Goal: Task Accomplishment & Management: Use online tool/utility

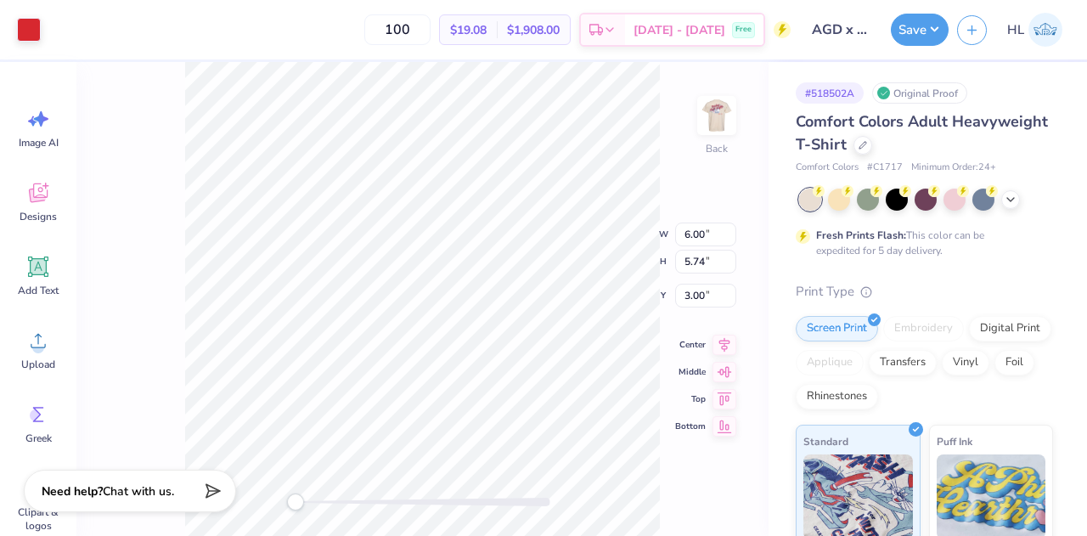
type input "3.50"
type input "3.35"
type input "5.39"
click at [718, 359] on icon at bounding box center [724, 355] width 24 height 20
click at [730, 332] on icon at bounding box center [724, 328] width 24 height 20
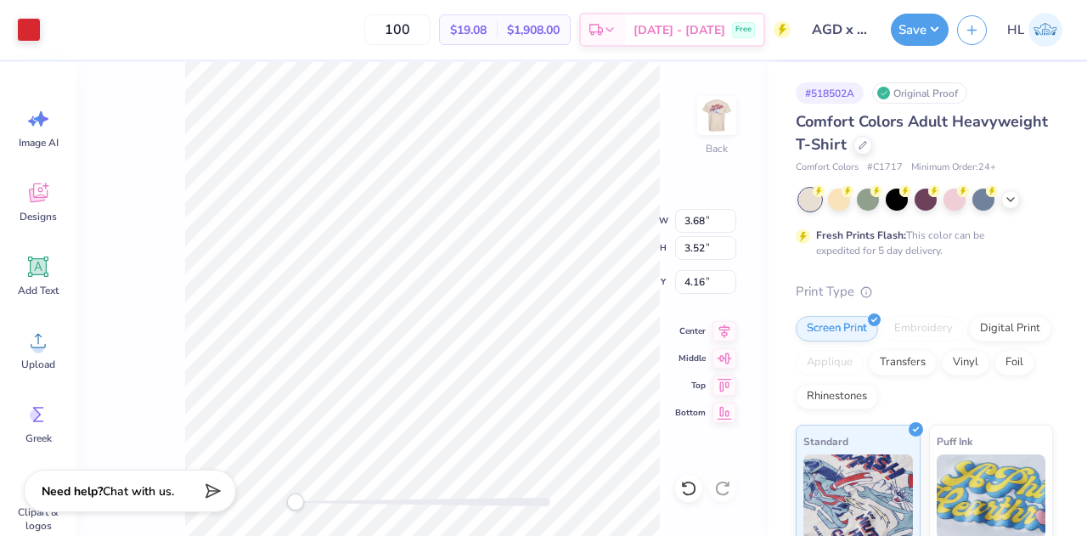
type input "3.68"
type input "3.52"
type input "4.16"
click at [725, 326] on icon at bounding box center [724, 328] width 11 height 14
click at [1007, 200] on icon at bounding box center [1010, 198] width 14 height 14
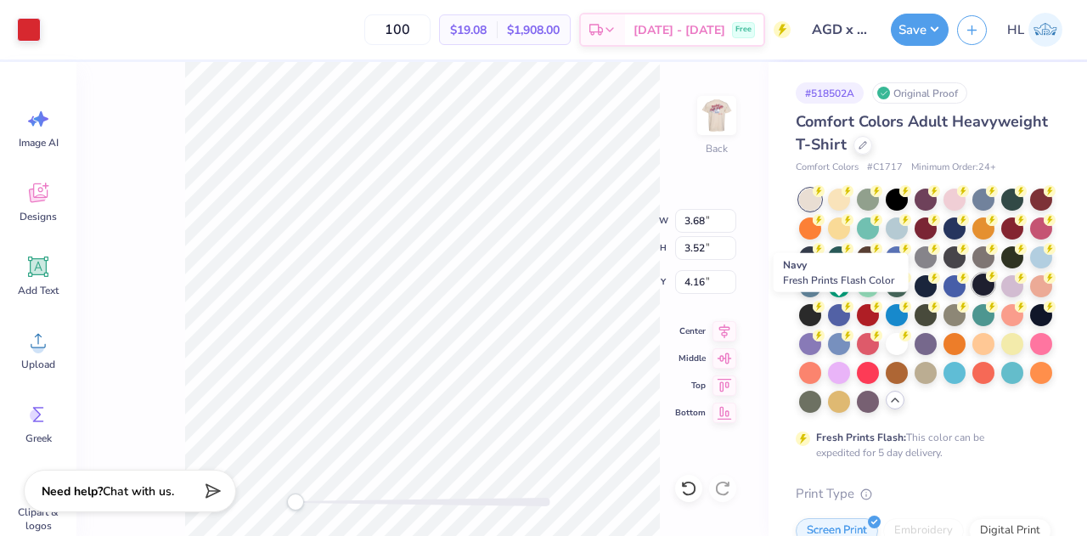
click at [972, 295] on div at bounding box center [983, 284] width 22 height 22
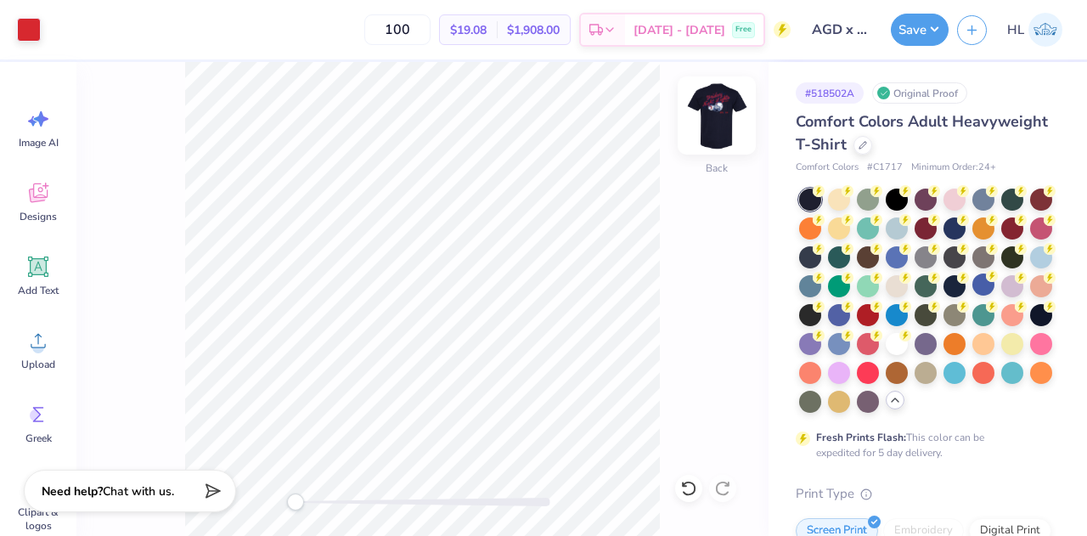
click at [721, 115] on img at bounding box center [717, 115] width 68 height 68
click at [716, 138] on img at bounding box center [717, 115] width 68 height 68
click at [722, 113] on img at bounding box center [717, 115] width 68 height 68
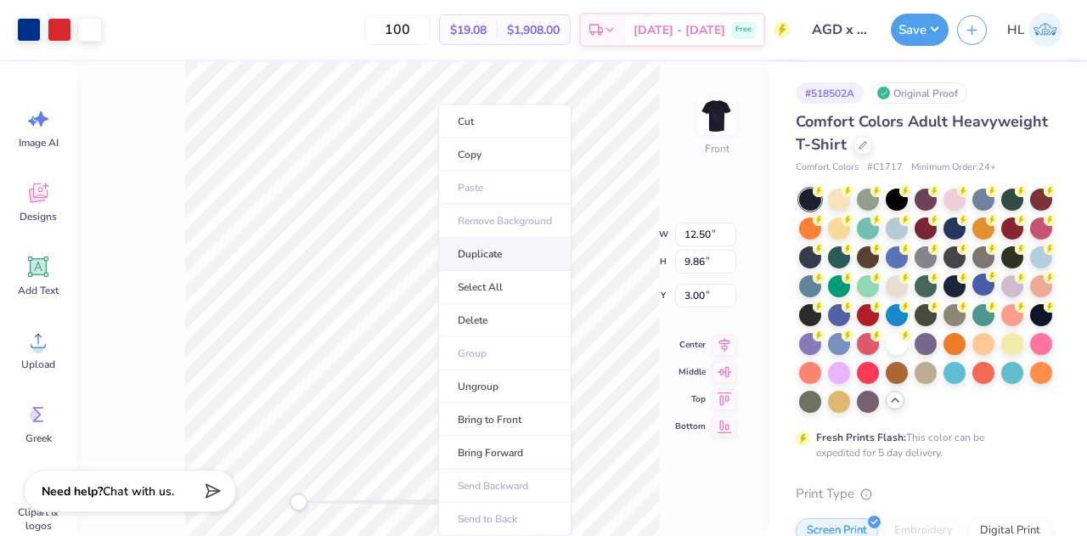
click at [492, 250] on li "Duplicate" at bounding box center [504, 254] width 133 height 33
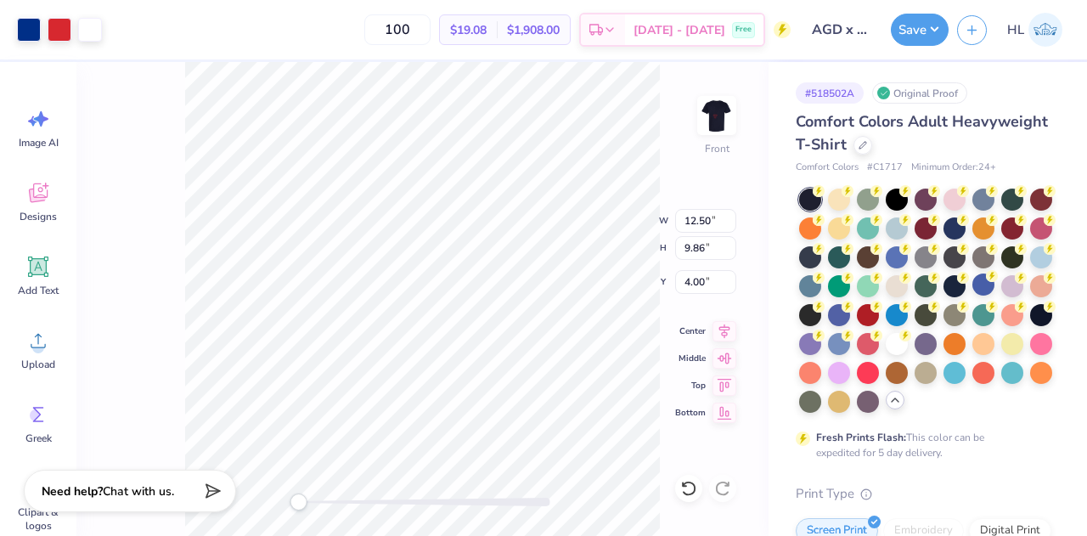
type input "4.00"
click at [721, 118] on div "Front W 12.50 12.50 " H 9.86 9.86 " Y 4.00 4.00 " Center Middle Top Bottom" at bounding box center [422, 299] width 692 height 474
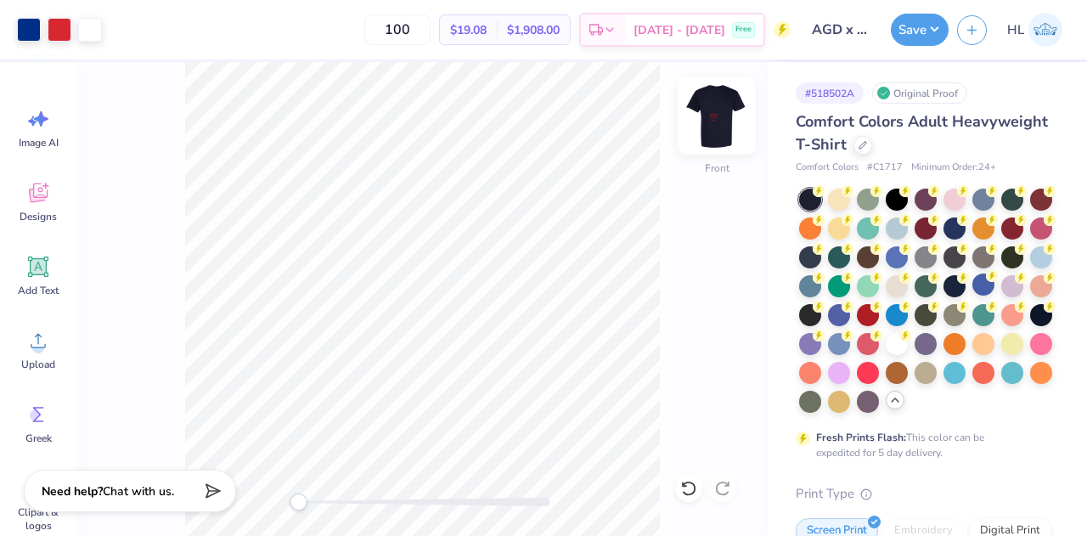
click at [722, 120] on img at bounding box center [717, 115] width 68 height 68
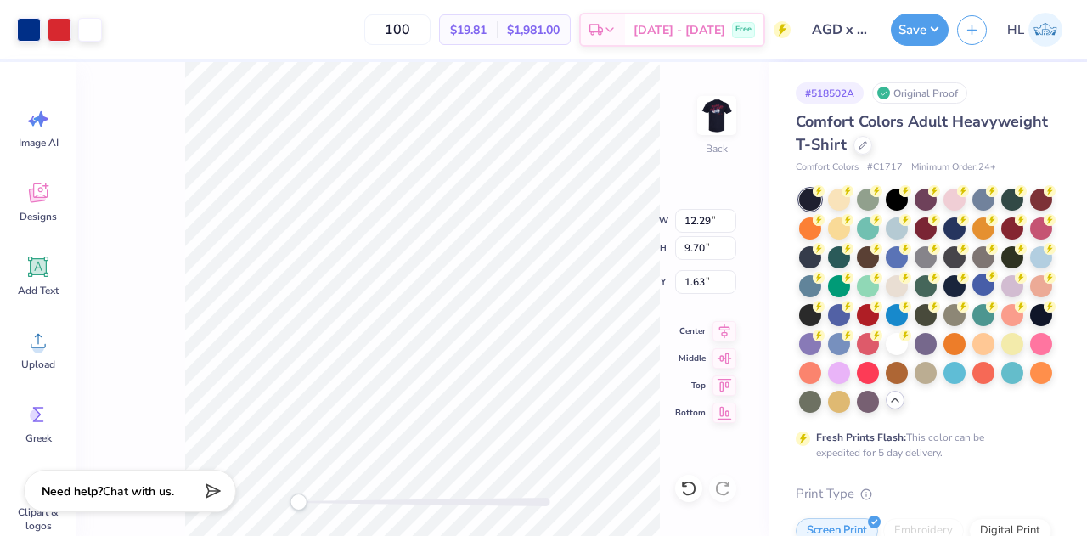
type input "5.62"
type input "4.43"
type input "6.89"
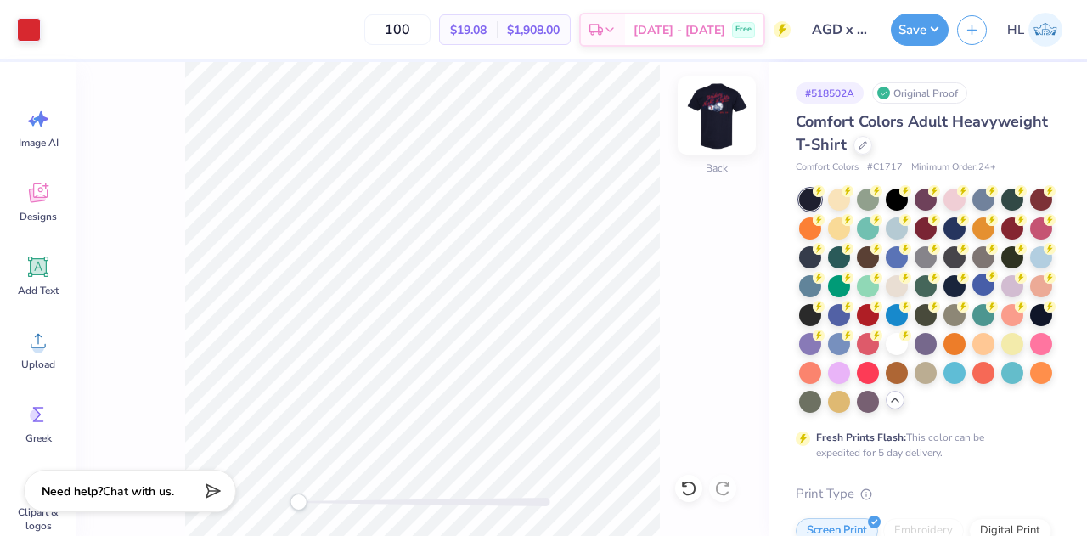
click at [719, 130] on img at bounding box center [717, 115] width 68 height 68
click at [719, 130] on img at bounding box center [716, 115] width 34 height 34
click at [720, 110] on img at bounding box center [717, 115] width 68 height 68
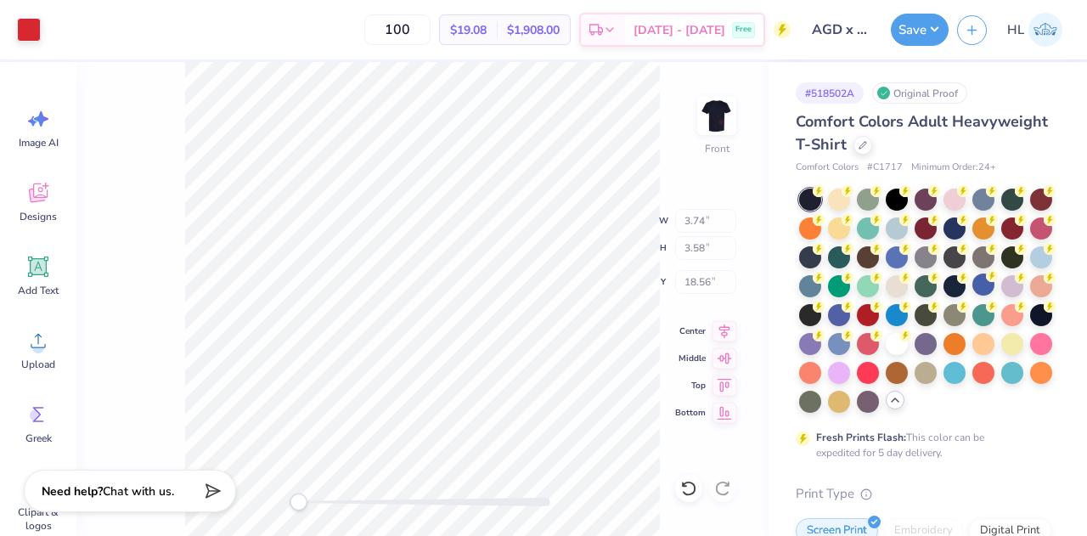
type input "3.74"
type input "3.58"
type input "18.56"
click at [722, 131] on img at bounding box center [717, 115] width 68 height 68
type input "3.68"
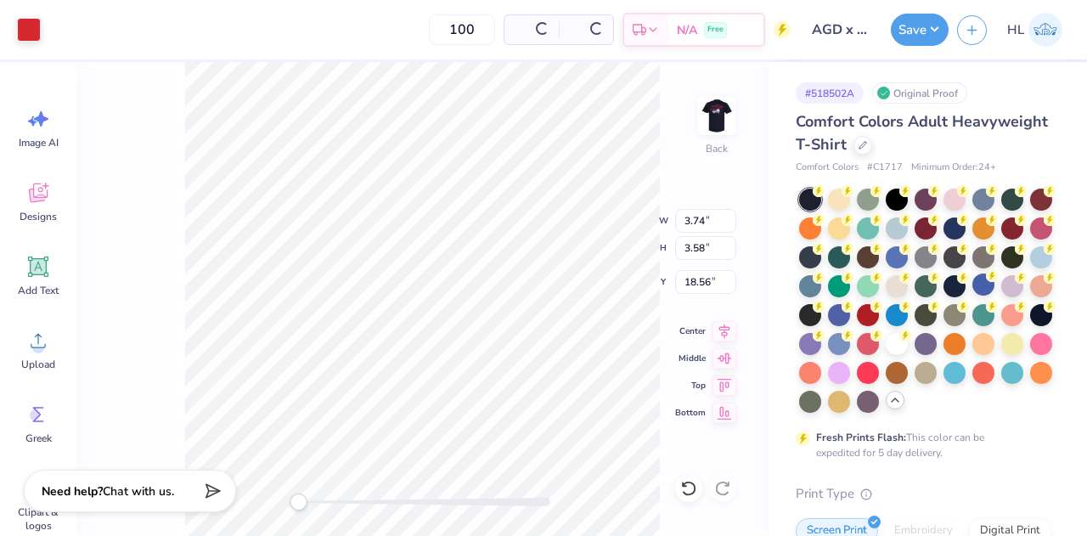
type input "3.52"
type input "15.95"
type input "12.29"
type input "9.70"
type input "1.63"
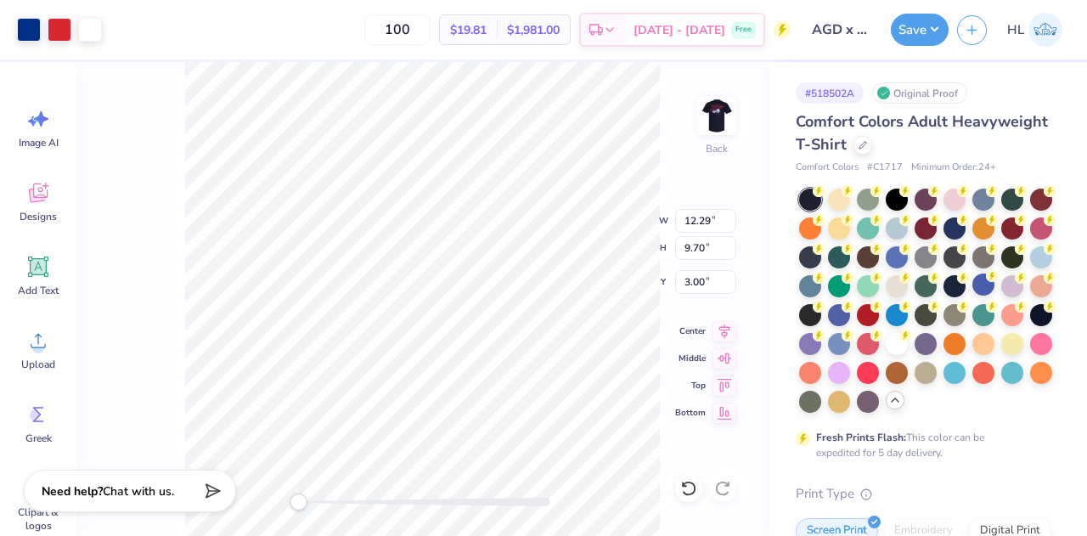
type input "11.68"
type input "9.21"
type input "10.69"
type input "8.43"
click at [727, 352] on icon at bounding box center [724, 355] width 24 height 20
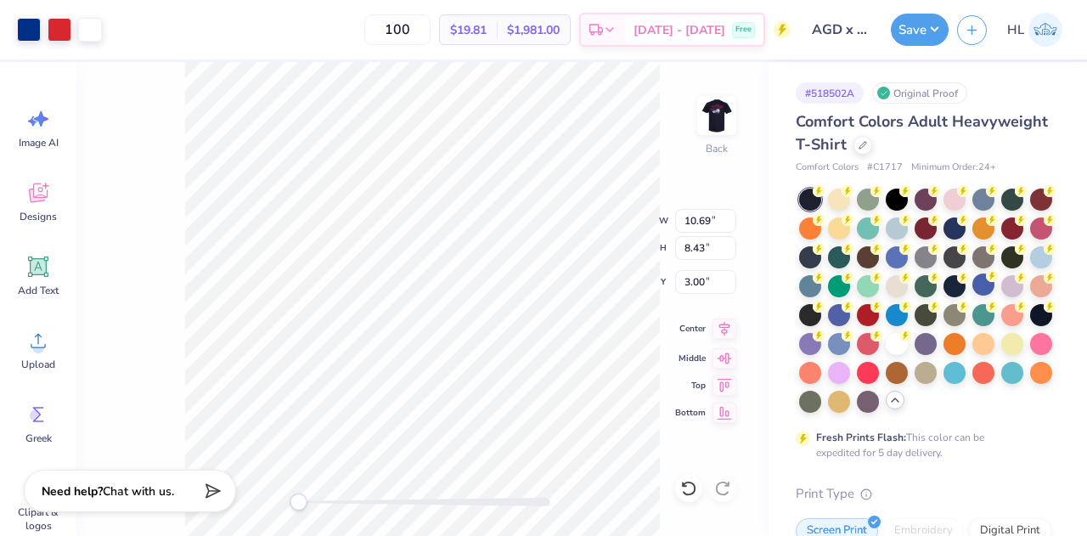
click at [714, 322] on icon at bounding box center [724, 328] width 24 height 20
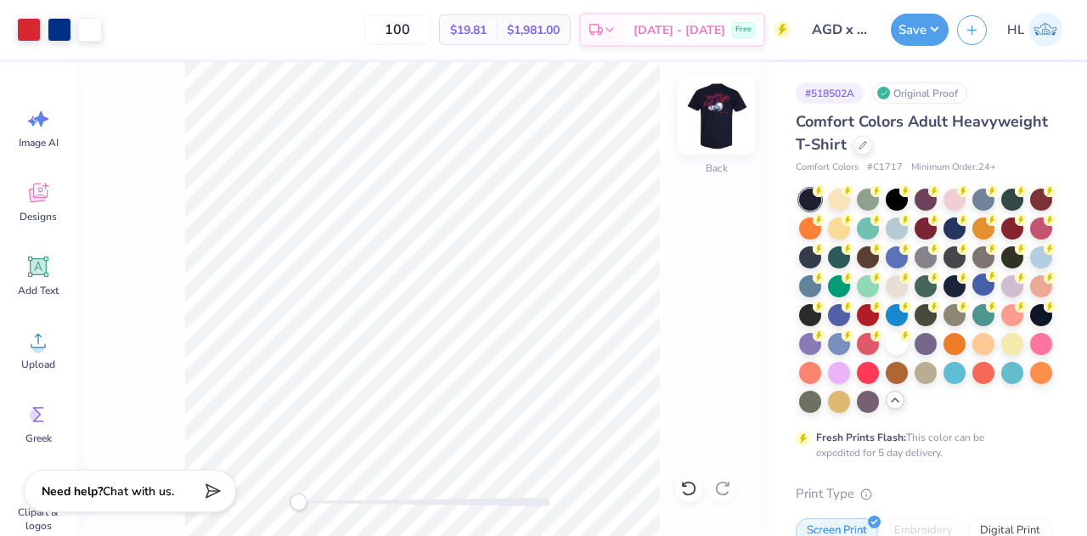
click at [713, 121] on img at bounding box center [717, 115] width 68 height 68
click at [713, 122] on img at bounding box center [716, 115] width 34 height 34
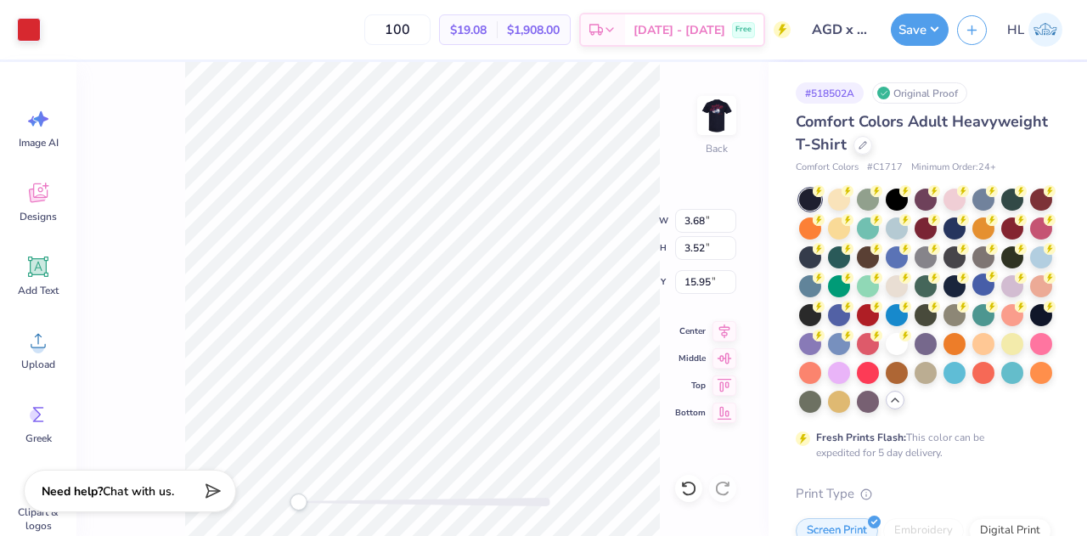
type input "0.54"
type input "0.64"
type input "6.67"
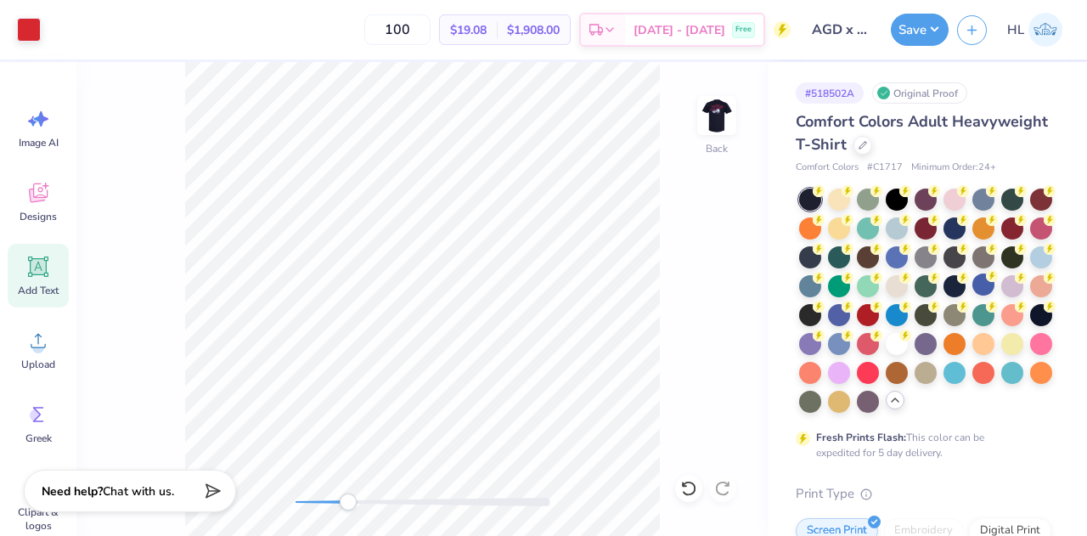
click at [48, 277] on icon at bounding box center [37, 266] width 25 height 25
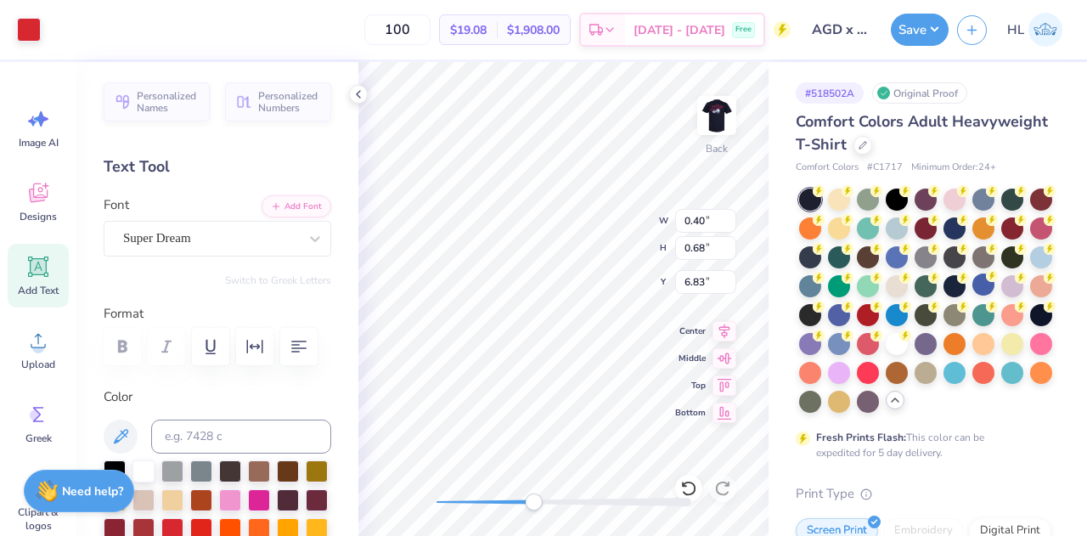
type input "0.40"
type input "0.68"
type input "6.83"
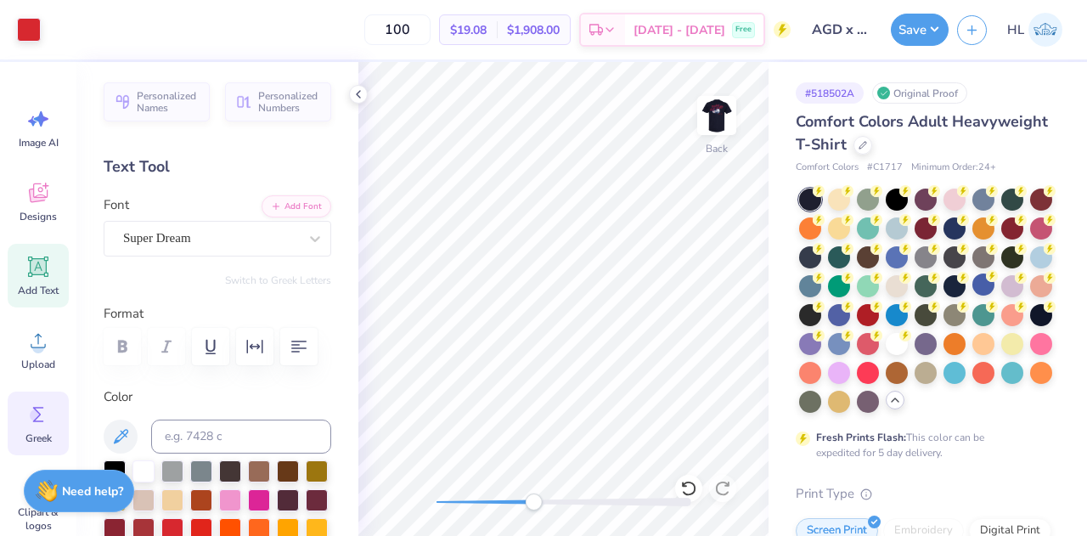
click at [28, 424] on icon at bounding box center [37, 414] width 25 height 25
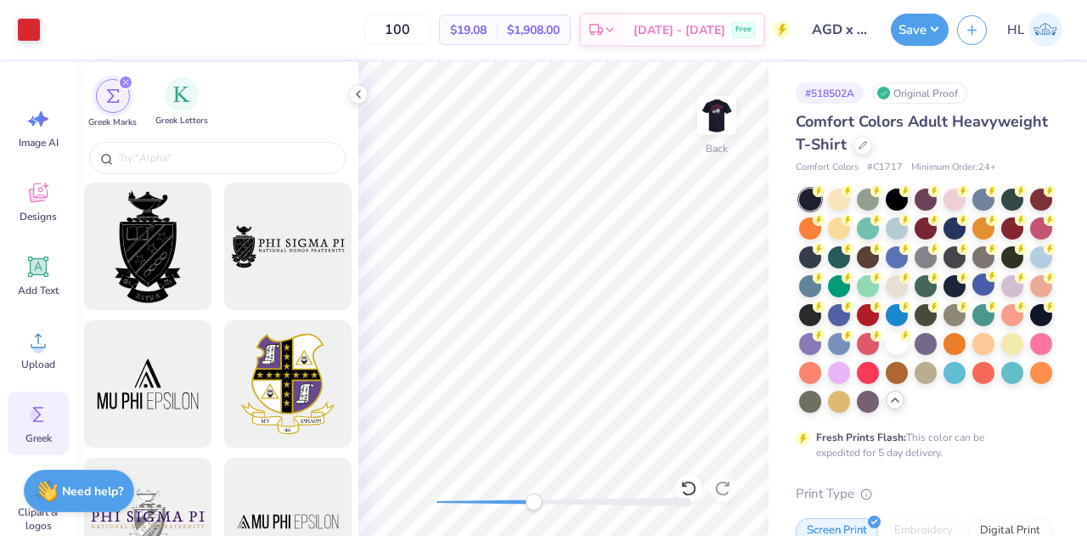
click at [183, 114] on div "Greek Letters" at bounding box center [181, 102] width 53 height 50
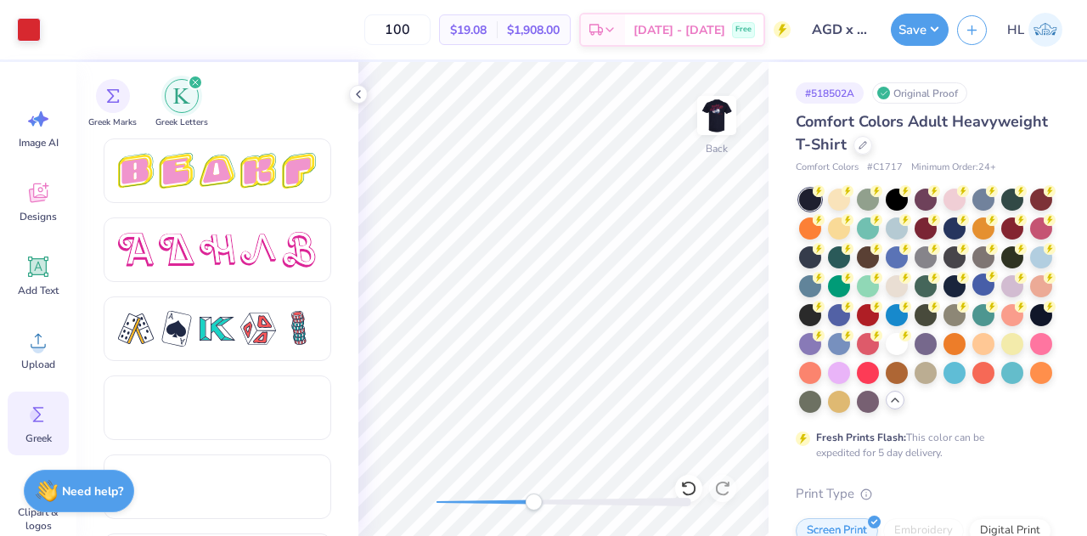
scroll to position [2993, 0]
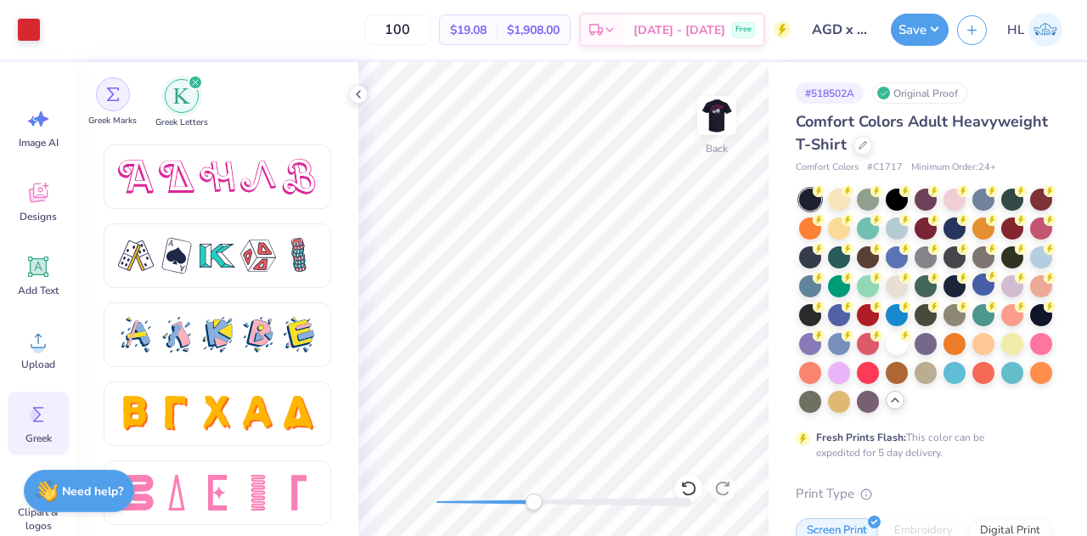
click at [110, 91] on img "filter for Greek Marks" at bounding box center [113, 94] width 14 height 14
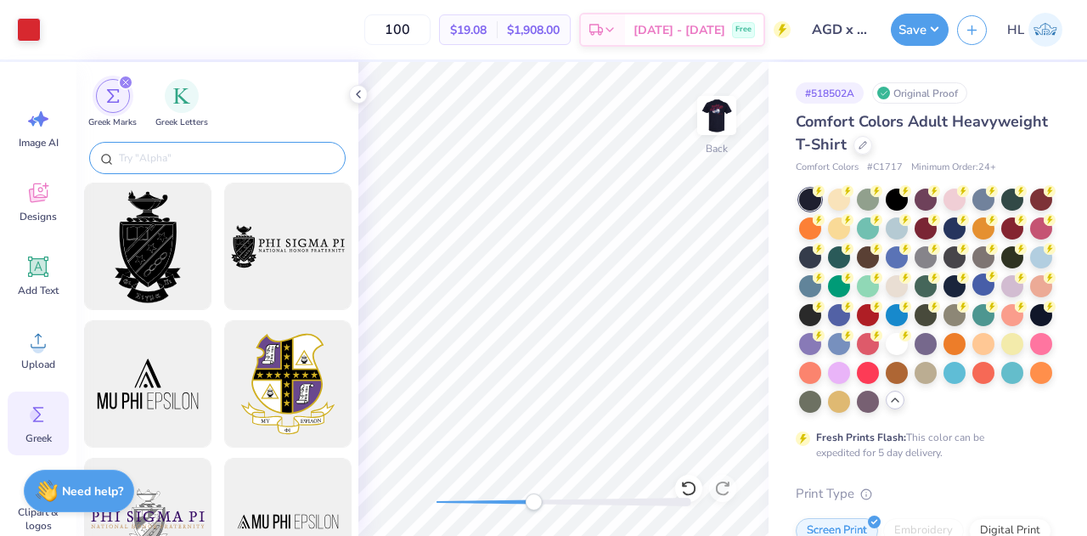
click at [150, 152] on input "text" at bounding box center [225, 157] width 217 height 17
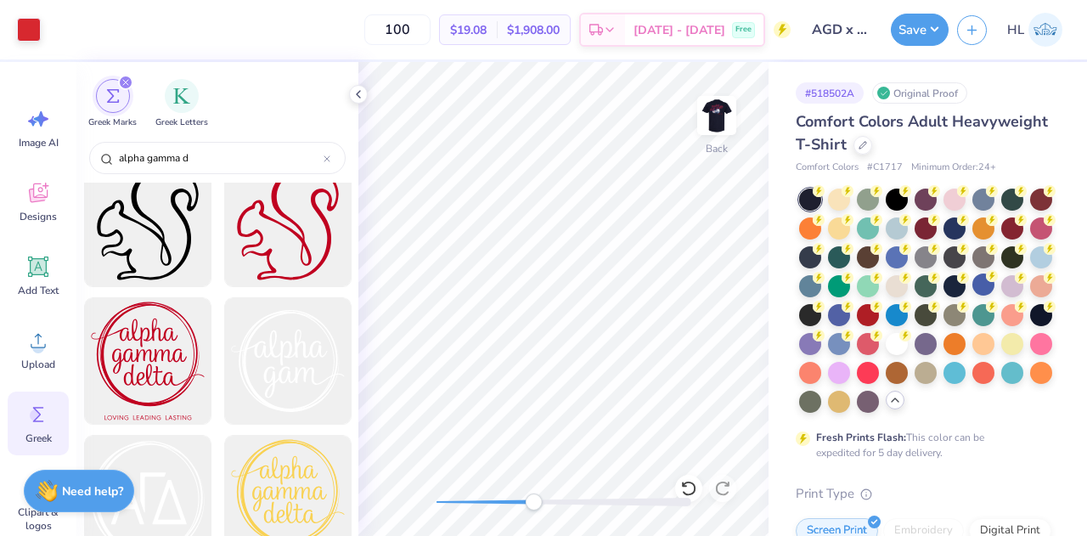
scroll to position [2396, 0]
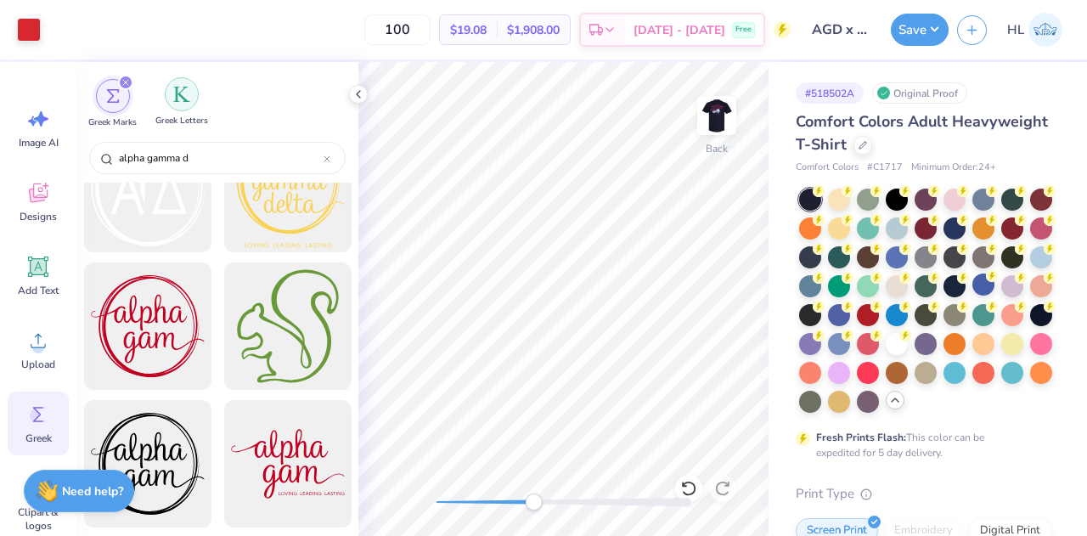
type input "alpha gamma d"
click at [178, 103] on div "filter for Greek Letters" at bounding box center [182, 94] width 34 height 34
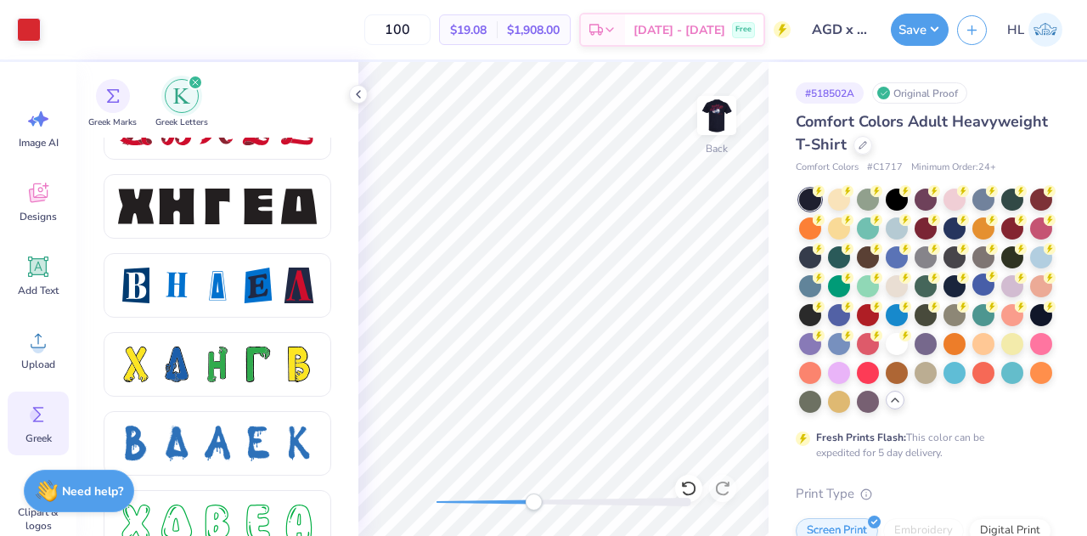
scroll to position [2254, 0]
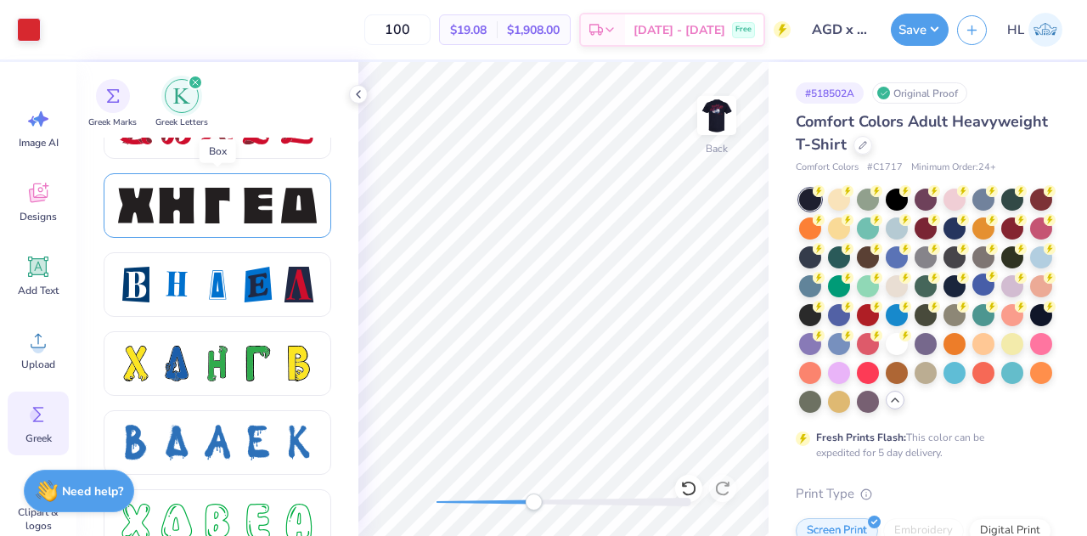
click at [226, 208] on div at bounding box center [217, 206] width 36 height 36
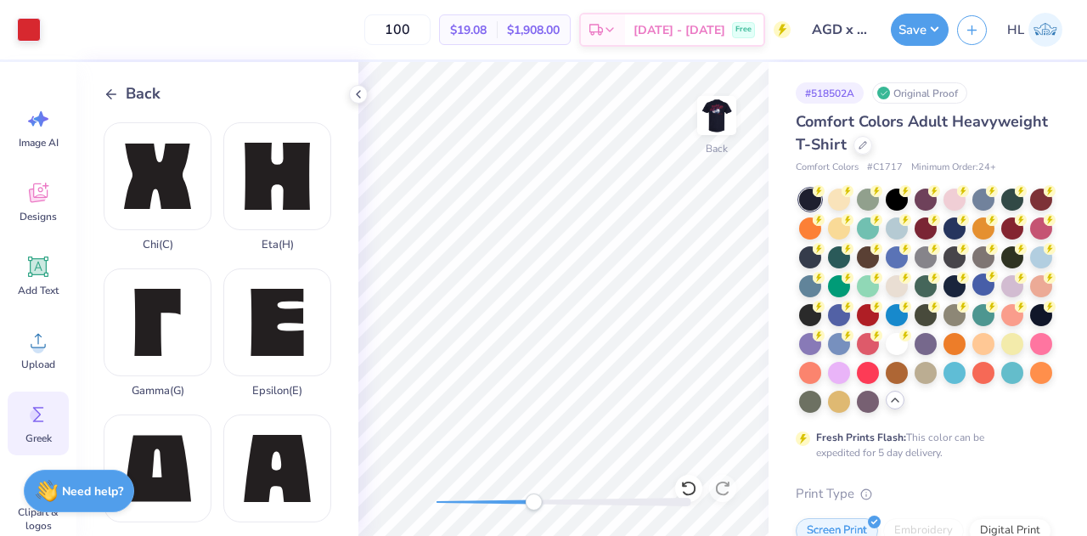
click at [112, 98] on icon at bounding box center [111, 94] width 15 height 15
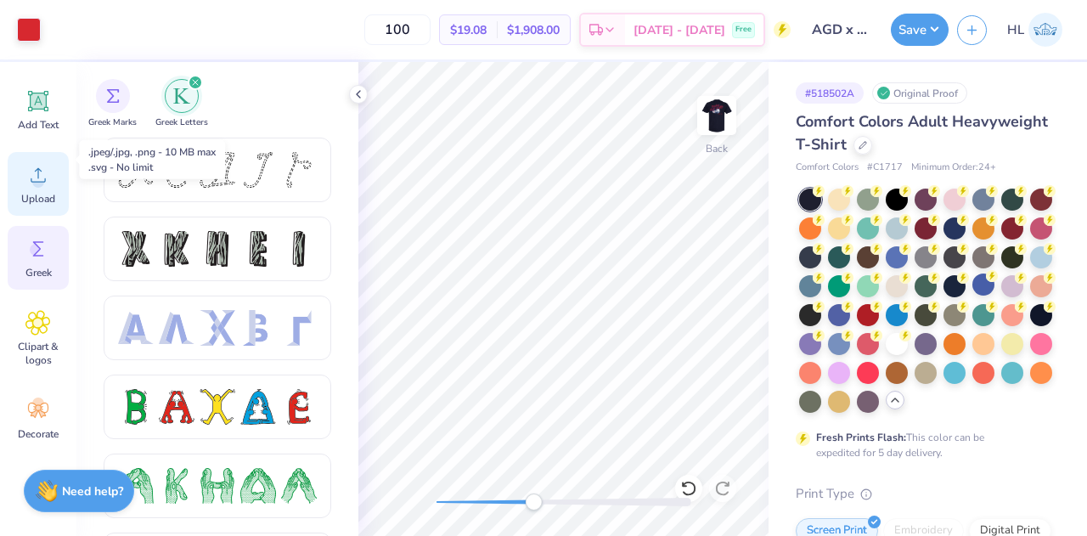
scroll to position [207, 0]
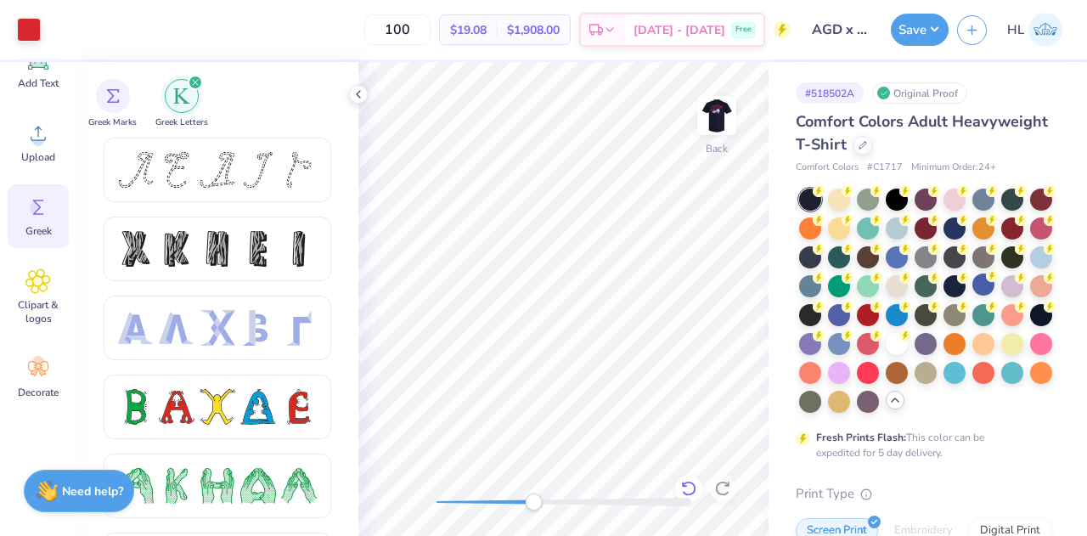
click at [690, 488] on icon at bounding box center [688, 488] width 17 height 17
click at [689, 488] on icon at bounding box center [688, 488] width 17 height 17
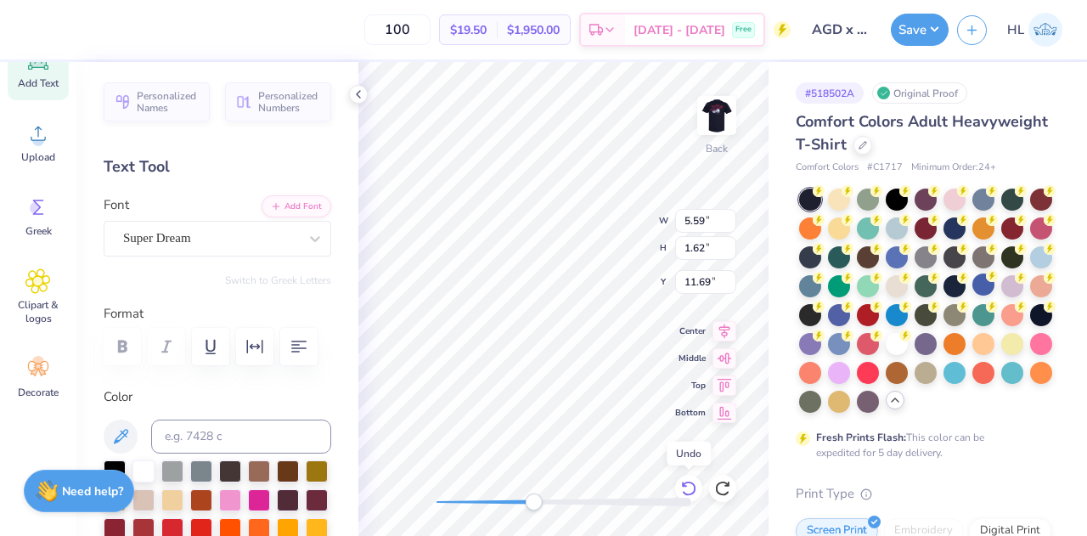
click at [689, 488] on icon at bounding box center [688, 488] width 17 height 17
click at [727, 492] on icon at bounding box center [722, 488] width 17 height 17
click at [694, 495] on icon at bounding box center [688, 488] width 17 height 17
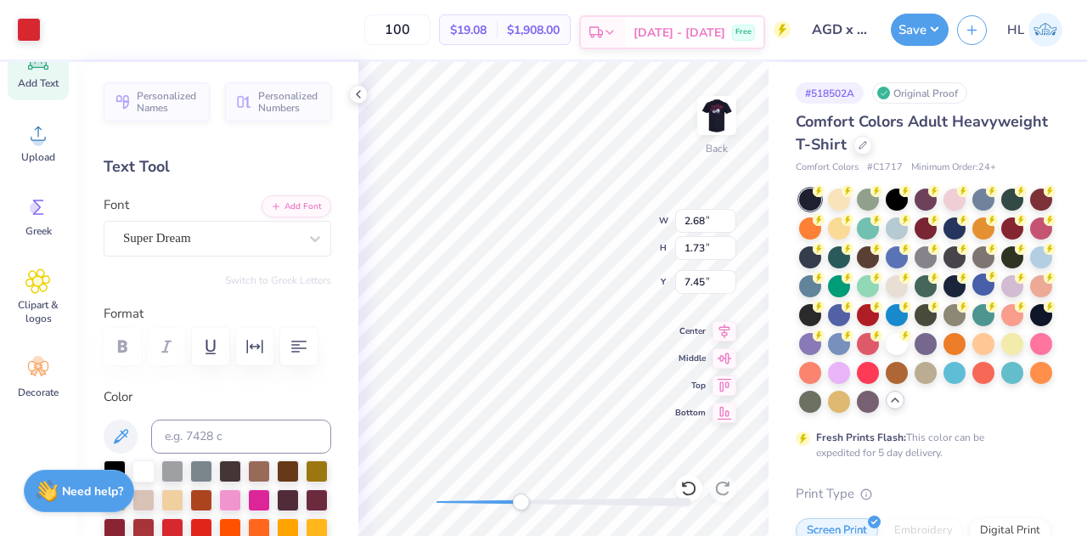
type input "1.39"
type input "0.90"
type input "8.28"
type input "0.53"
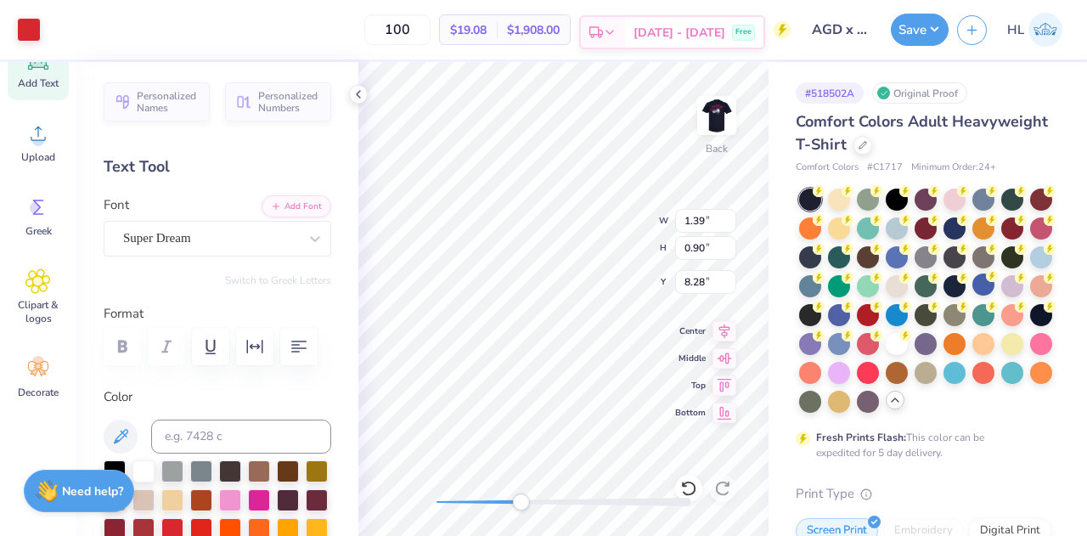
type input "6.67"
type input "0.59"
type input "9.48"
click at [721, 329] on icon at bounding box center [724, 328] width 24 height 20
type input "0.51"
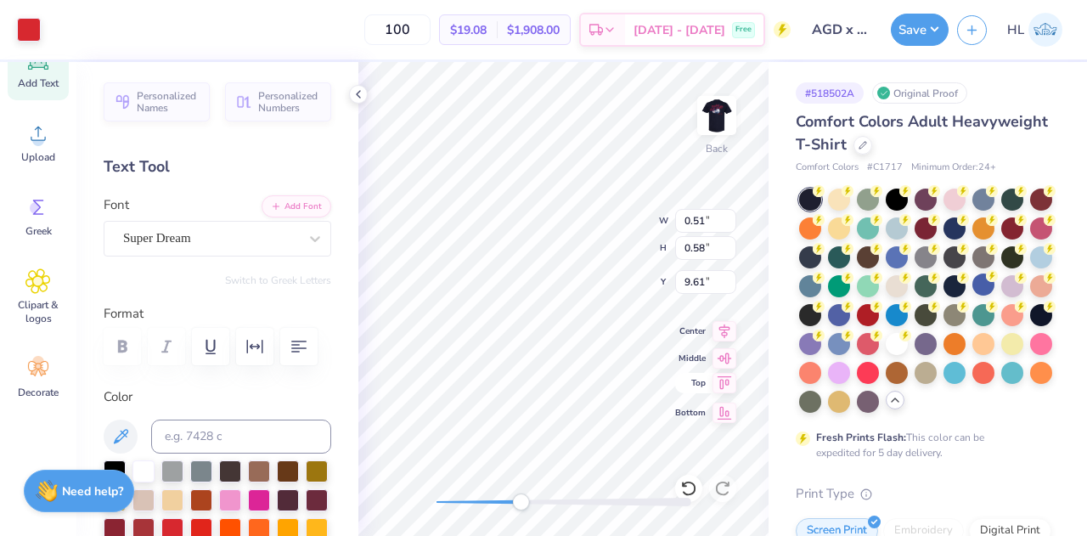
type input "0.58"
type input "9.61"
type input "0.53"
type input "0.59"
click at [731, 334] on icon at bounding box center [724, 328] width 24 height 20
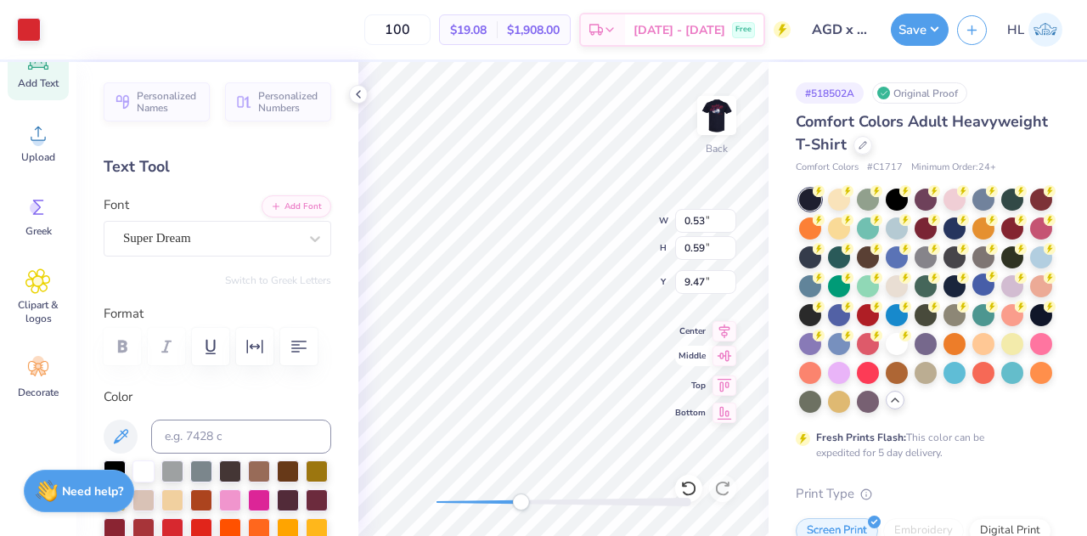
click at [729, 357] on icon at bounding box center [724, 355] width 24 height 20
click at [727, 379] on icon at bounding box center [724, 383] width 24 height 20
click at [728, 410] on icon at bounding box center [724, 409] width 14 height 13
click at [690, 488] on icon at bounding box center [688, 488] width 17 height 17
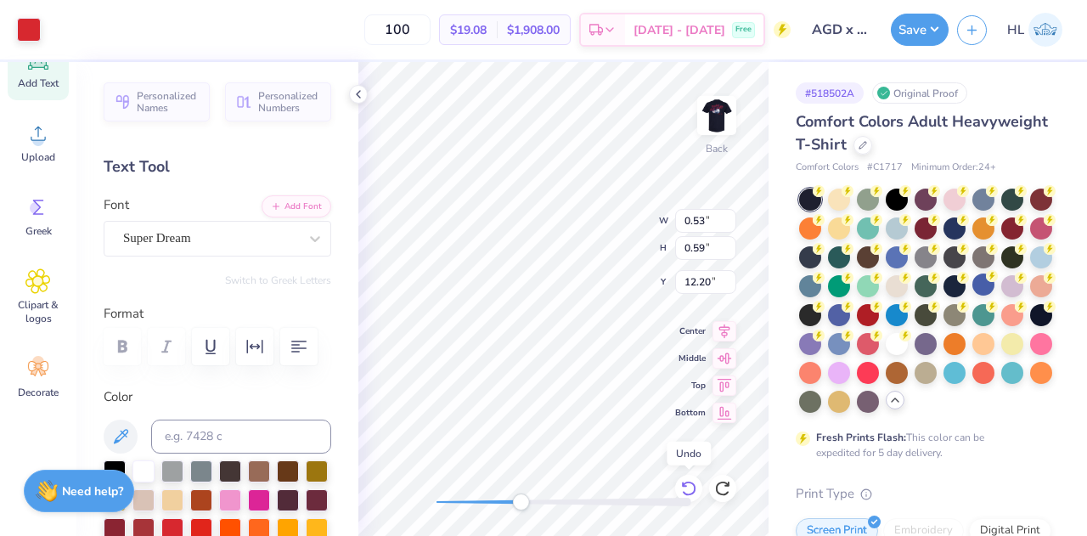
click at [690, 488] on icon at bounding box center [688, 488] width 17 height 17
type input "9.47"
click at [690, 488] on icon at bounding box center [688, 488] width 17 height 17
type input "0.51"
type input "0.59"
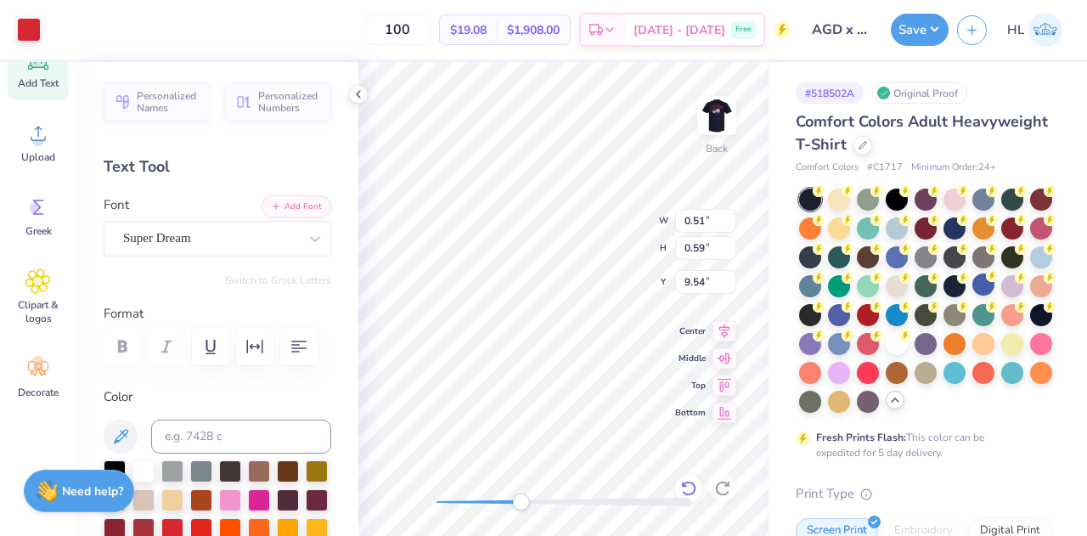
type input "9.54"
type input "0.41"
type input "0.58"
type input "9.51"
type input "0.51"
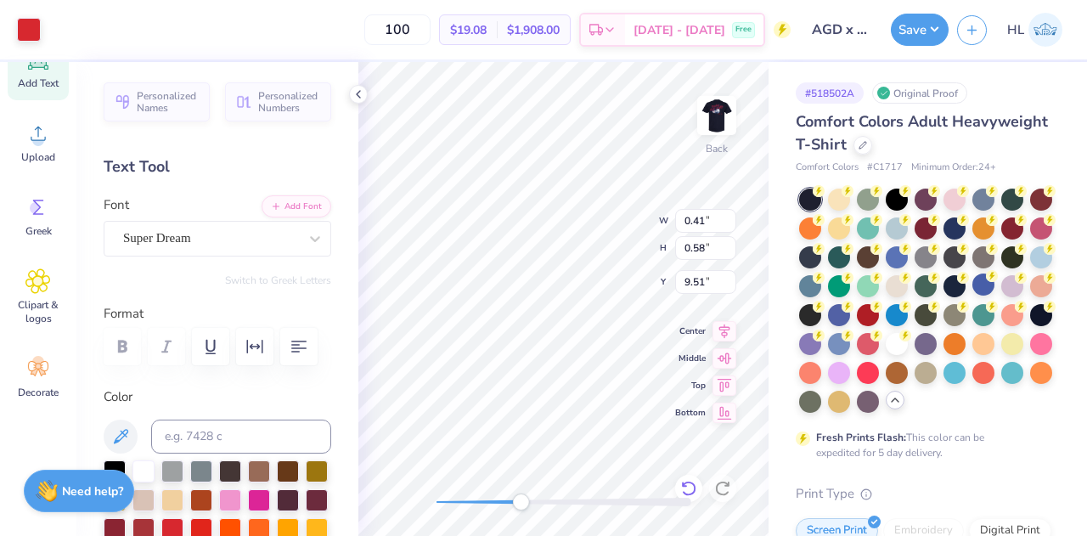
type input "9.48"
type input "0.41"
type input "9.38"
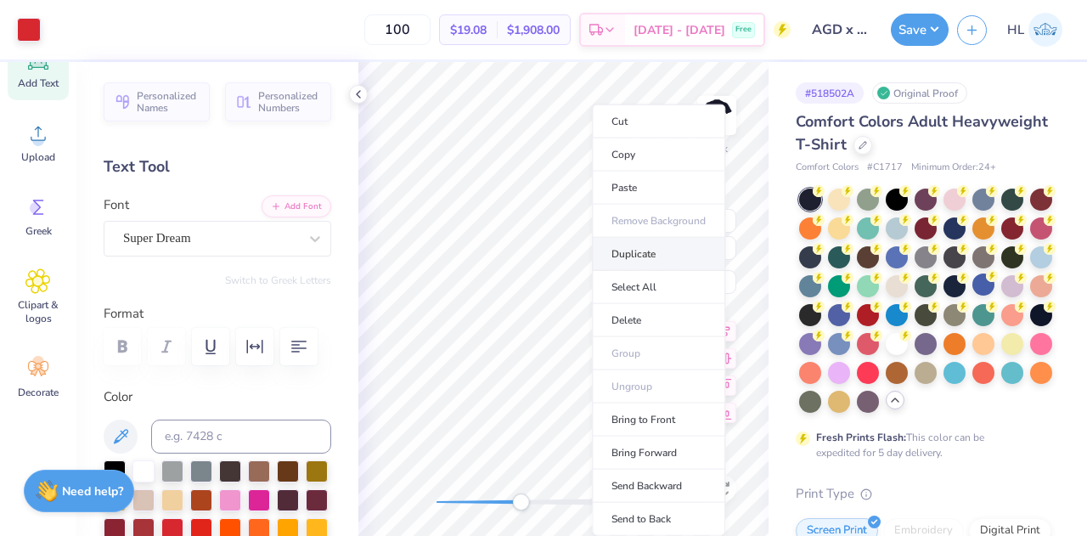
click at [632, 238] on li "Duplicate" at bounding box center [658, 254] width 133 height 33
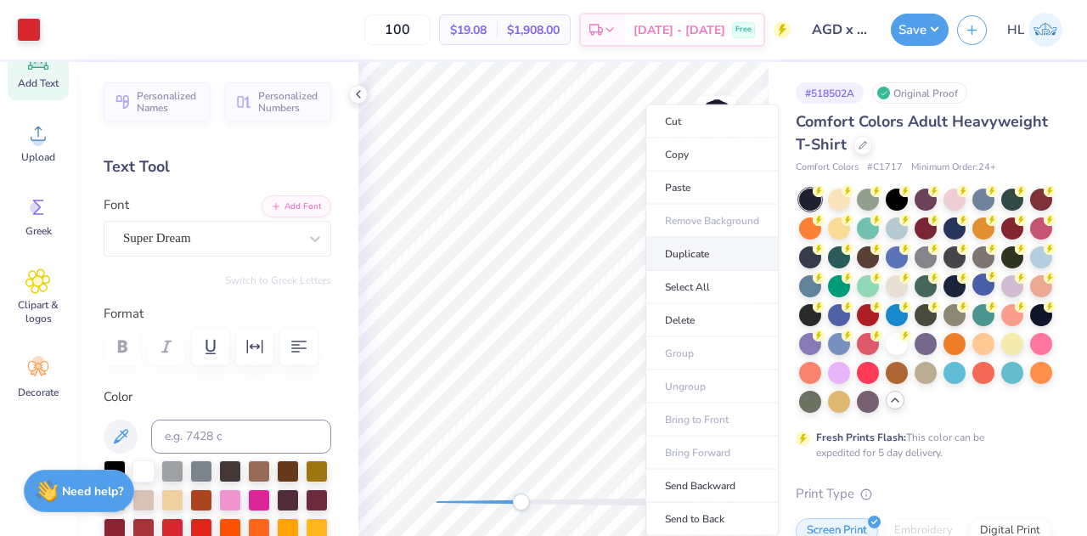
click at [684, 247] on li "Duplicate" at bounding box center [711, 254] width 133 height 33
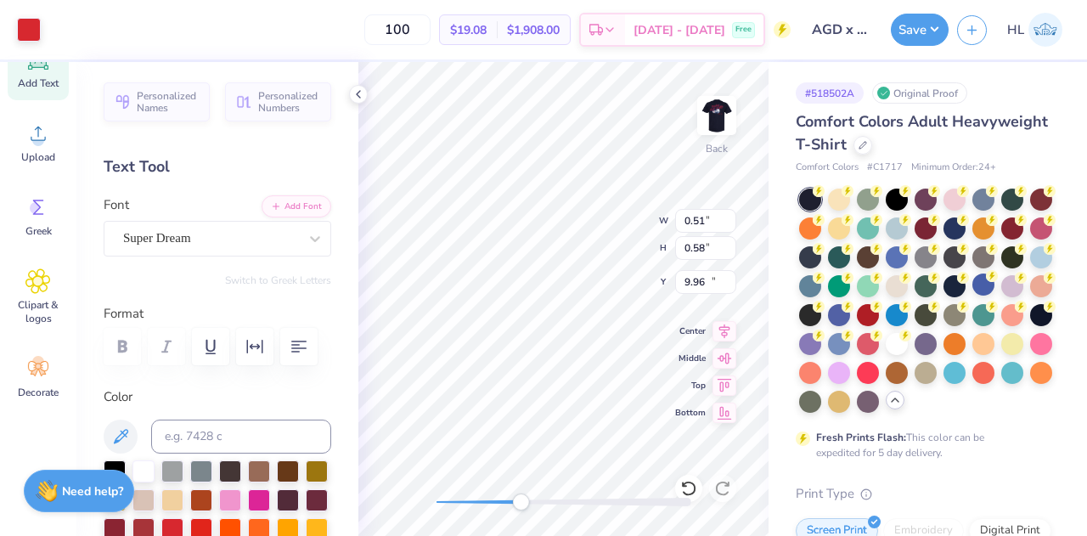
type input "10.96"
type input "9.96"
type input "0.83"
type input "0.94"
type input "8.60"
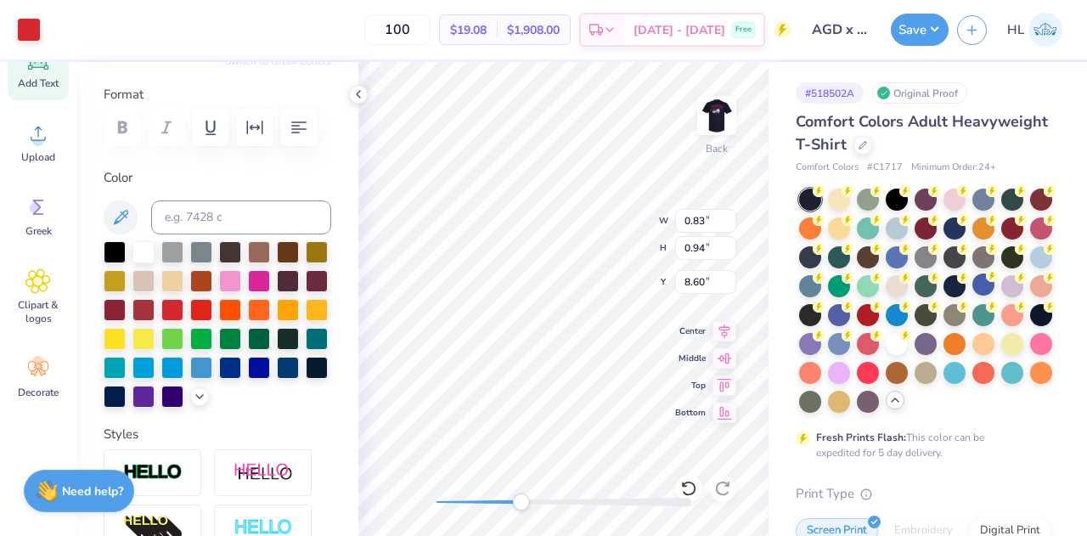
scroll to position [546, 0]
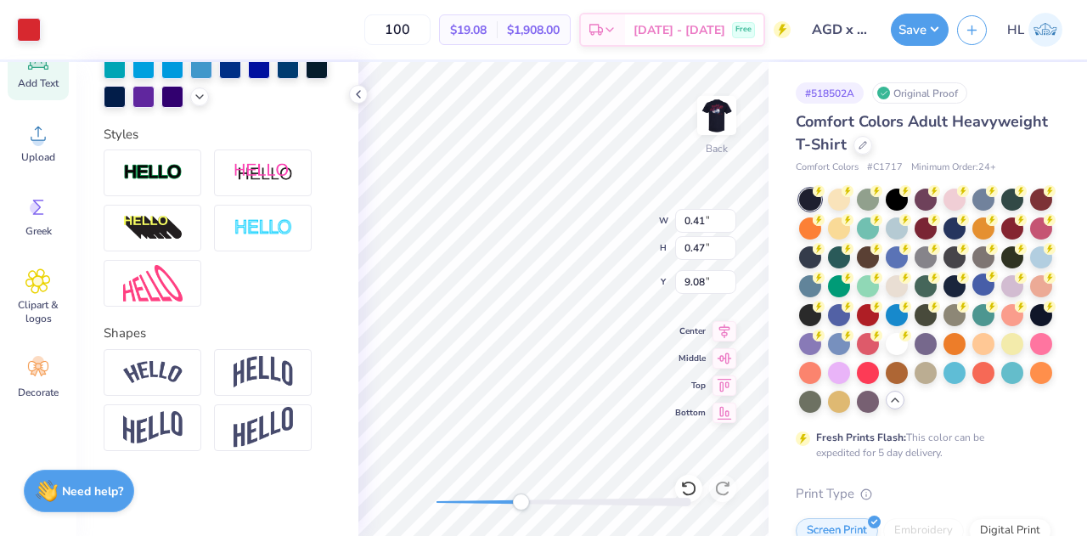
type input "0.41"
type input "0.47"
type input "9.08"
type input "0.56"
type input "0.64"
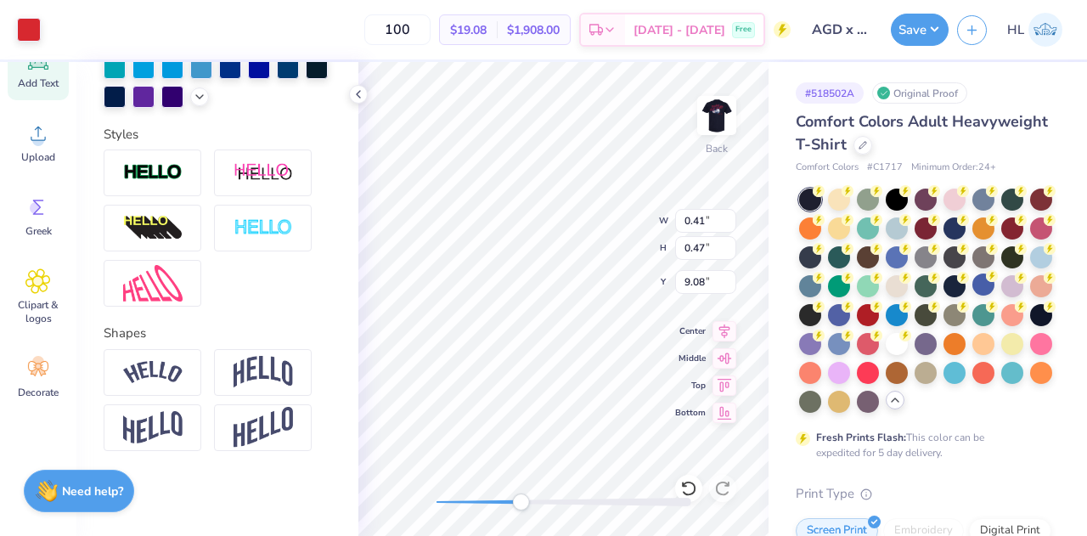
type input "8.91"
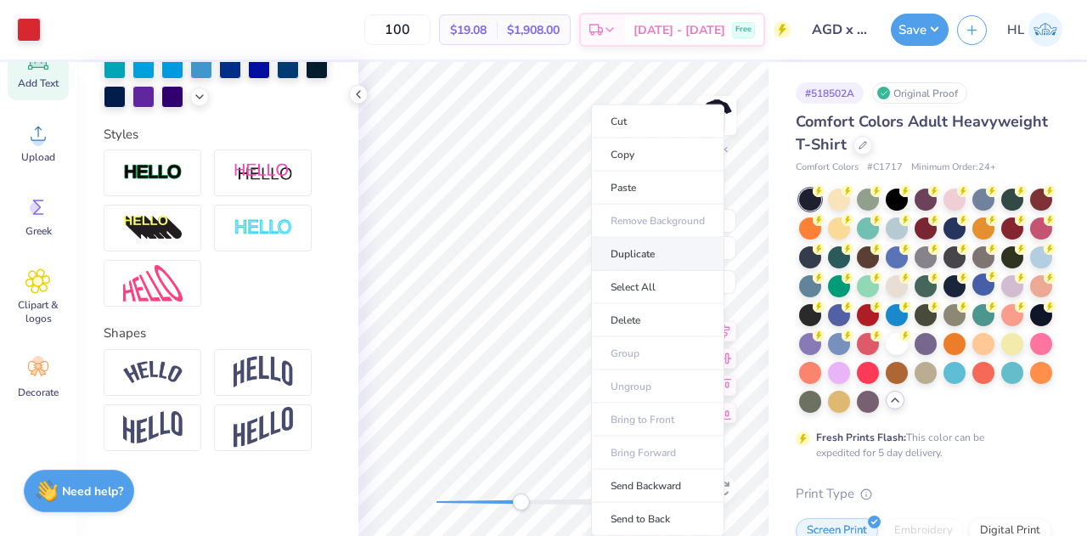
click at [632, 252] on li "Duplicate" at bounding box center [657, 254] width 133 height 33
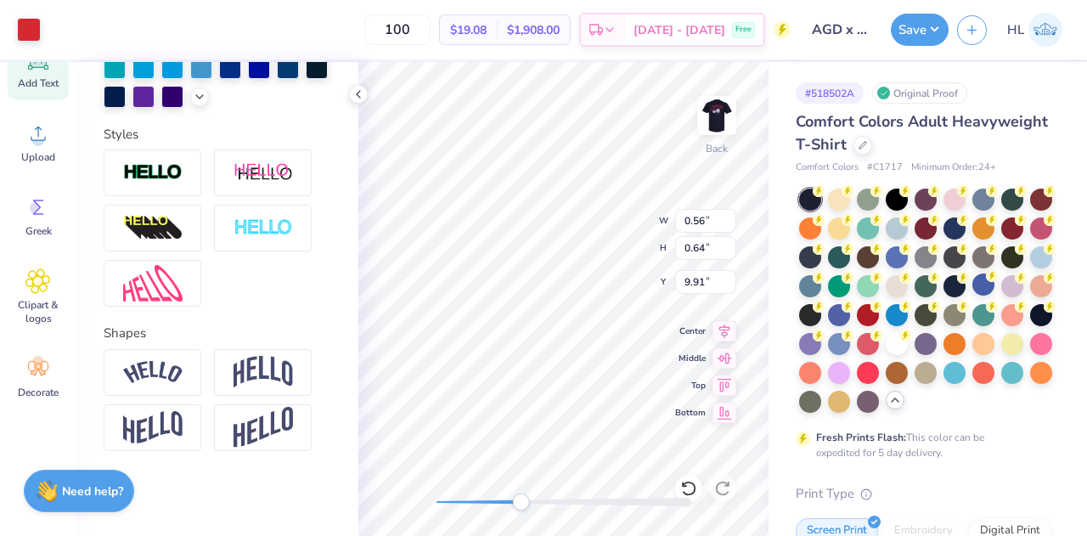
type input "9.91"
click at [705, 137] on img at bounding box center [717, 115] width 68 height 68
type input "0.57"
type input "0.65"
type input "12.50"
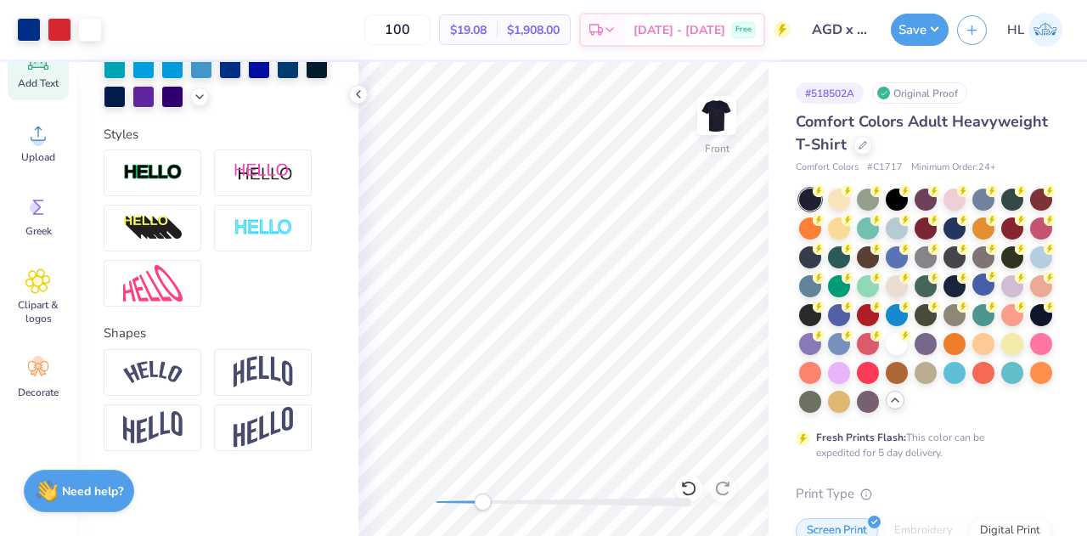
click at [800, 415] on div "Art colors 100 $19.08 Per Item $1,908.00 Total Est. Delivery Sep 25 - 28 Free D…" at bounding box center [543, 268] width 1087 height 536
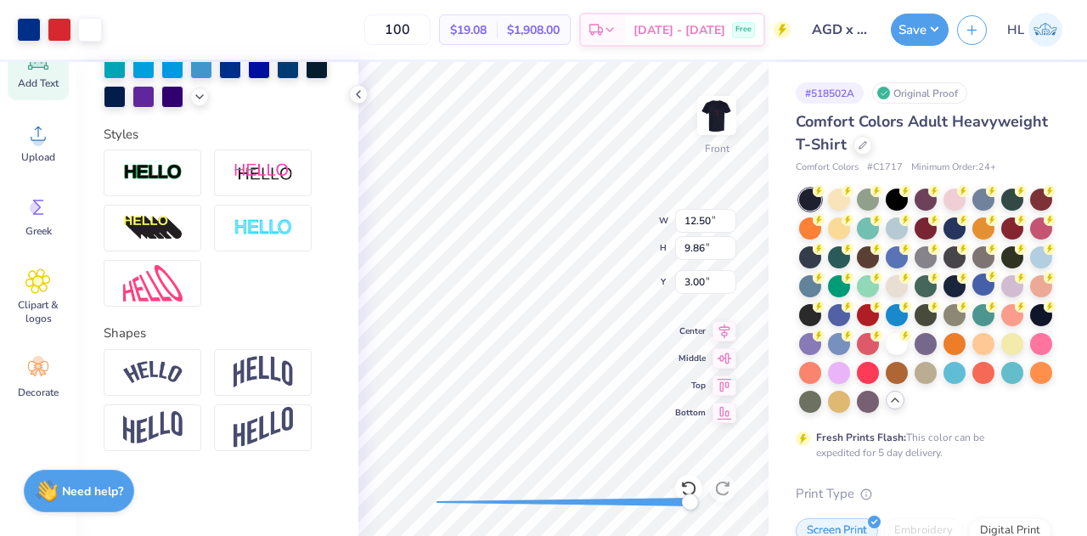
click at [689, 494] on div at bounding box center [563, 501] width 255 height 17
drag, startPoint x: 590, startPoint y: 507, endPoint x: 437, endPoint y: 507, distance: 152.8
click at [437, 507] on div "Accessibility label" at bounding box center [437, 501] width 17 height 17
click at [689, 490] on icon at bounding box center [688, 488] width 17 height 17
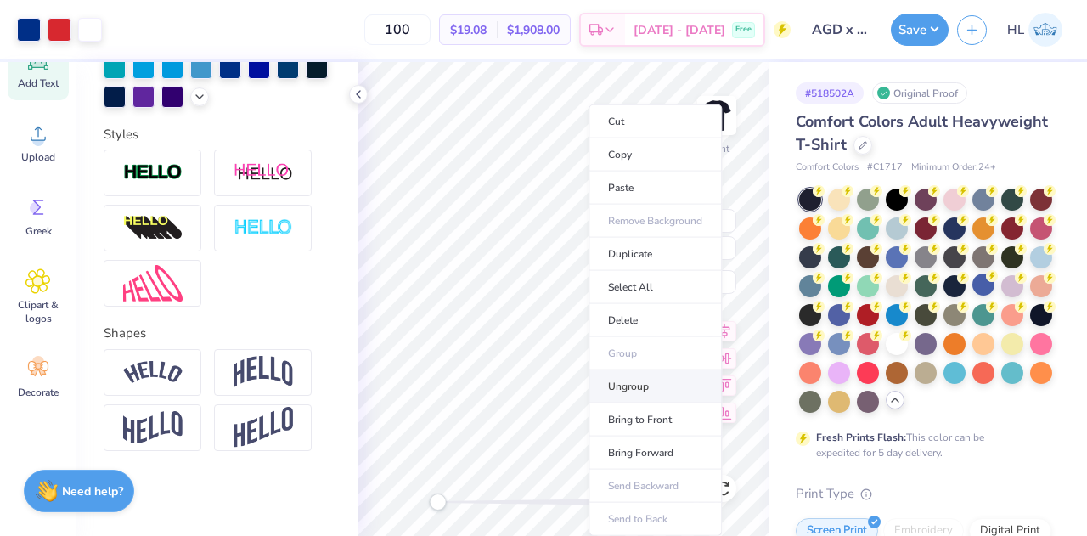
click at [672, 379] on li "Ungroup" at bounding box center [654, 386] width 133 height 33
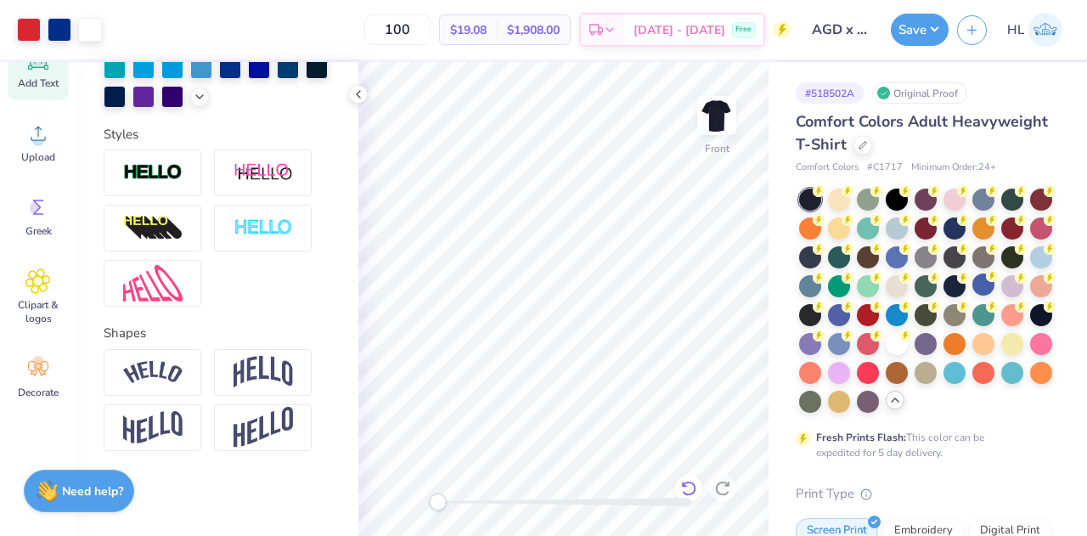
click at [683, 480] on icon at bounding box center [688, 488] width 17 height 17
click at [716, 113] on img at bounding box center [717, 115] width 68 height 68
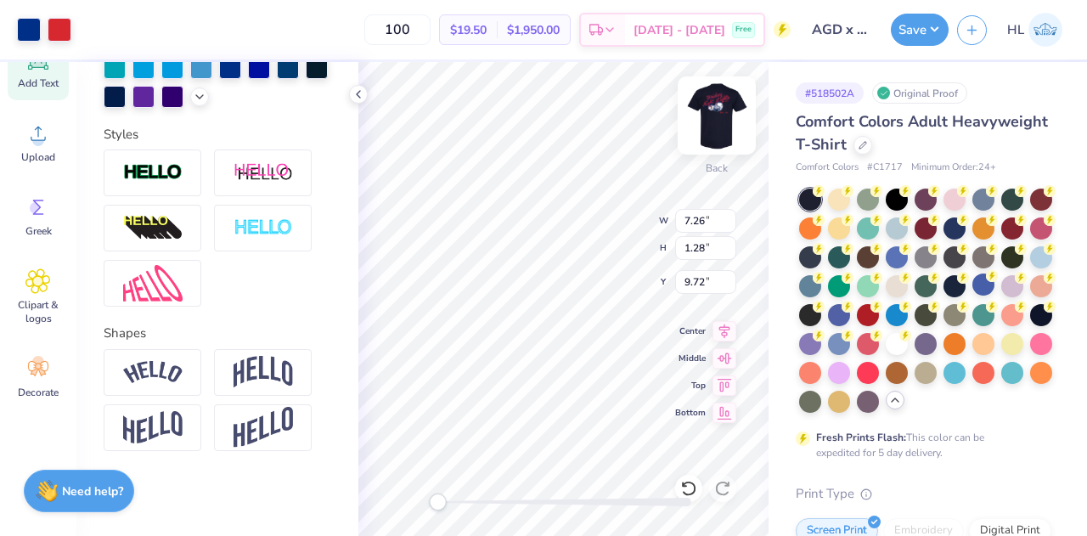
type input "7.26"
type input "1.28"
click at [687, 491] on icon at bounding box center [688, 488] width 17 height 17
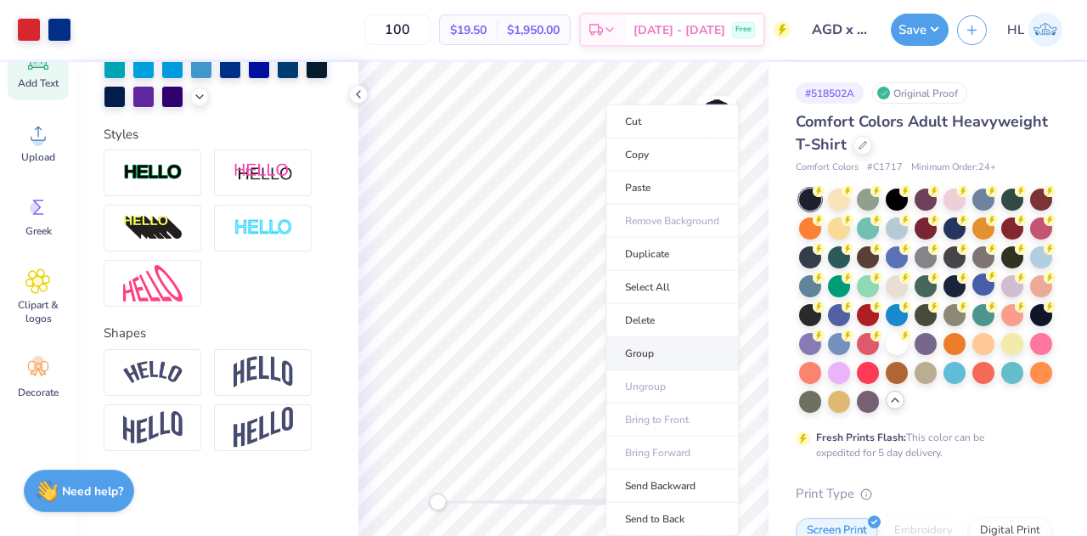
click at [665, 352] on li "Group" at bounding box center [671, 353] width 133 height 33
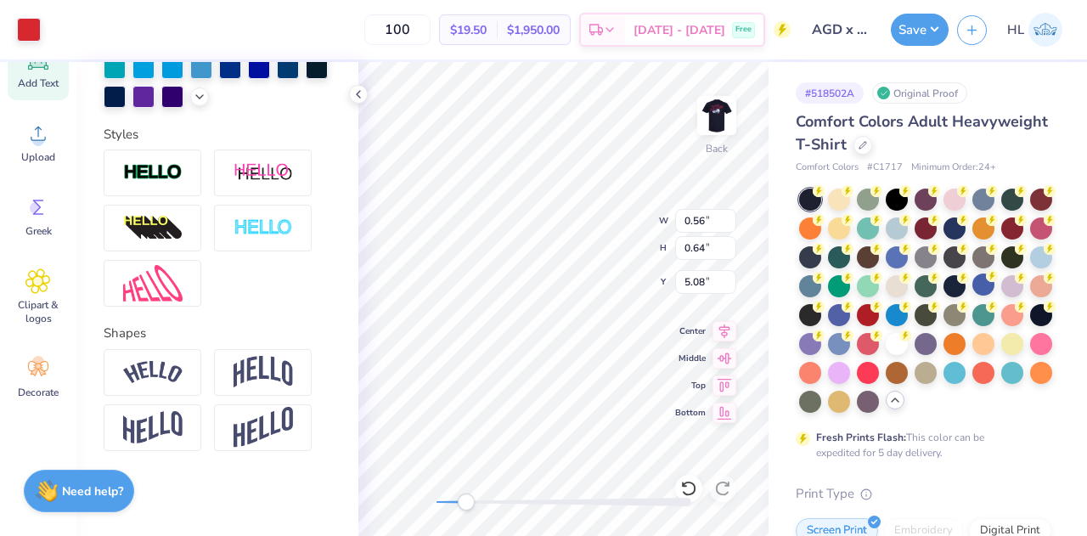
type input "0.56"
type input "0.64"
type input "5.08"
click at [37, 21] on div at bounding box center [29, 28] width 24 height 24
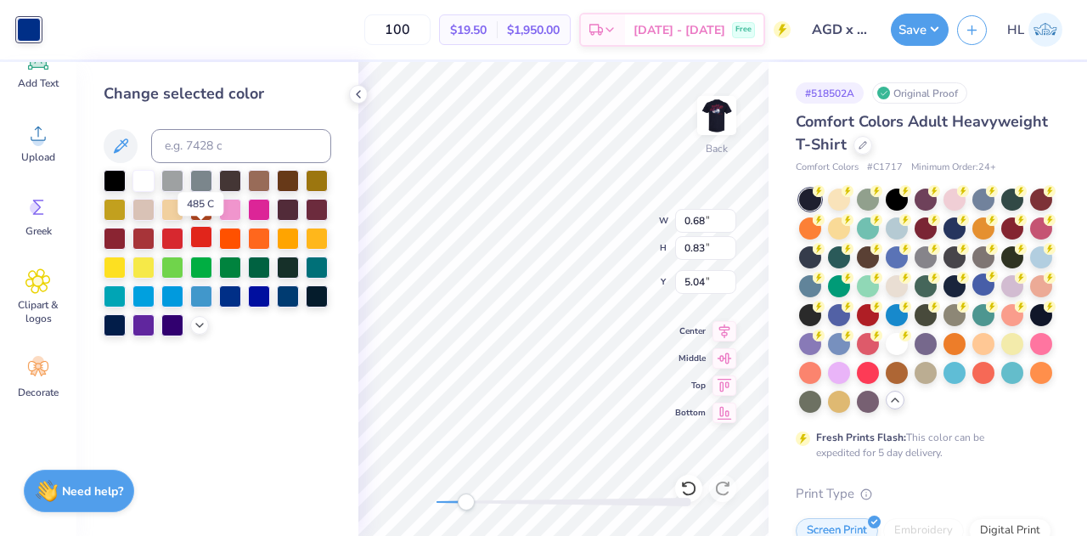
click at [197, 237] on div at bounding box center [201, 237] width 22 height 22
click at [171, 237] on div at bounding box center [172, 237] width 22 height 22
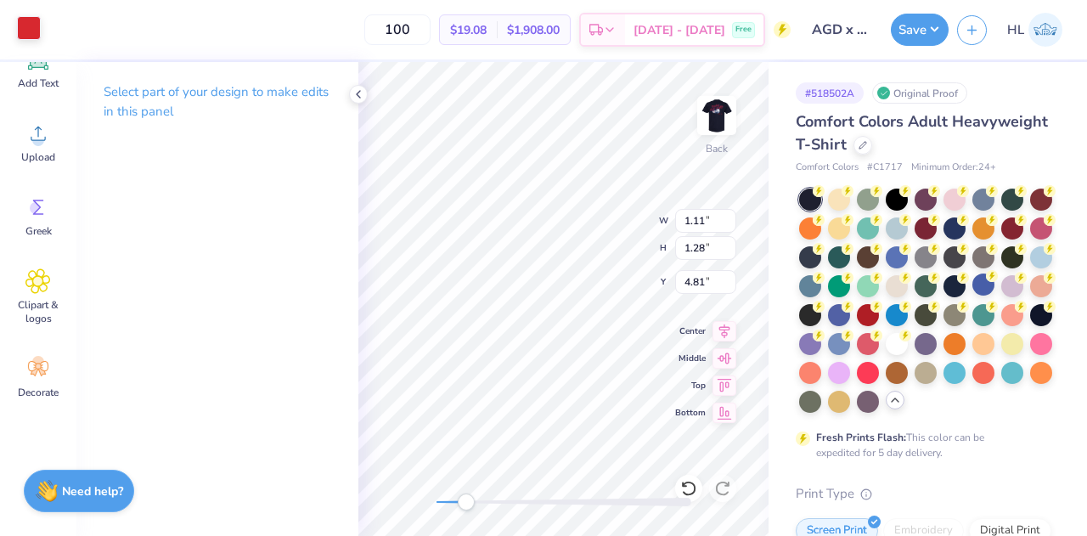
click at [31, 29] on div at bounding box center [29, 28] width 24 height 24
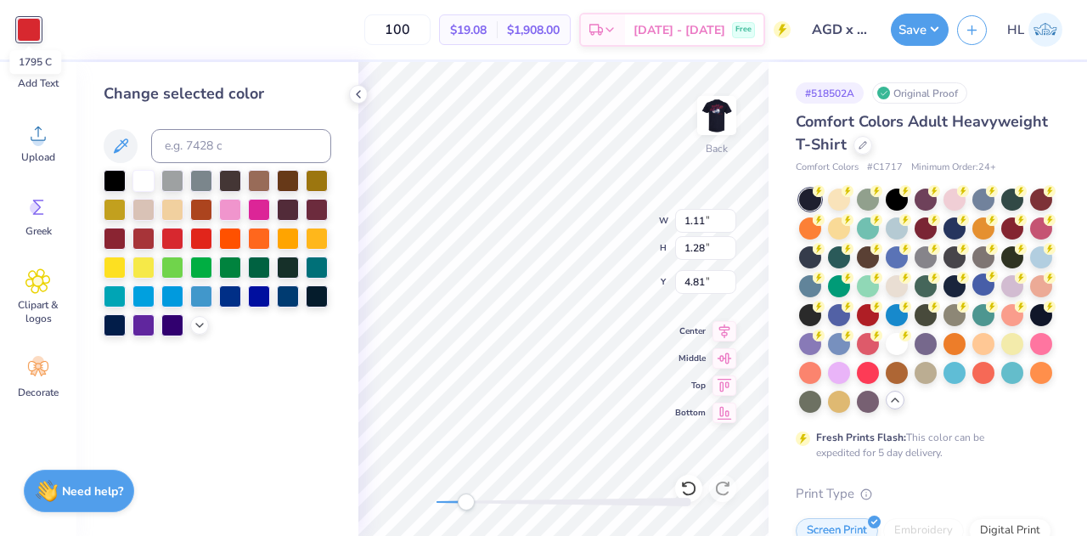
click at [31, 29] on div at bounding box center [29, 30] width 24 height 24
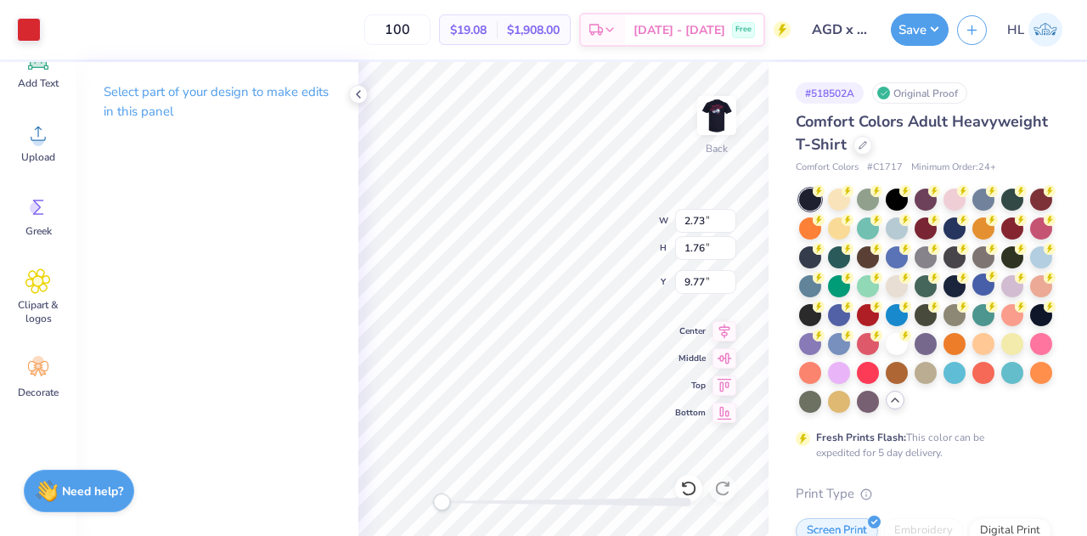
type input "2.73"
type input "1.76"
type input "9.77"
click at [604, 205] on div "Back W 2.73 H 1.76 Y 9.77 Center Middle Top Bottom" at bounding box center [563, 299] width 410 height 474
type input "6.01"
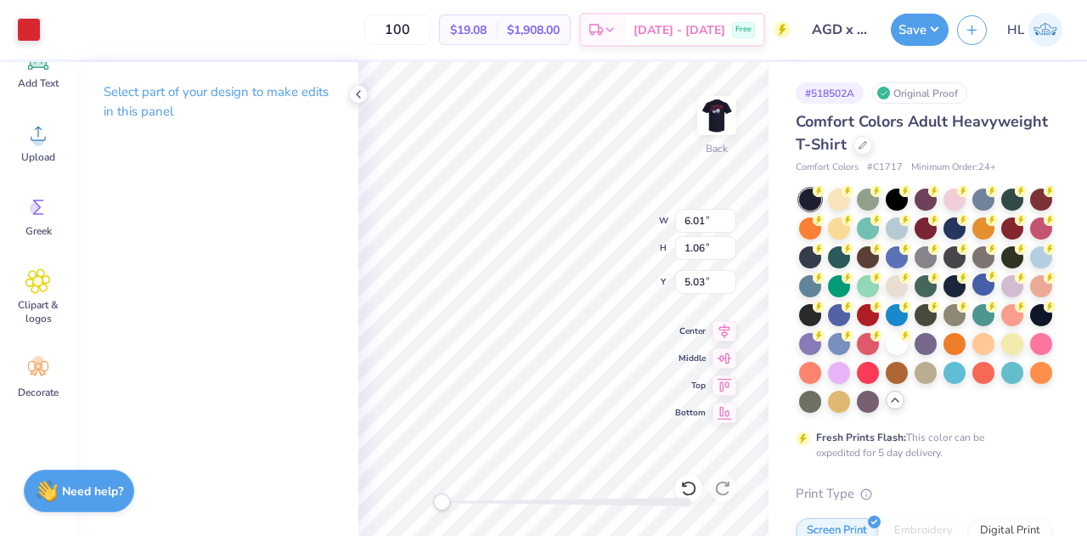
type input "1.06"
type input "5.03"
click at [723, 332] on icon at bounding box center [724, 328] width 11 height 14
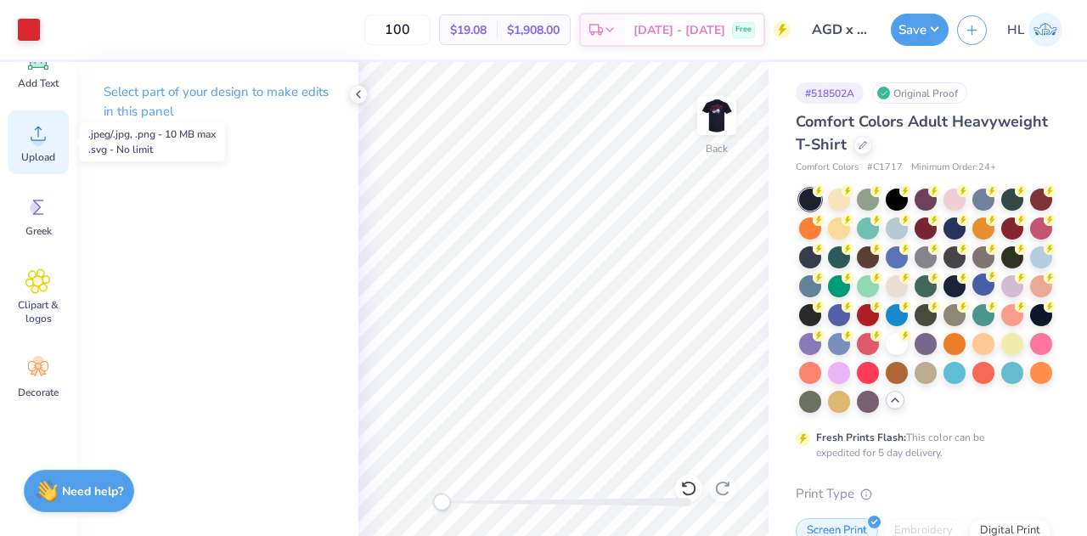
scroll to position [0, 0]
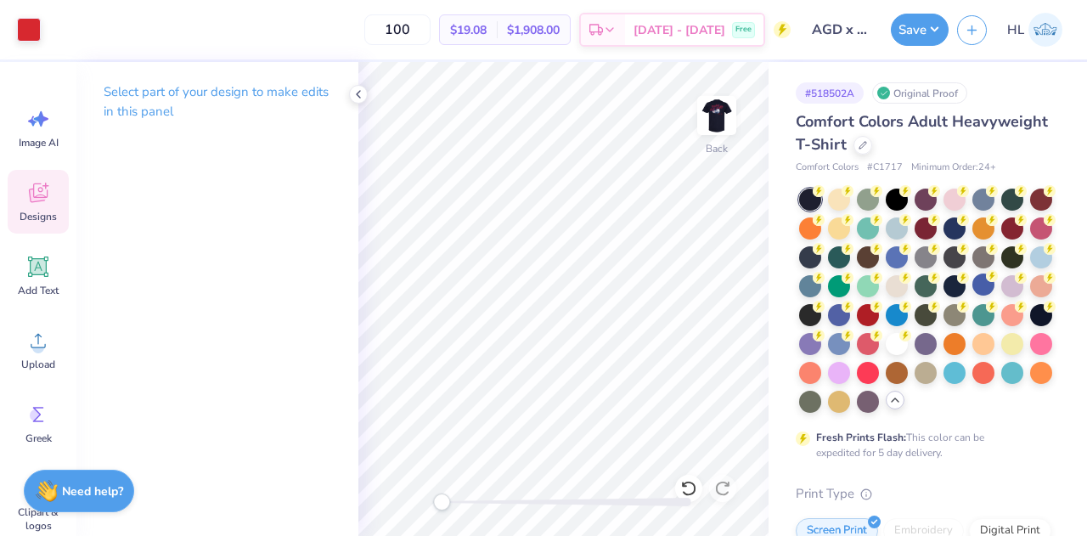
click at [44, 208] on div "Designs" at bounding box center [38, 202] width 61 height 64
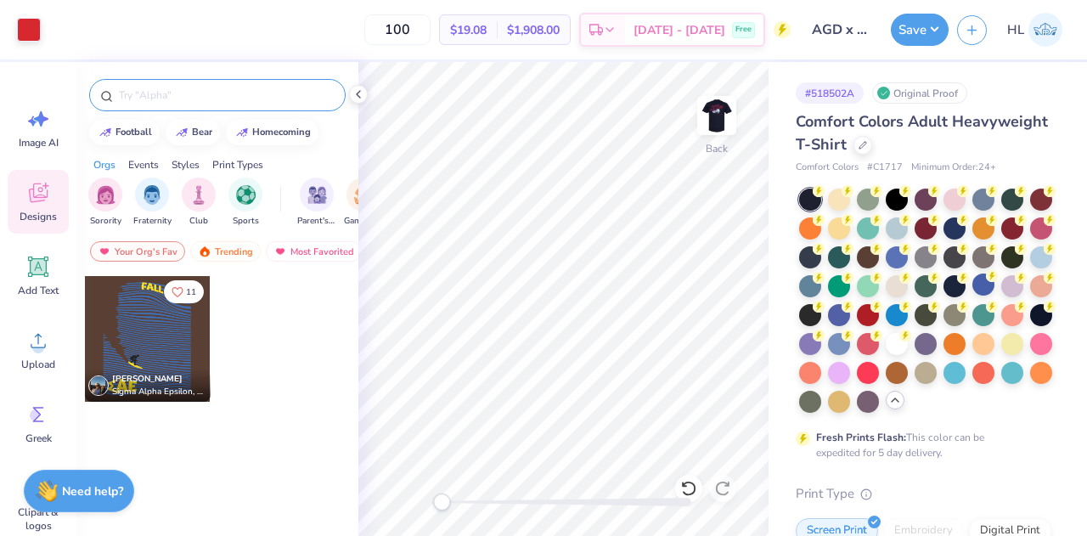
click at [185, 95] on input "text" at bounding box center [225, 95] width 217 height 17
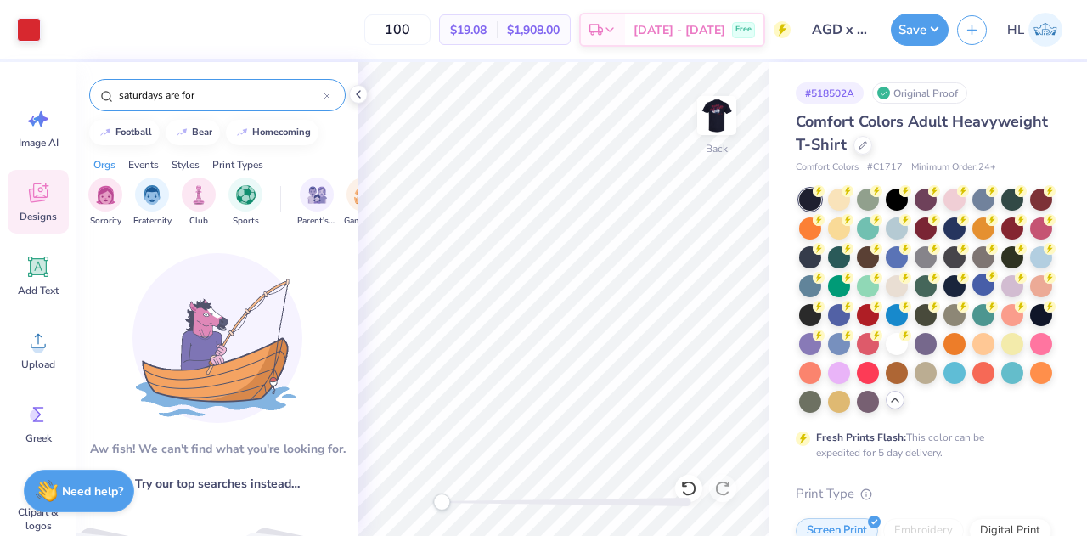
click at [151, 94] on input "saturdays are for" at bounding box center [220, 95] width 206 height 17
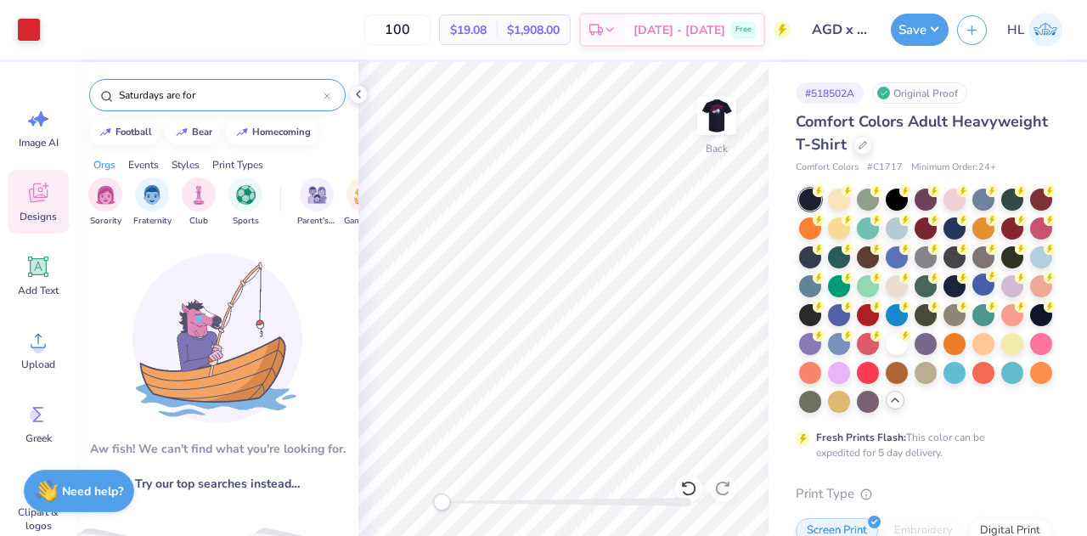
type input "Saturdays are for"
click at [228, 103] on div "Saturdays are for" at bounding box center [217, 95] width 256 height 32
click at [216, 91] on input "Saturdays are for" at bounding box center [220, 95] width 206 height 17
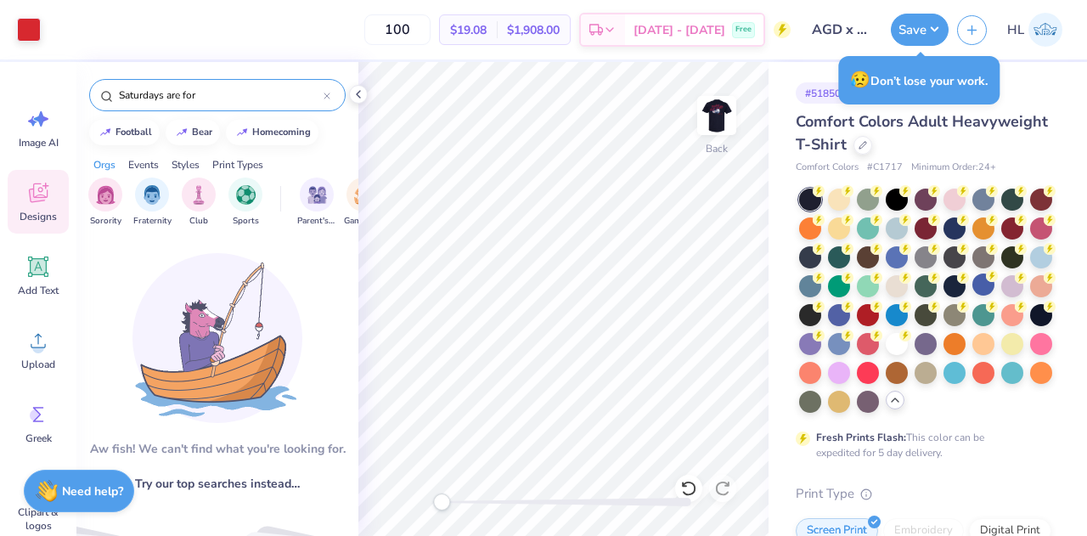
click at [211, 98] on input "Saturdays are for" at bounding box center [220, 95] width 206 height 17
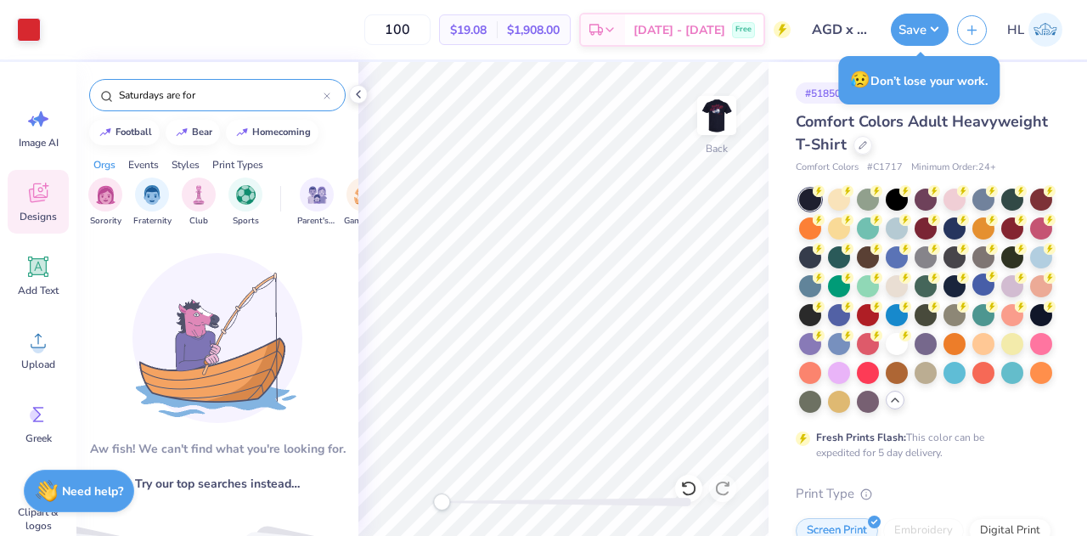
click at [211, 98] on input "Saturdays are for" at bounding box center [220, 95] width 206 height 17
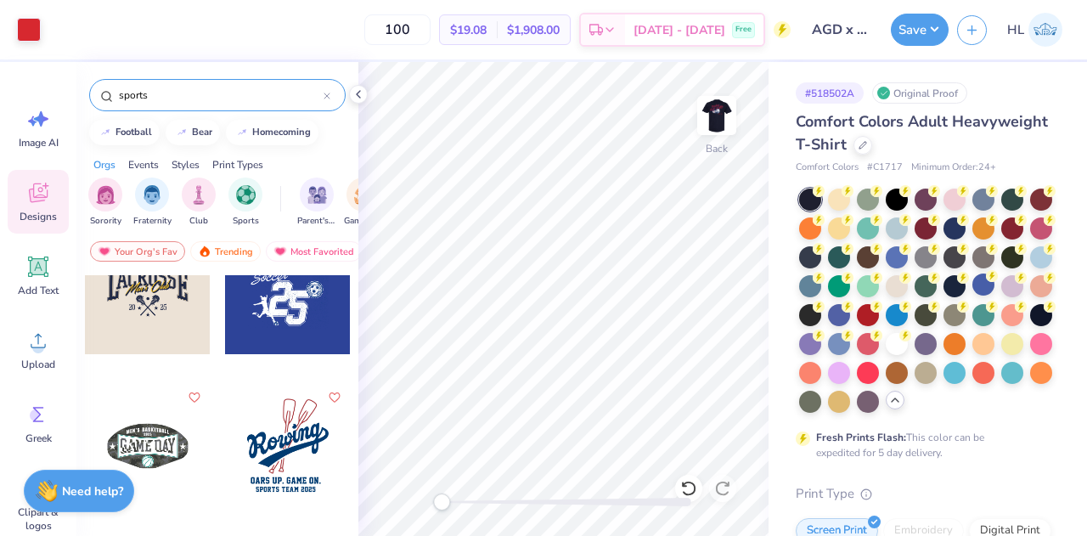
scroll to position [2827, 0]
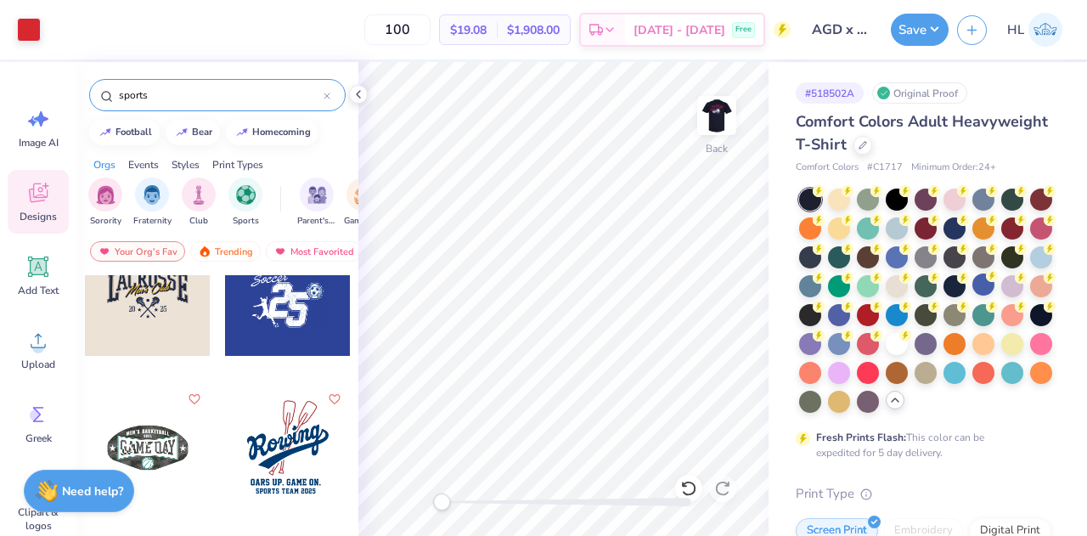
click at [182, 99] on input "sports" at bounding box center [220, 95] width 206 height 17
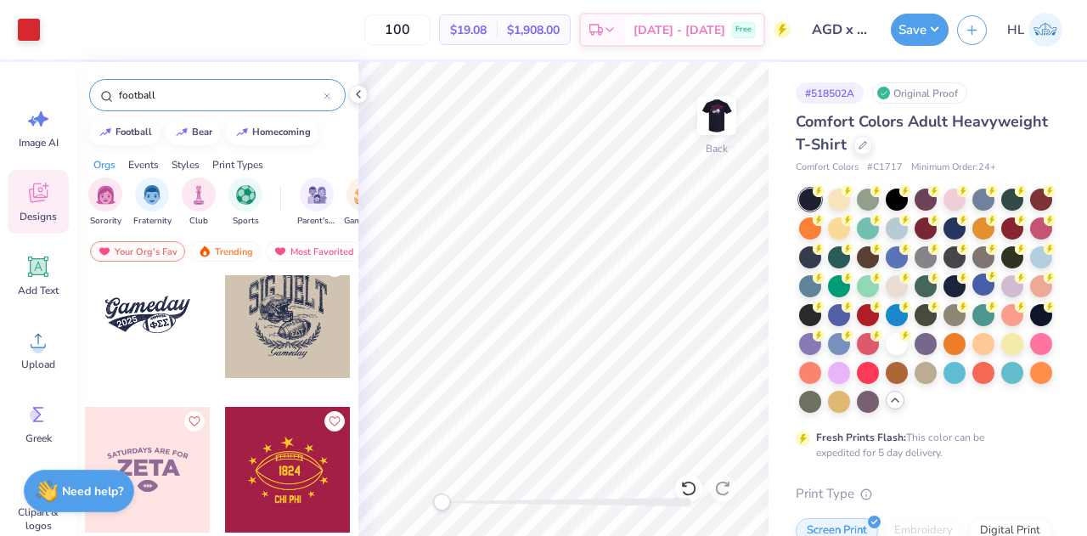
scroll to position [2227, 0]
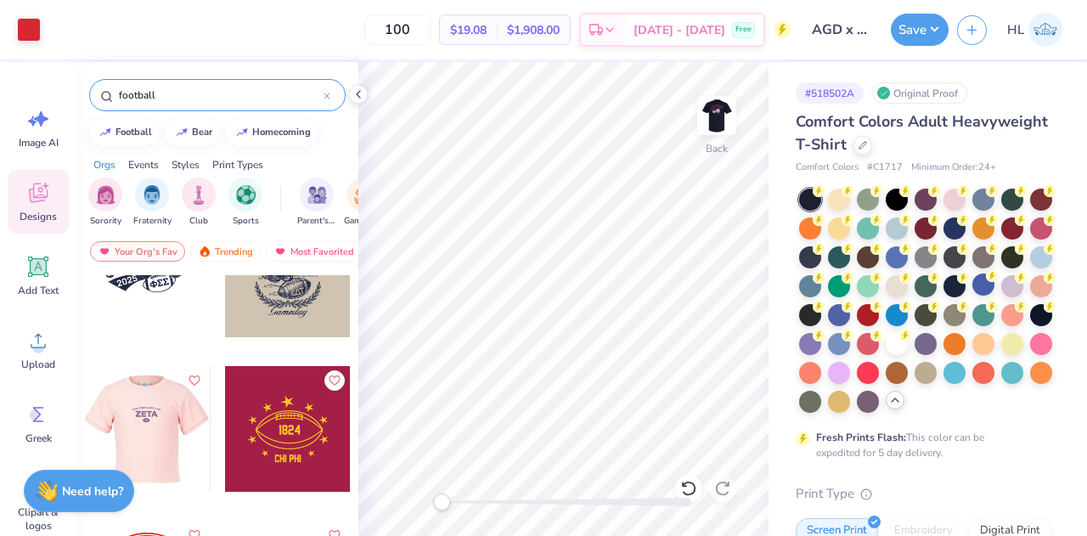
type input "football"
click at [161, 451] on div at bounding box center [147, 429] width 126 height 126
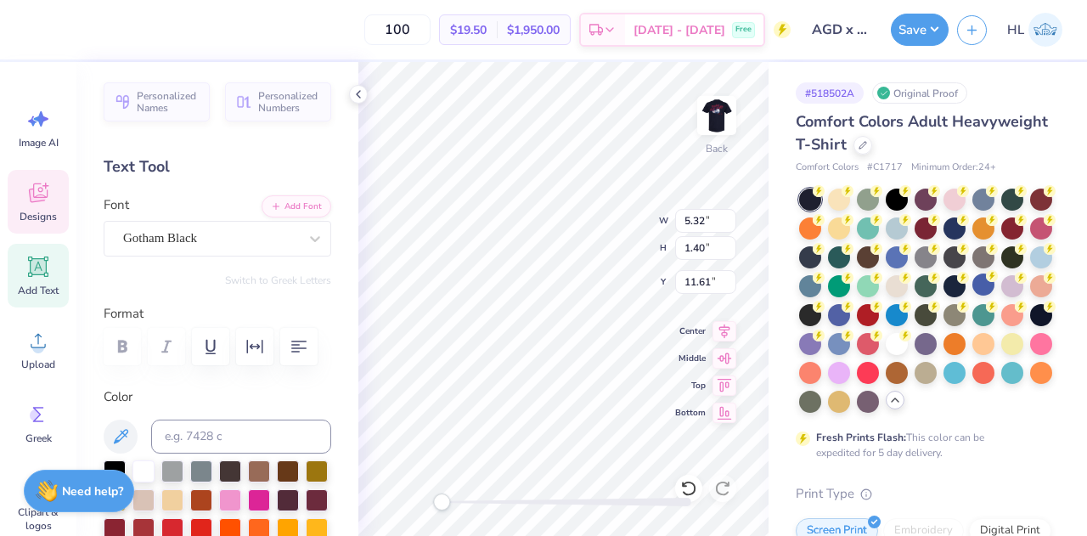
scroll to position [14, 2]
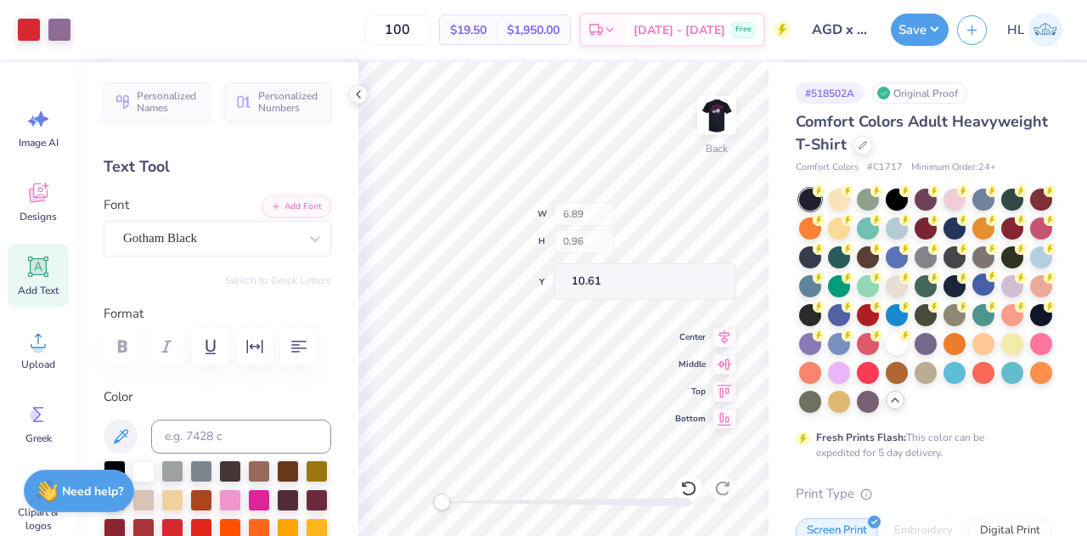
type input "6.89"
type input "0.96"
type input "10.61"
type input "0.92"
type input "1.06"
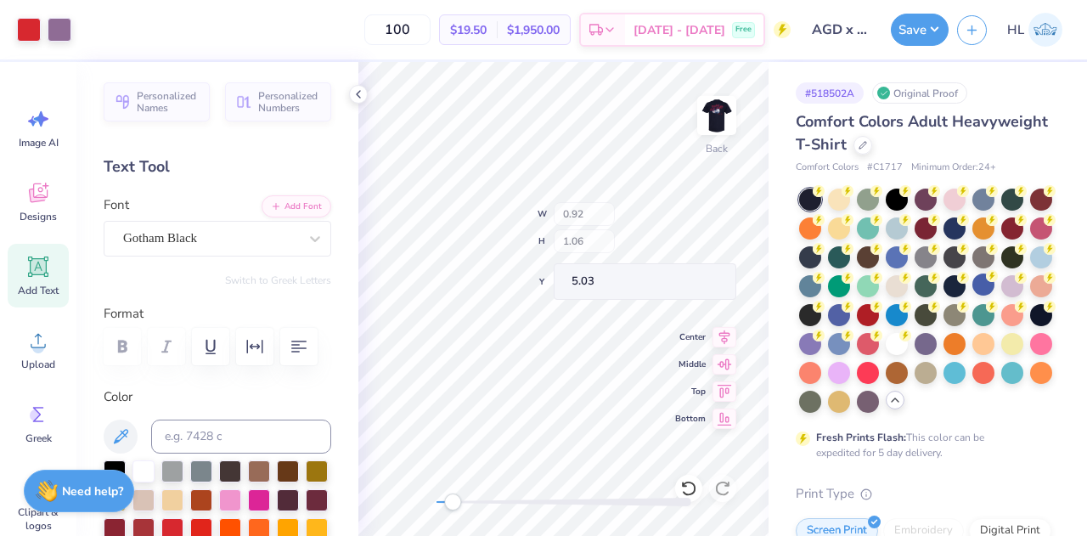
type input "5.03"
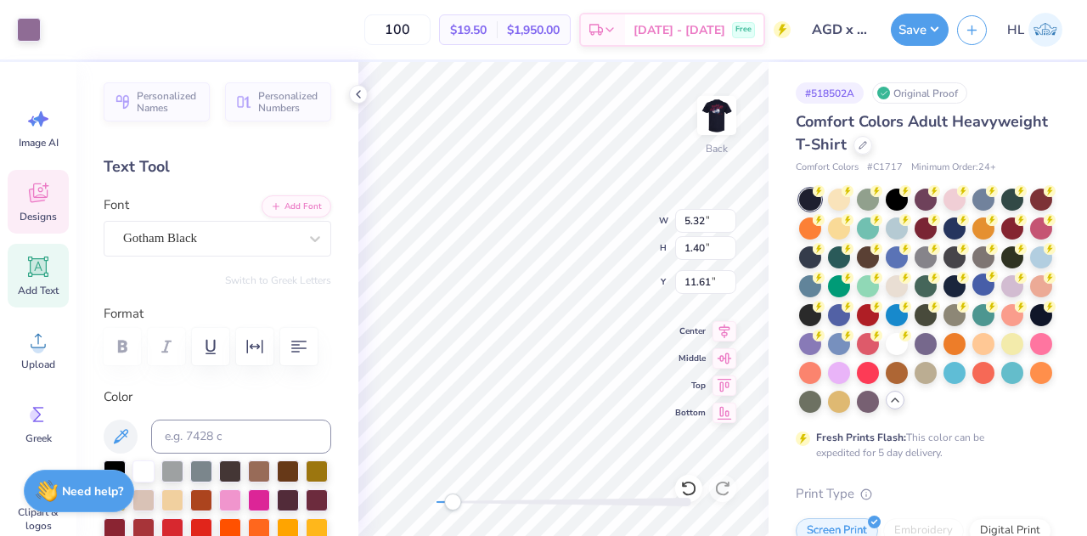
type input "5.32"
type input "1.40"
type input "11.61"
paste textarea "$21.88"
type textarea "$"
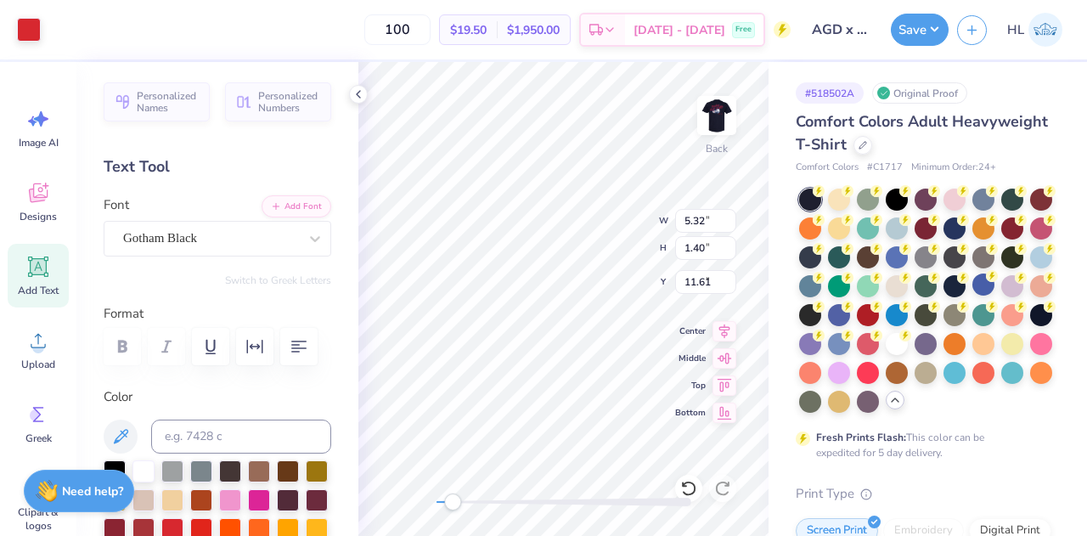
type input "0.92"
type input "1.06"
type input "5.03"
click at [691, 485] on icon at bounding box center [688, 488] width 17 height 17
paste textarea "$21.88"
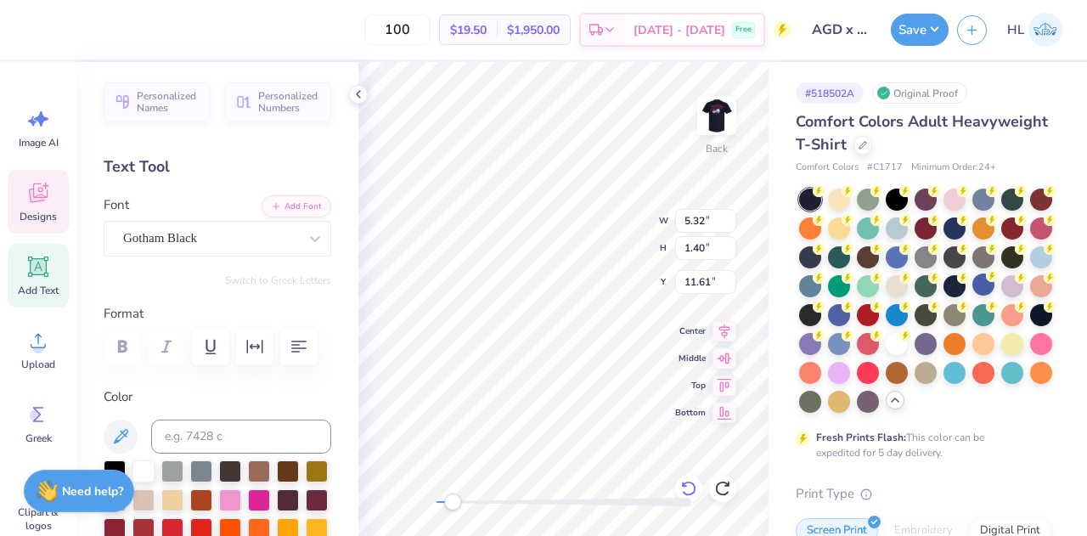
scroll to position [14, 3]
type textarea "$21.8"
type input "0.92"
type input "1.06"
type input "5.03"
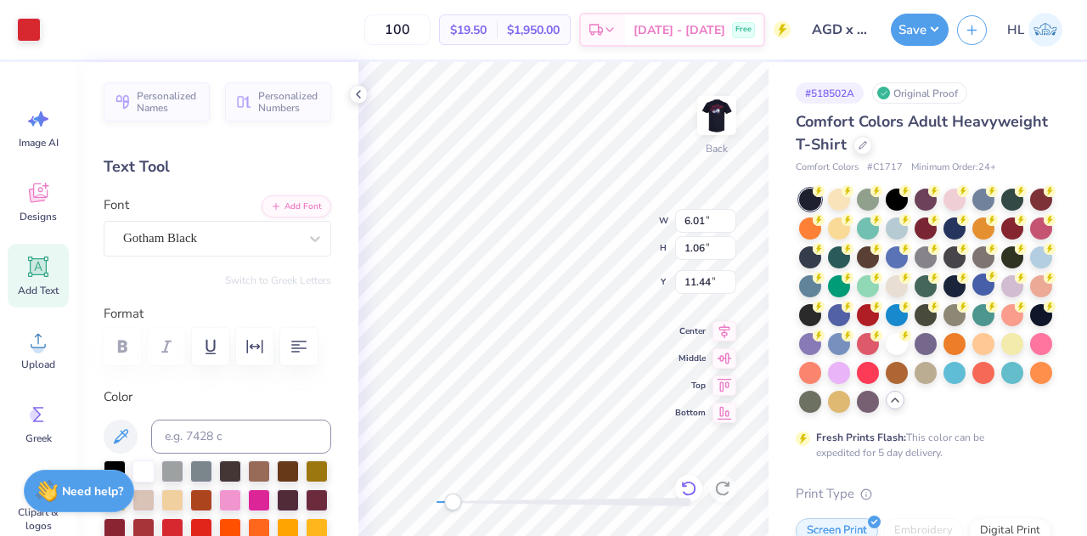
type input "11.44"
click at [24, 30] on div at bounding box center [29, 28] width 24 height 24
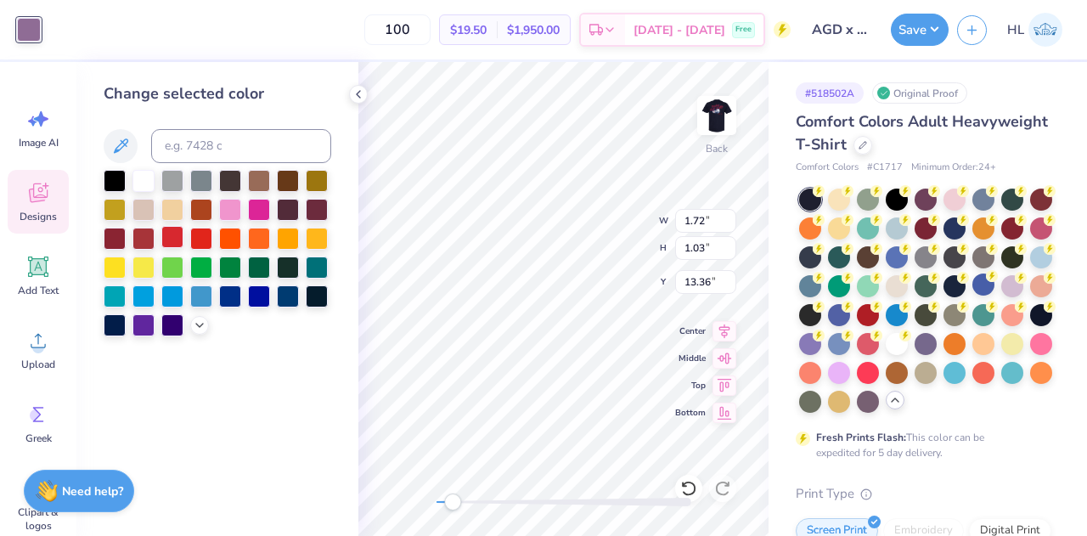
click at [178, 242] on div at bounding box center [172, 237] width 22 height 22
type input "12.90"
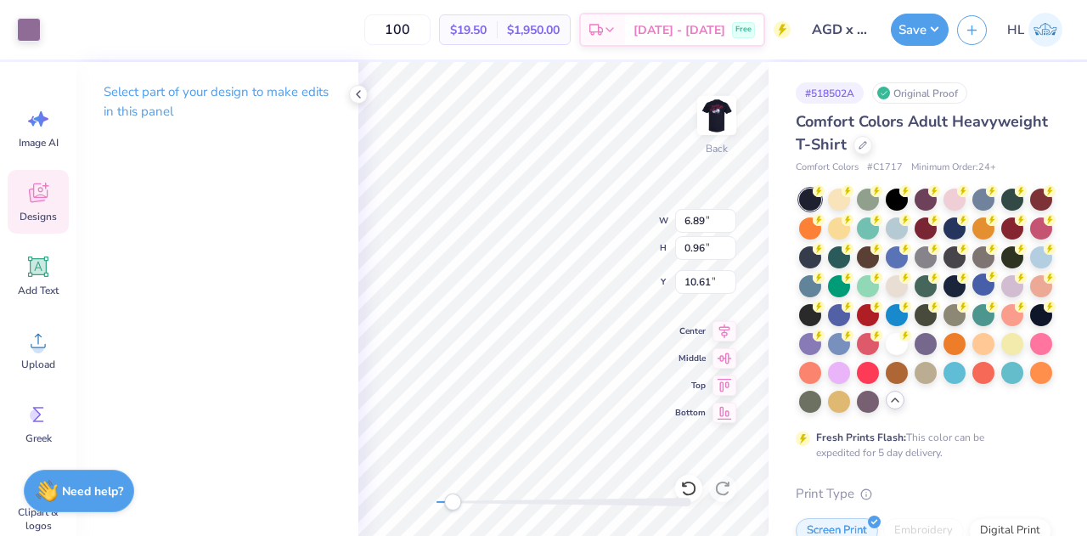
click at [574, 223] on div "Back W 6.89 6.89 " H 0.96 0.96 " Y 10.61 10.61 " Center Middle Top Bottom" at bounding box center [563, 299] width 410 height 474
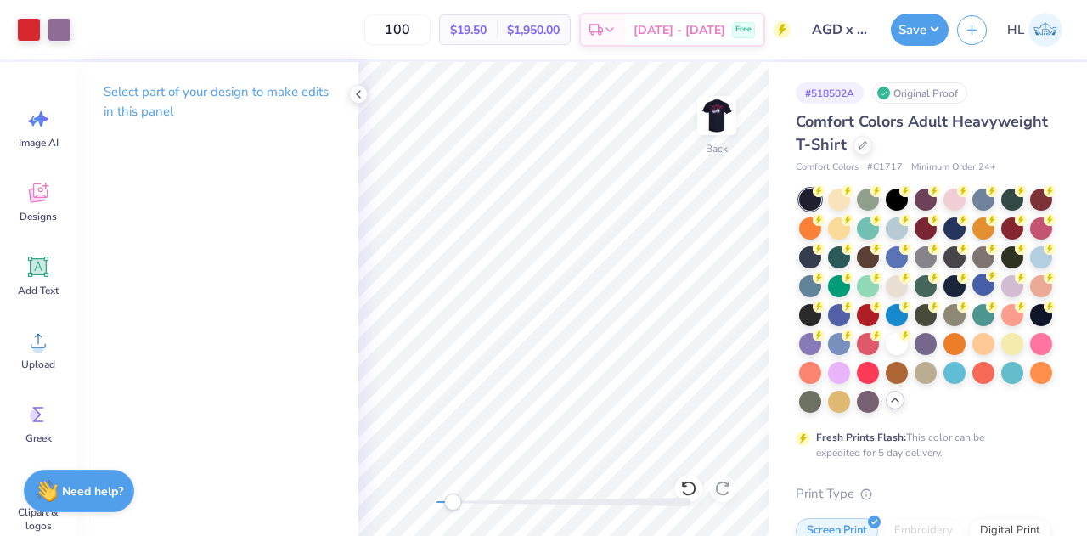
click at [233, 87] on p "Select part of your design to make edits in this panel" at bounding box center [218, 101] width 228 height 39
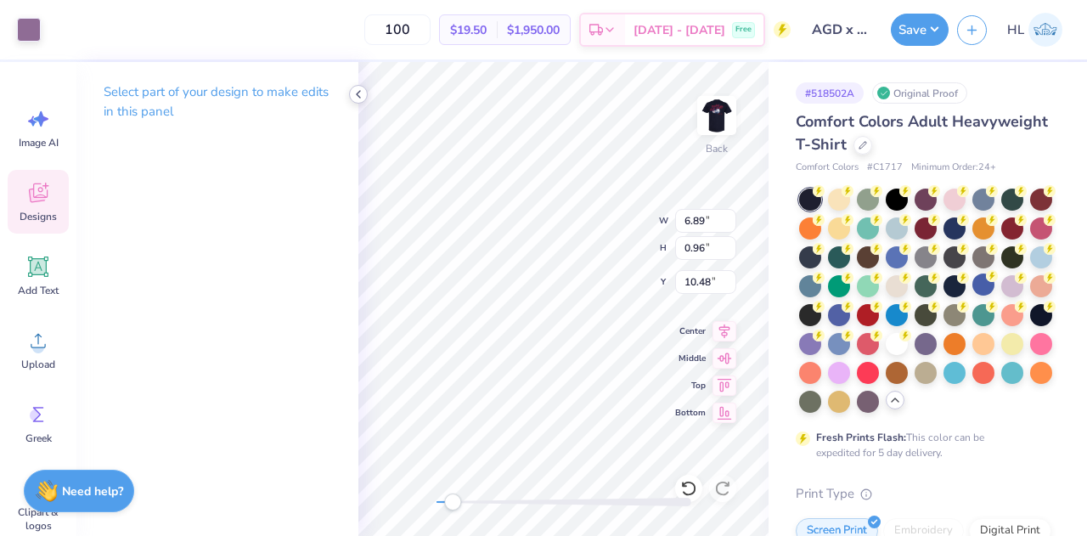
click at [359, 96] on icon at bounding box center [358, 94] width 14 height 14
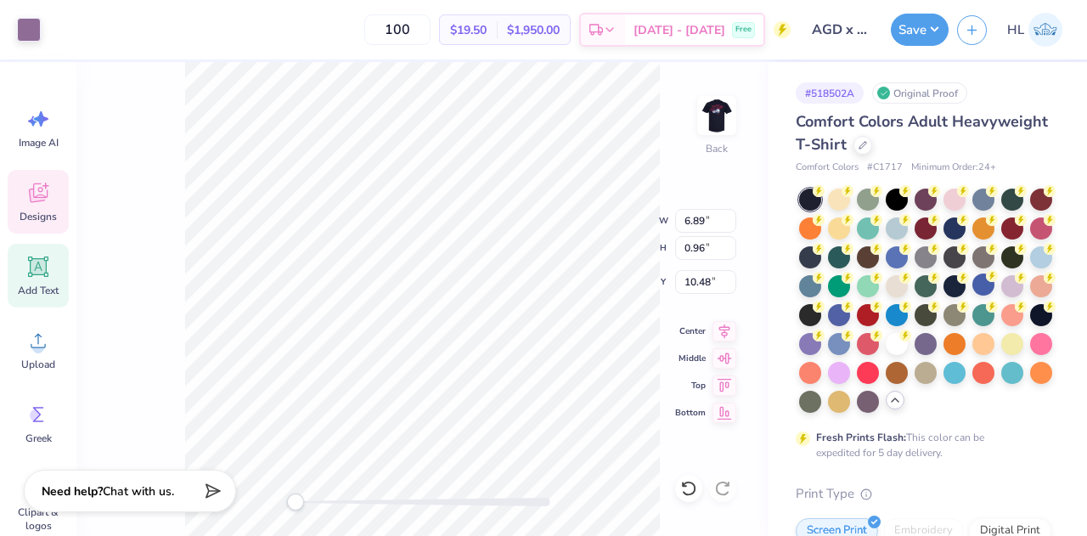
click at [38, 284] on span "Add Text" at bounding box center [38, 291] width 41 height 14
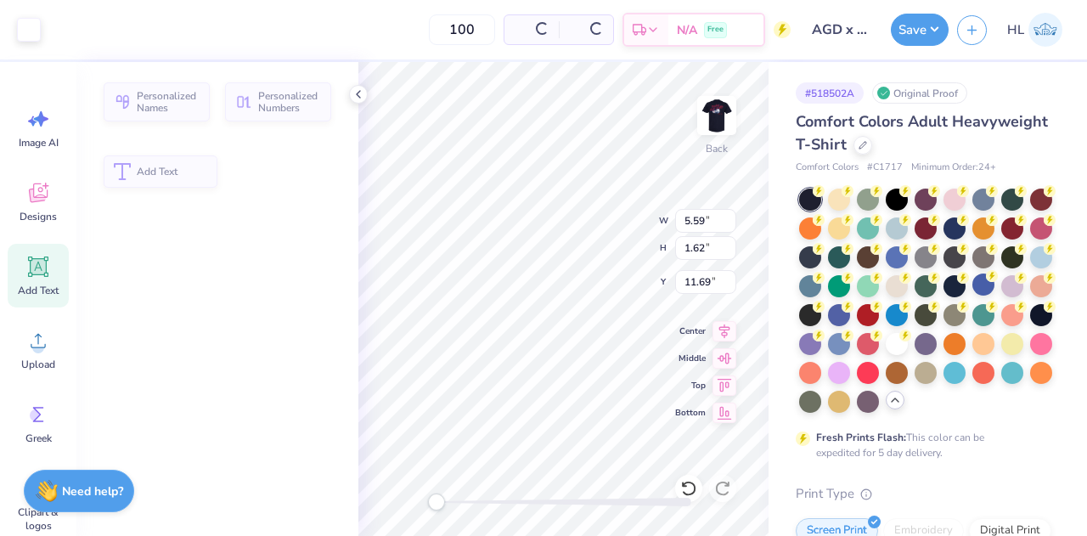
type input "5.59"
type input "1.62"
type input "11.69"
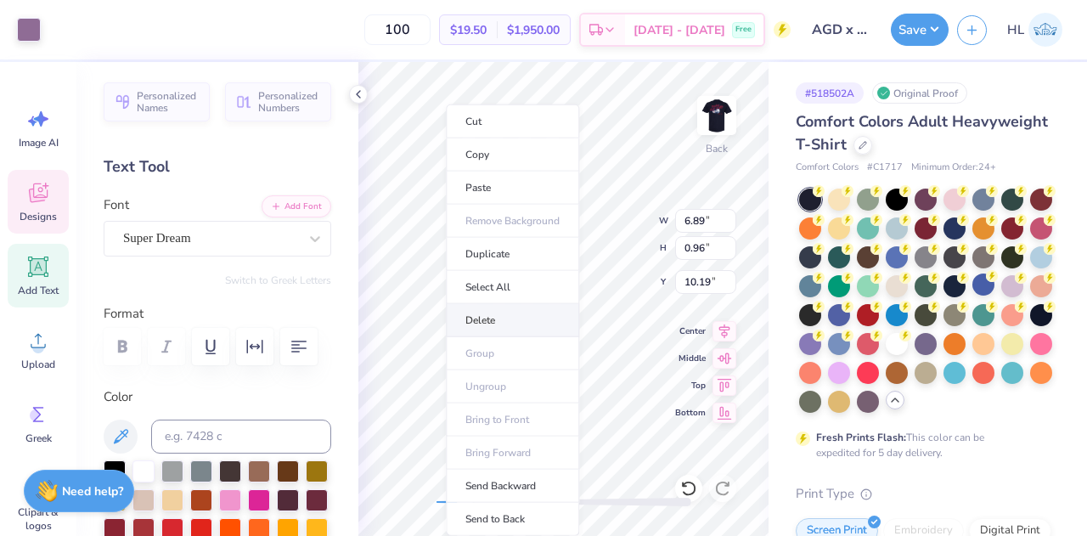
click at [514, 310] on li "Delete" at bounding box center [512, 320] width 133 height 33
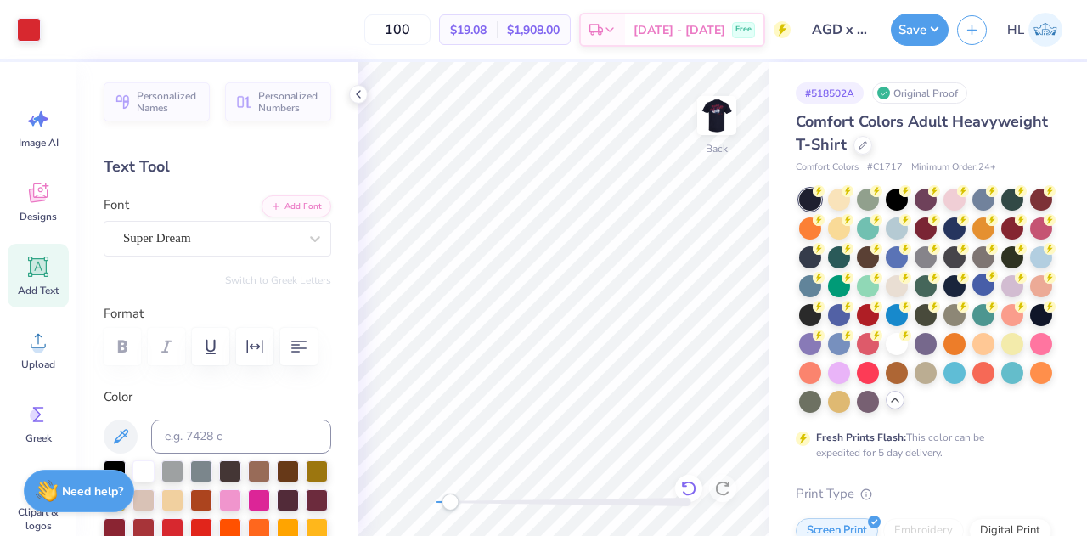
click at [693, 492] on icon at bounding box center [688, 487] width 14 height 15
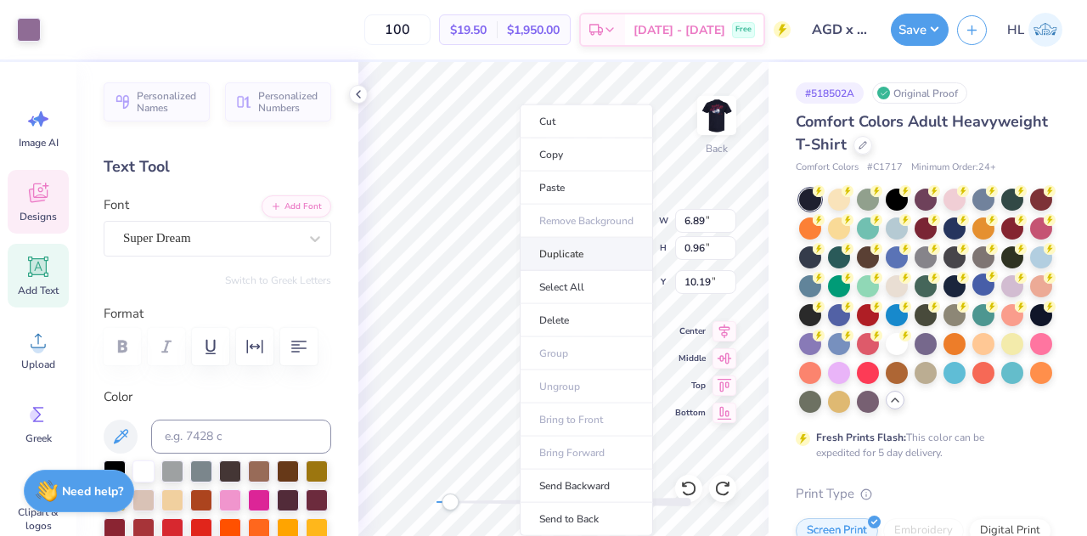
click at [587, 242] on li "Duplicate" at bounding box center [586, 254] width 133 height 33
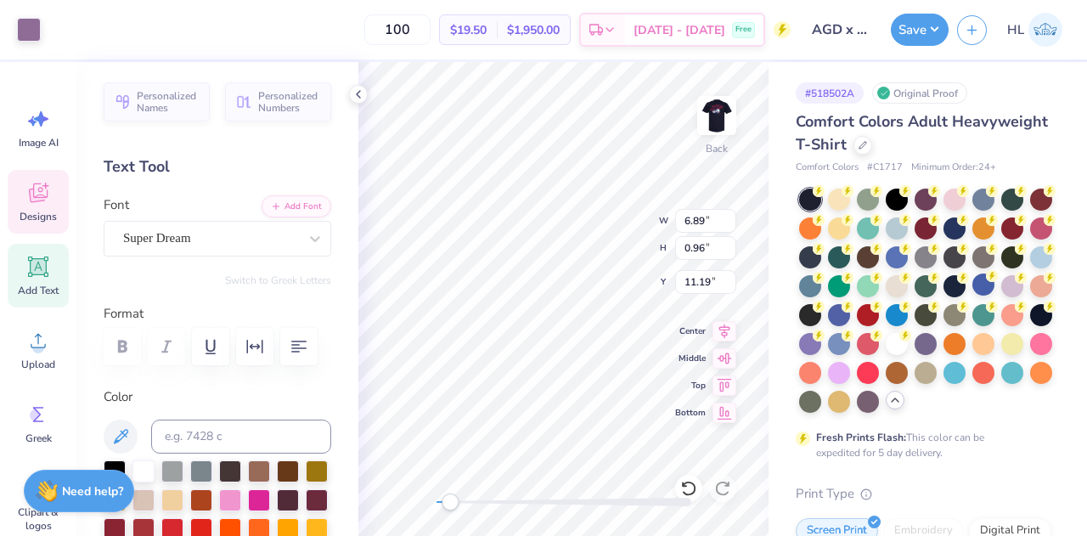
type input "11.19"
type input "3.67"
click at [693, 486] on icon at bounding box center [688, 488] width 17 height 17
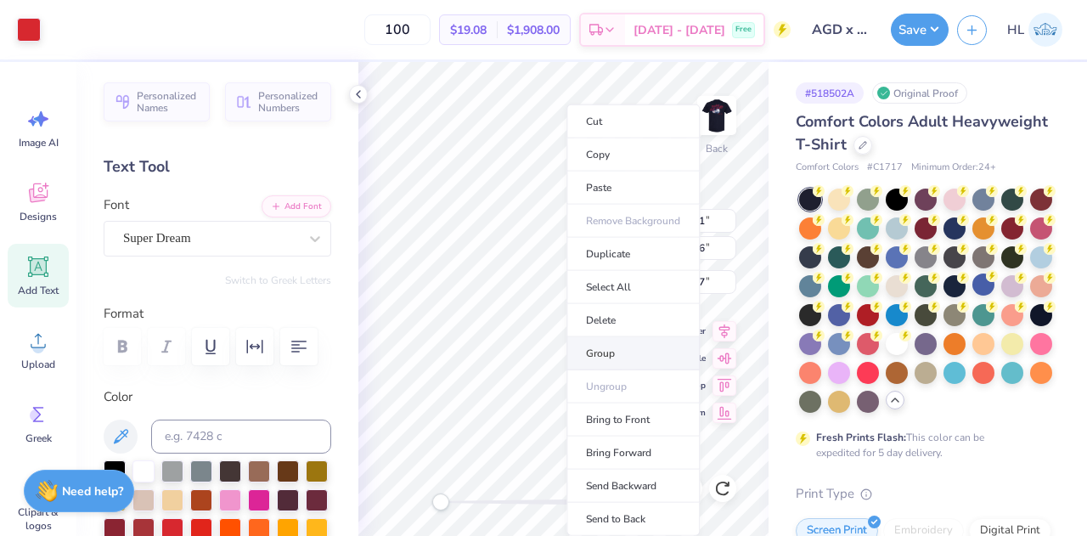
click at [621, 354] on li "Group" at bounding box center [632, 353] width 133 height 33
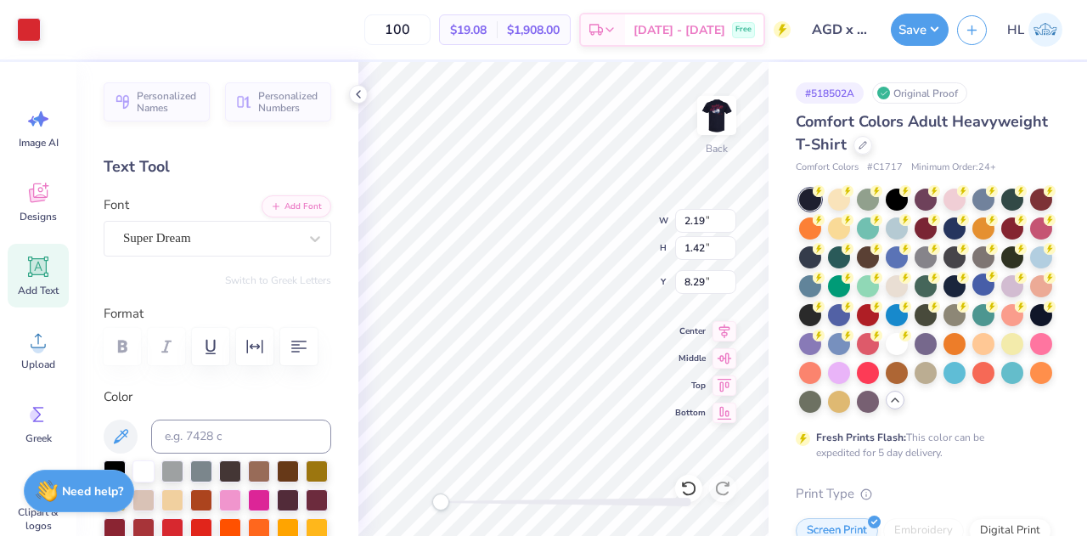
type input "2.19"
type input "1.42"
type input "8.29"
type input "0.69"
type input "0.84"
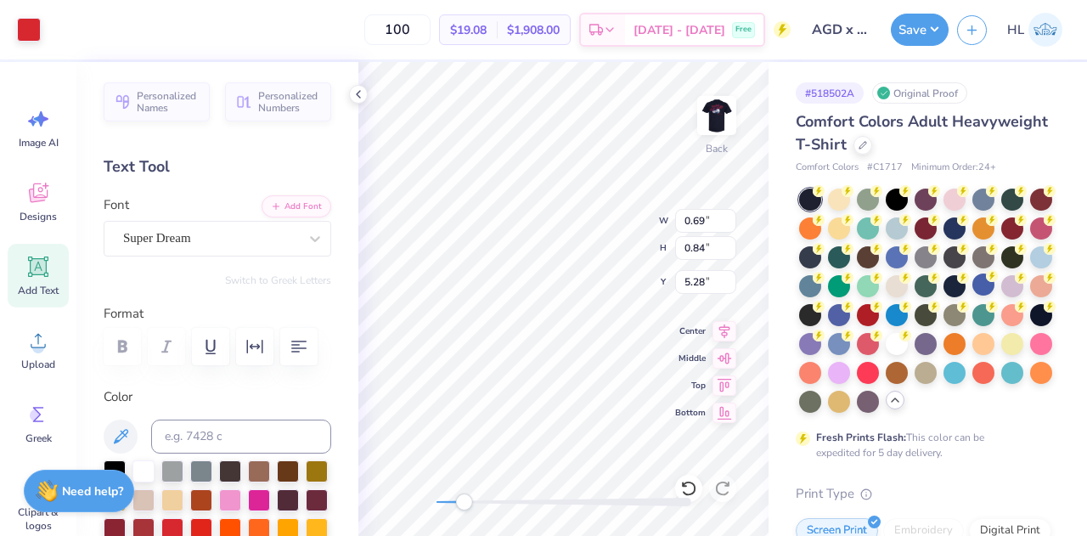
type input "5.28"
type input "0.84"
type input "1.03"
type input "0.70"
type input "0.86"
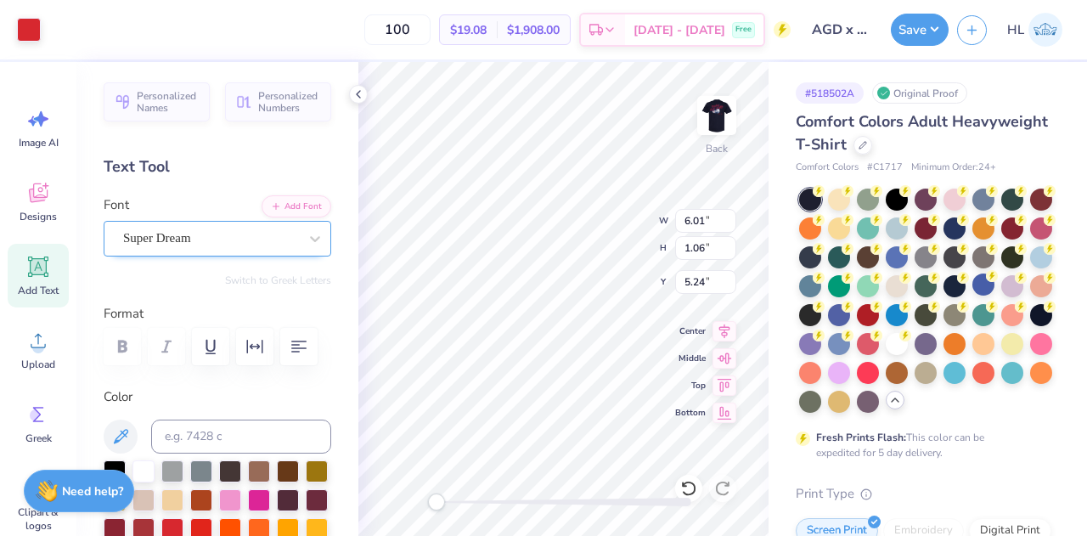
click at [260, 230] on div "Super Dream" at bounding box center [210, 238] width 178 height 26
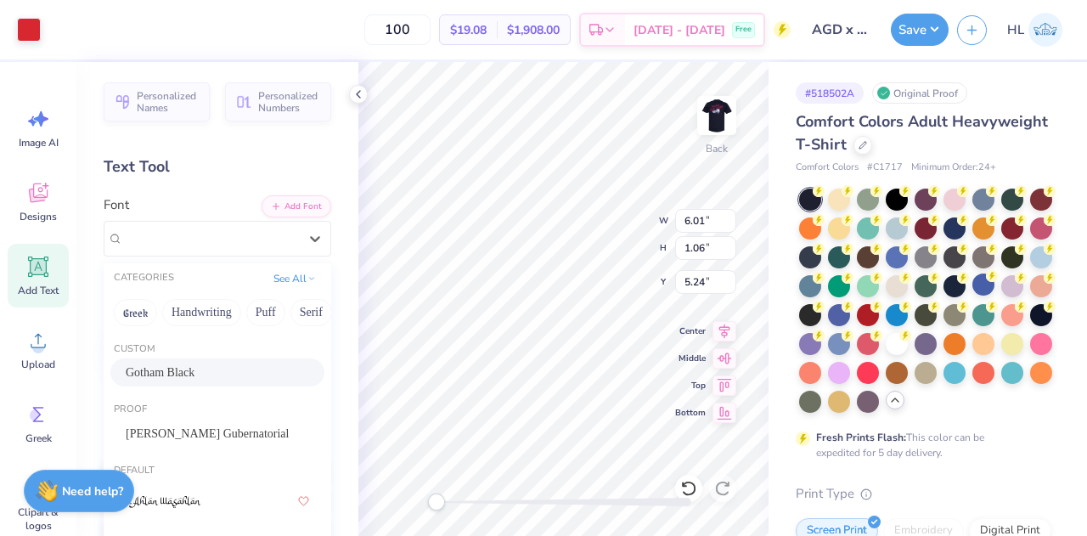
click at [176, 373] on span "Gotham Black" at bounding box center [160, 372] width 69 height 18
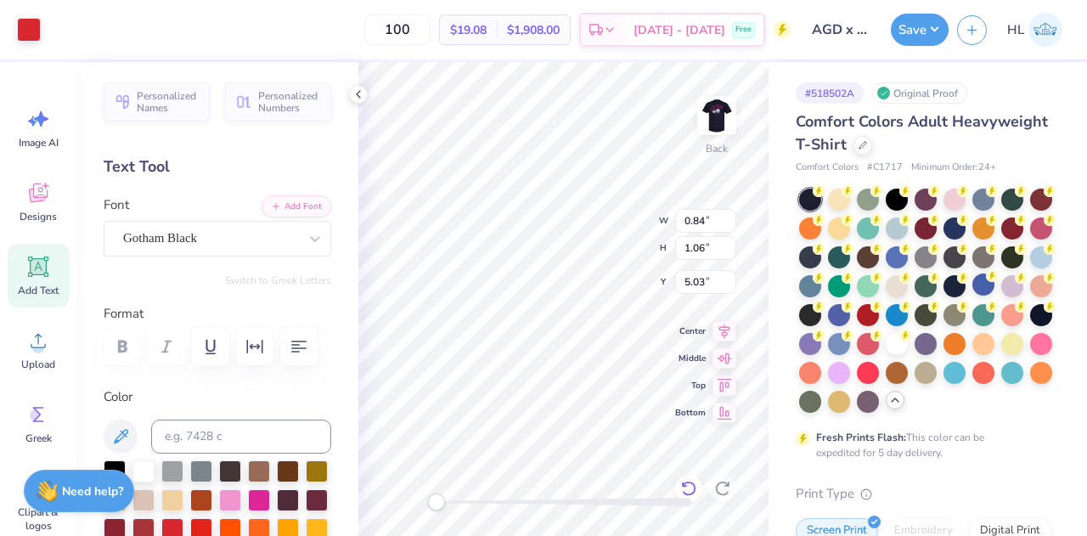
click at [691, 488] on icon at bounding box center [688, 488] width 17 height 17
type input "6.01"
type input "8.37"
click at [699, 490] on div at bounding box center [688, 488] width 27 height 27
type input "6.01"
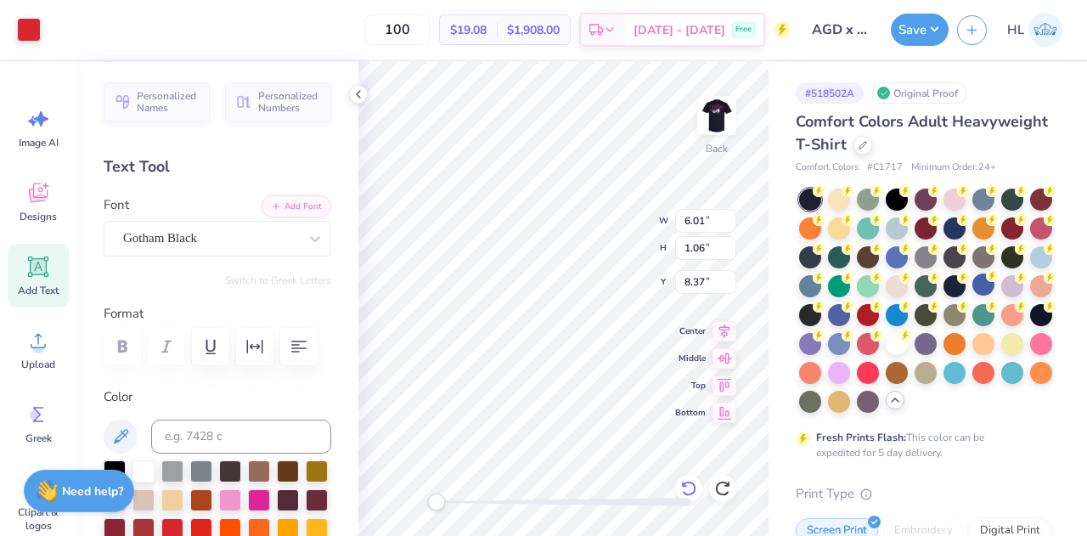
type input "1.06"
type input "5.03"
click at [699, 490] on div at bounding box center [688, 488] width 27 height 27
click at [686, 492] on icon at bounding box center [688, 488] width 17 height 17
type input "12.50"
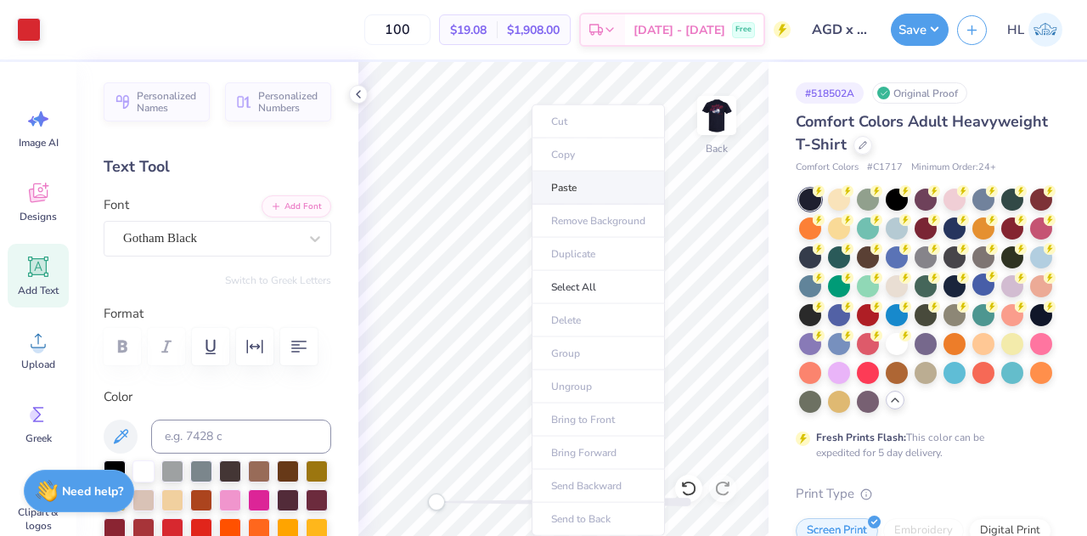
click at [562, 191] on li "Paste" at bounding box center [597, 187] width 133 height 33
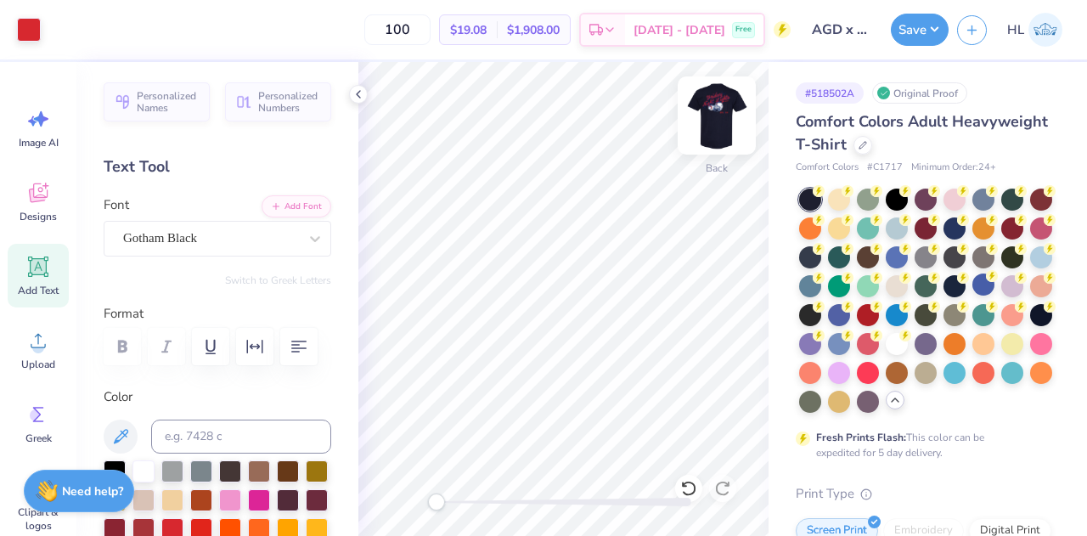
click at [710, 111] on img at bounding box center [717, 115] width 68 height 68
click at [31, 37] on div at bounding box center [29, 28] width 24 height 24
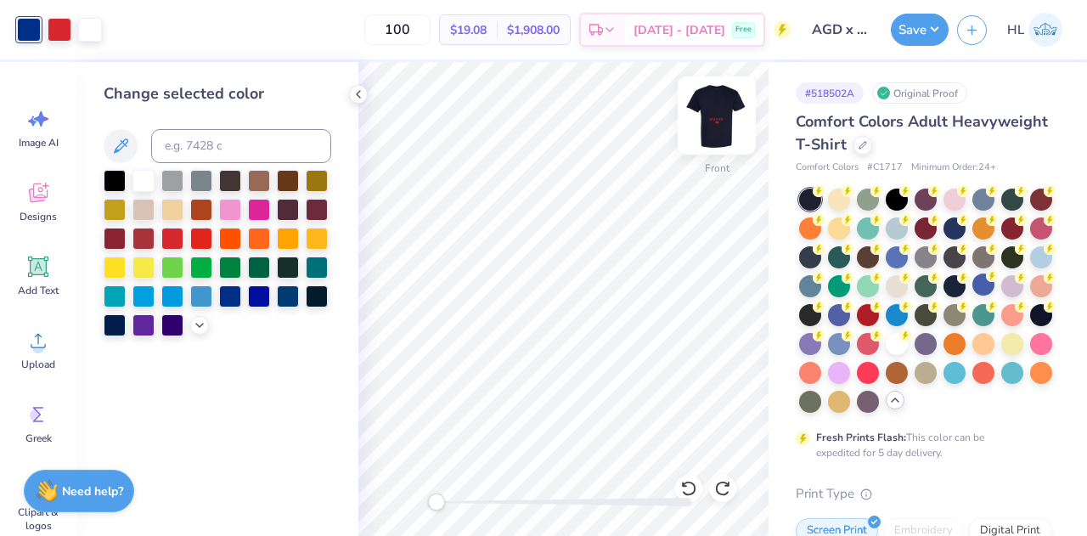
click at [710, 131] on img at bounding box center [717, 115] width 68 height 68
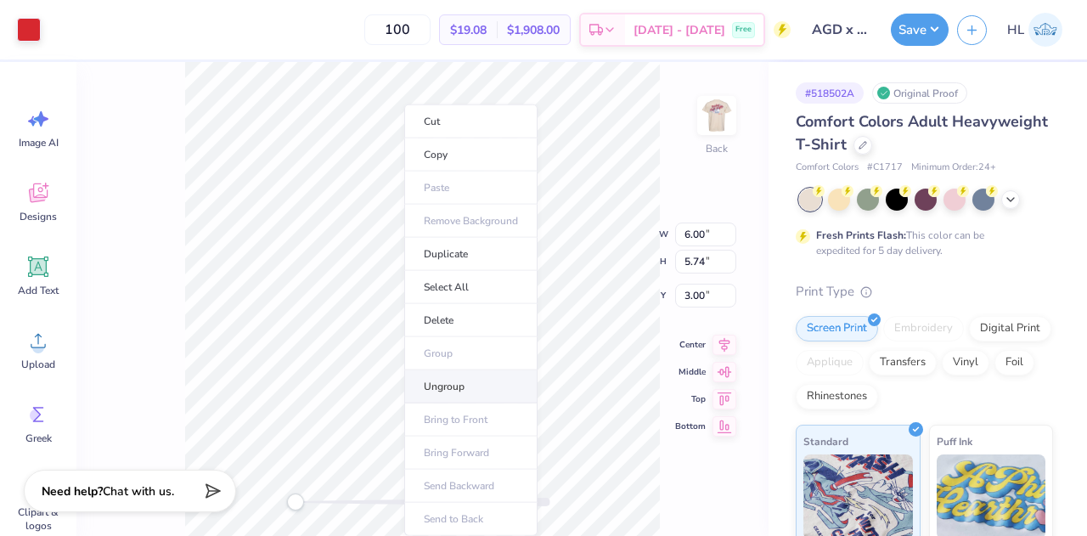
click at [478, 396] on li "Ungroup" at bounding box center [470, 386] width 133 height 33
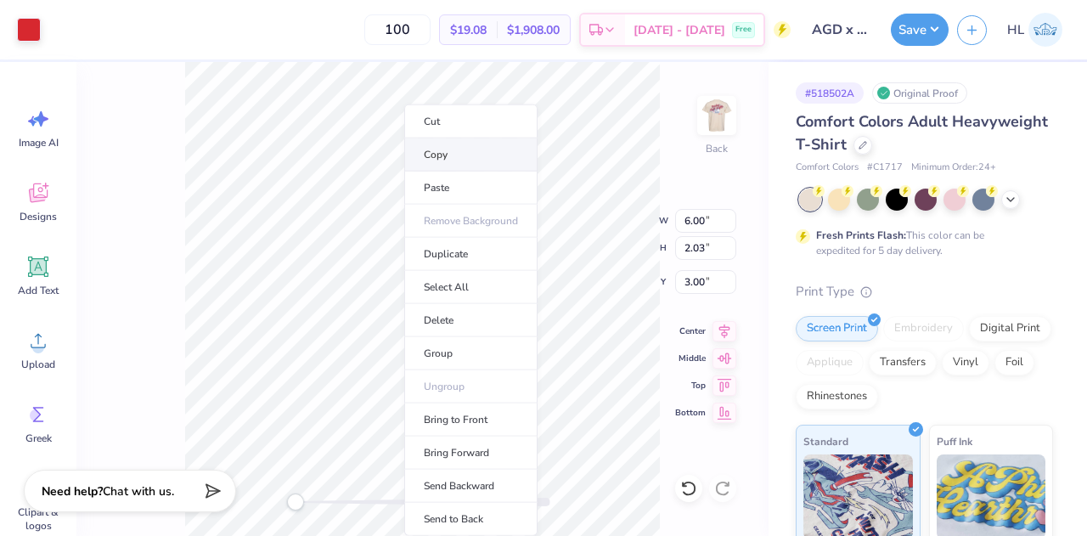
click at [449, 153] on li "Copy" at bounding box center [470, 154] width 133 height 33
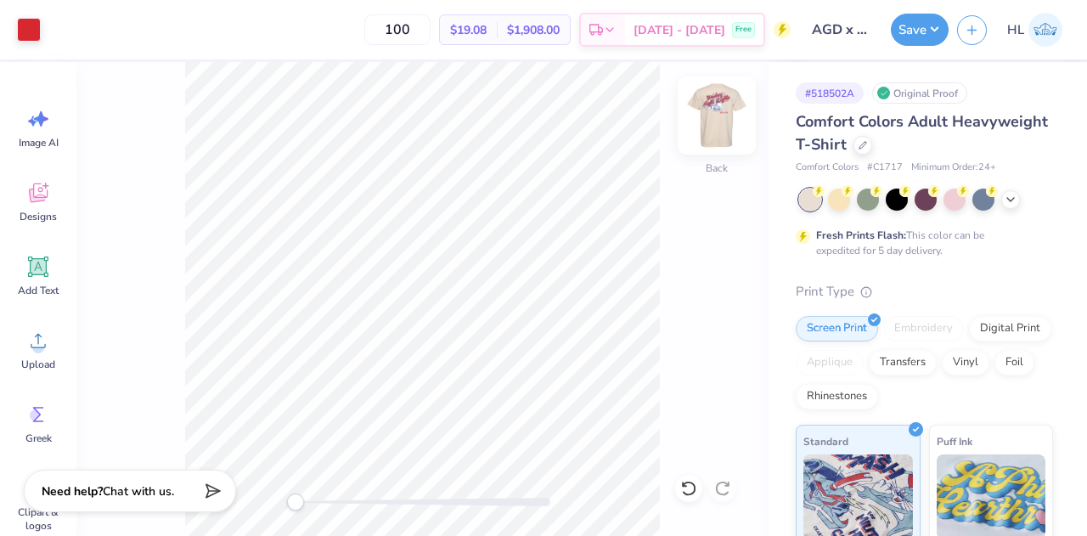
click at [727, 113] on img at bounding box center [717, 115] width 68 height 68
click at [726, 112] on img at bounding box center [717, 115] width 68 height 68
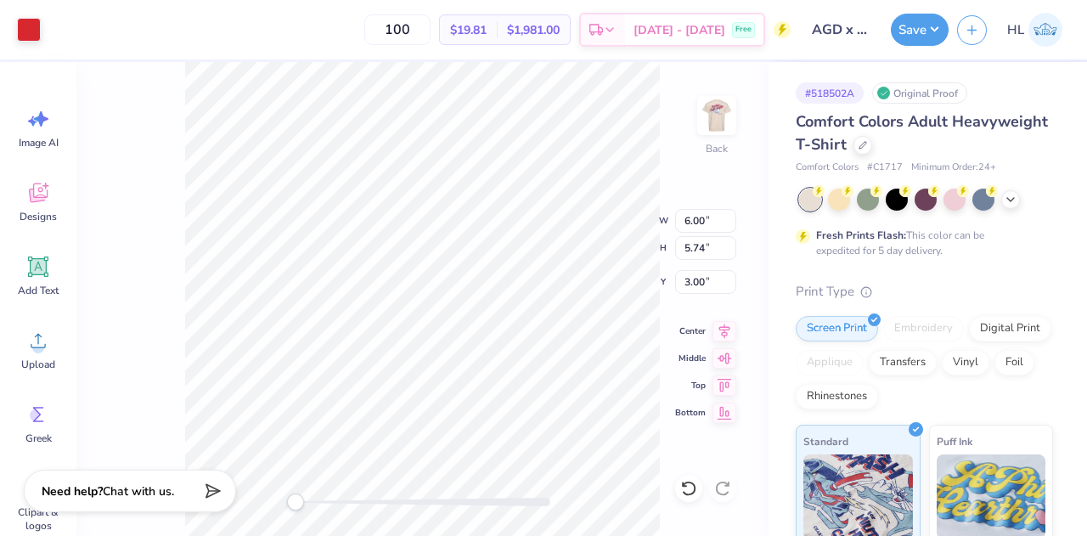
type input "4.54"
type input "4.35"
type input "3.00"
click at [694, 146] on div "Back" at bounding box center [422, 299] width 692 height 474
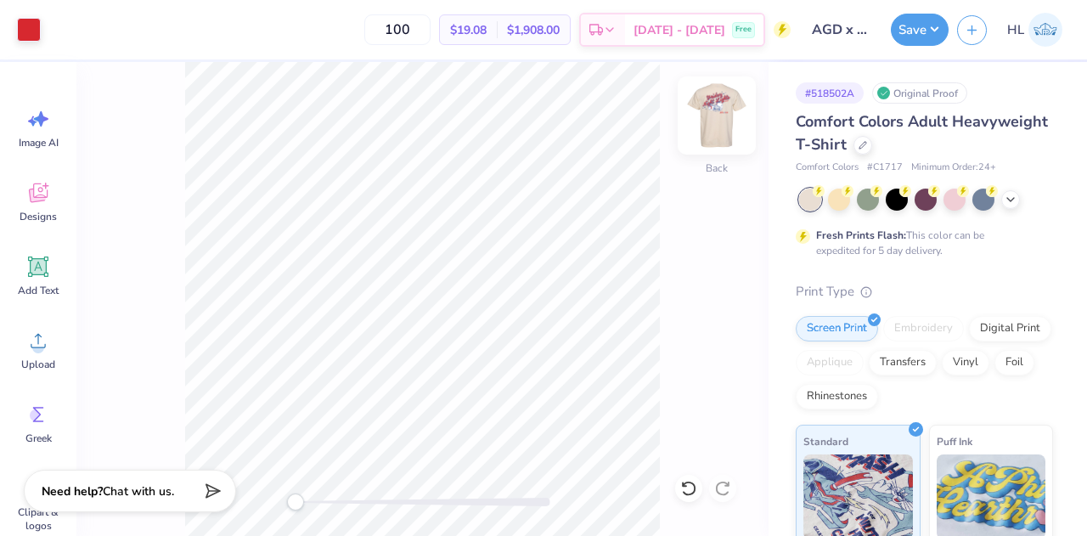
click at [711, 132] on img at bounding box center [717, 115] width 68 height 68
click at [711, 132] on img at bounding box center [716, 115] width 34 height 34
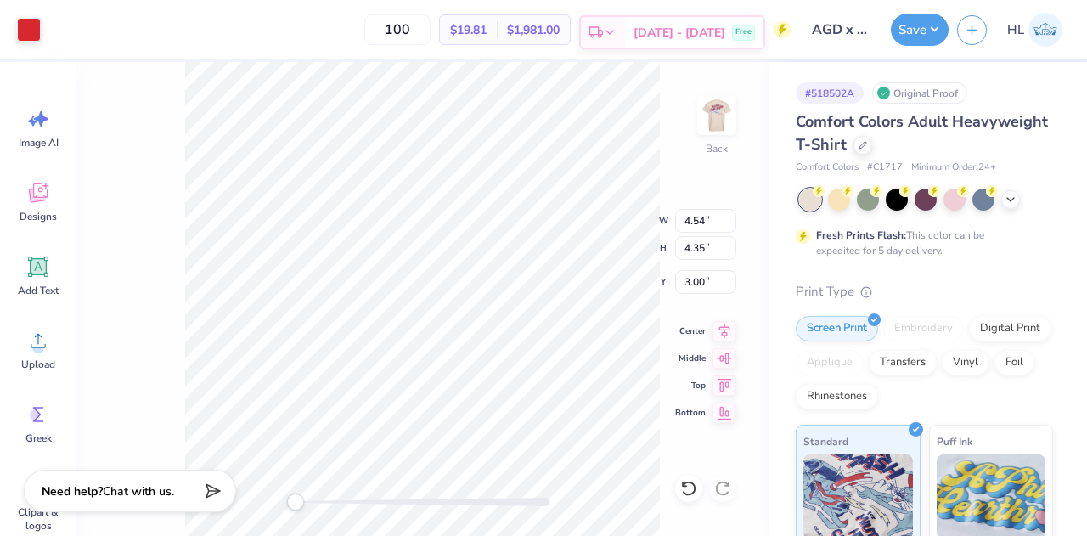
type input "3.73"
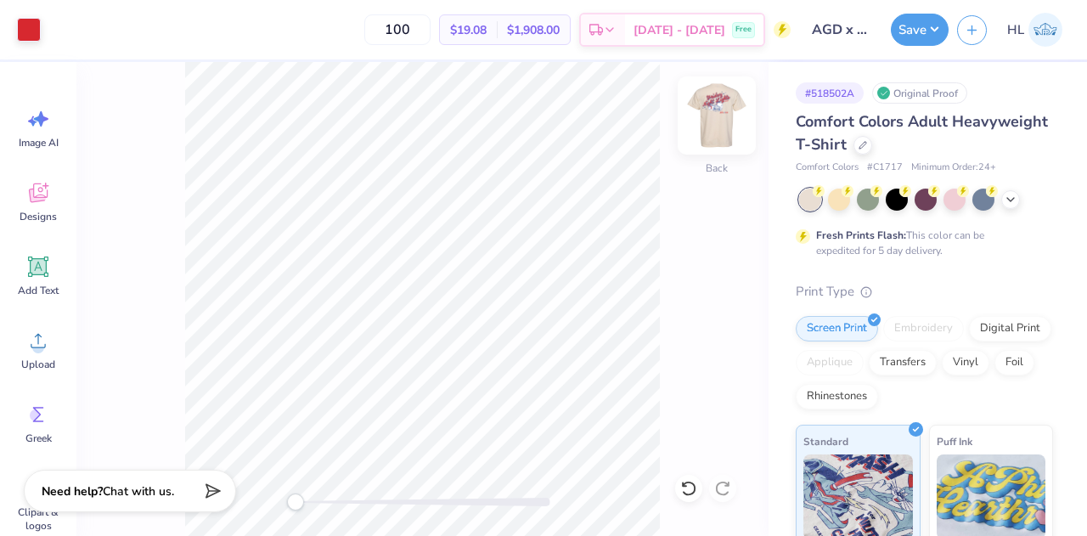
click at [723, 131] on img at bounding box center [717, 115] width 68 height 68
click at [723, 131] on img at bounding box center [716, 115] width 34 height 34
click at [1008, 202] on icon at bounding box center [1010, 198] width 14 height 14
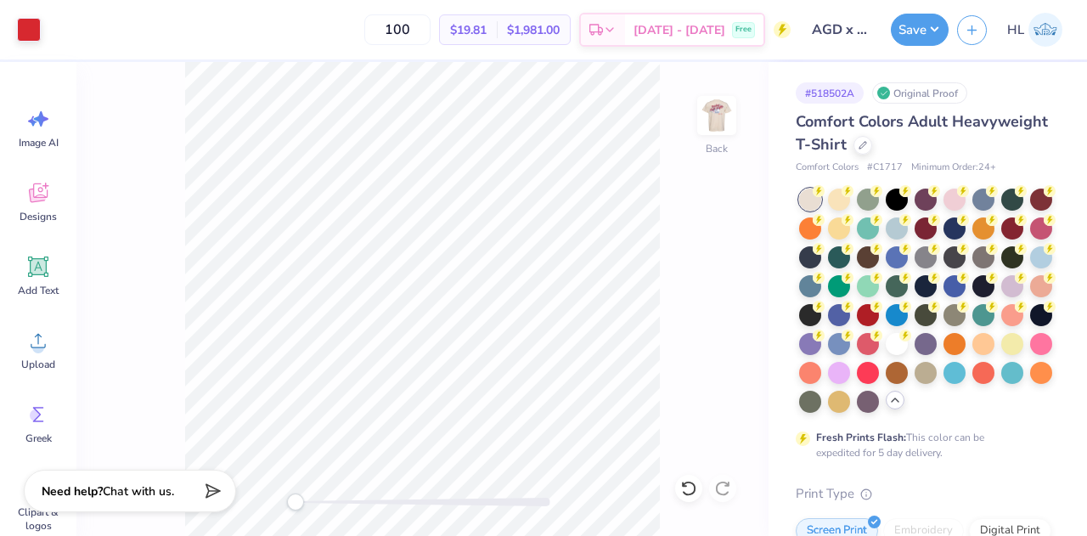
click at [778, 291] on div "# 518502A Original Proof Comfort Colors Adult Heavyweight T-Shirt Comfort Color…" at bounding box center [927, 536] width 318 height 948
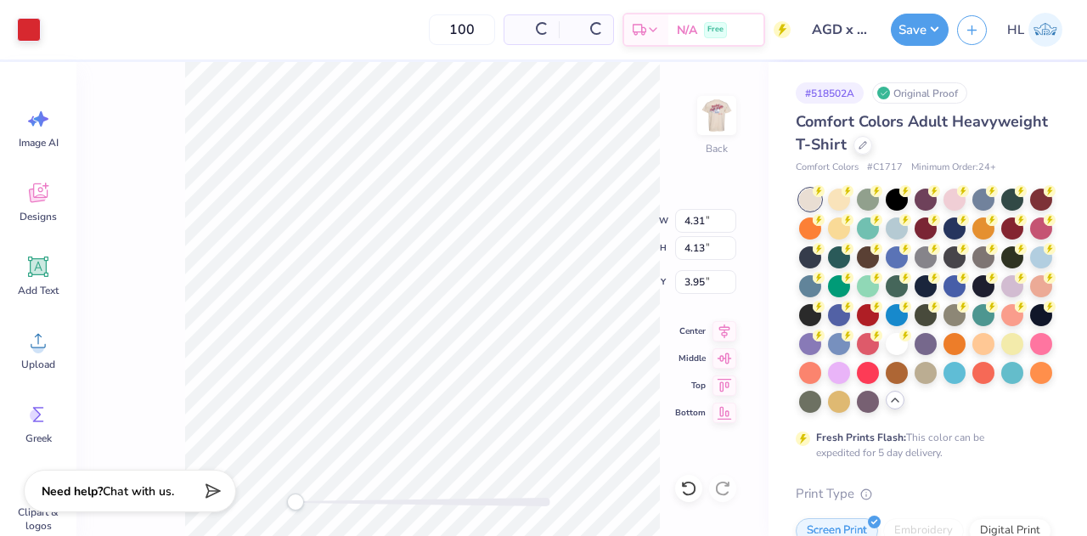
type input "4.31"
type input "4.13"
type input "3.95"
type input "3.51"
type input "3.36"
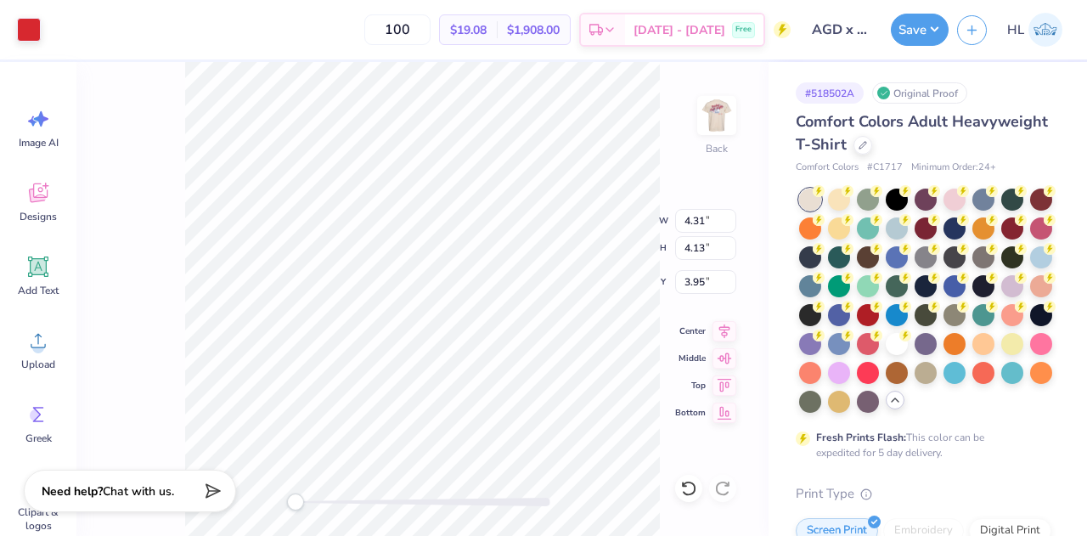
type input "4.71"
click at [727, 327] on icon at bounding box center [724, 328] width 24 height 20
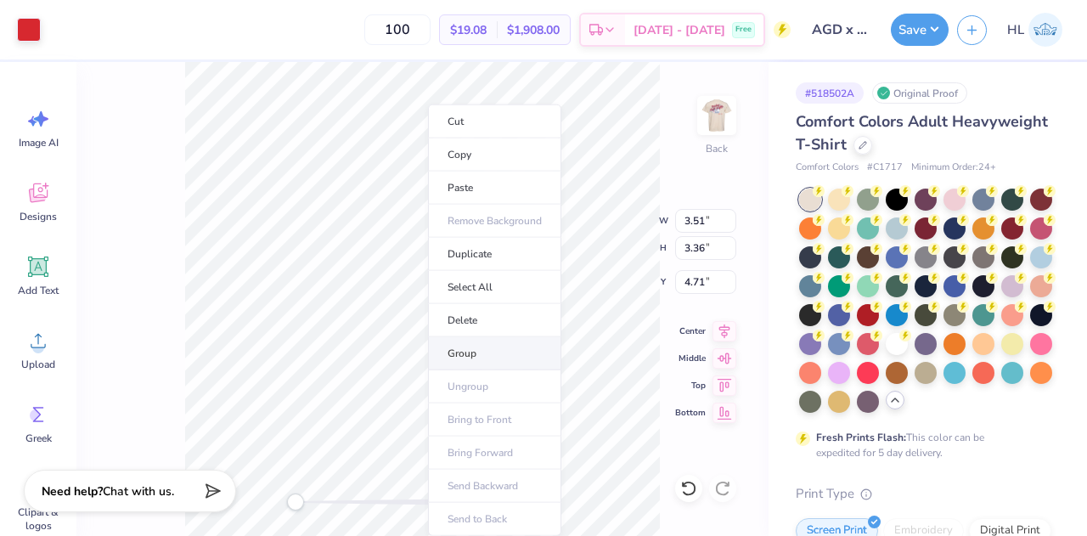
click at [492, 354] on li "Group" at bounding box center [494, 353] width 133 height 33
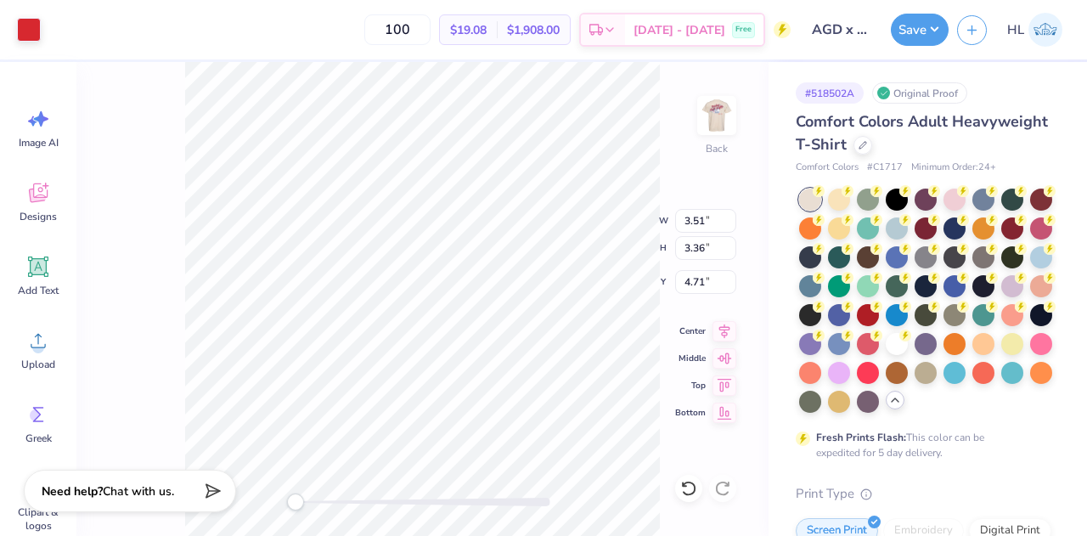
type input "3.82"
type input "3.66"
type input "4.27"
type input "3.00"
type input "3.56"
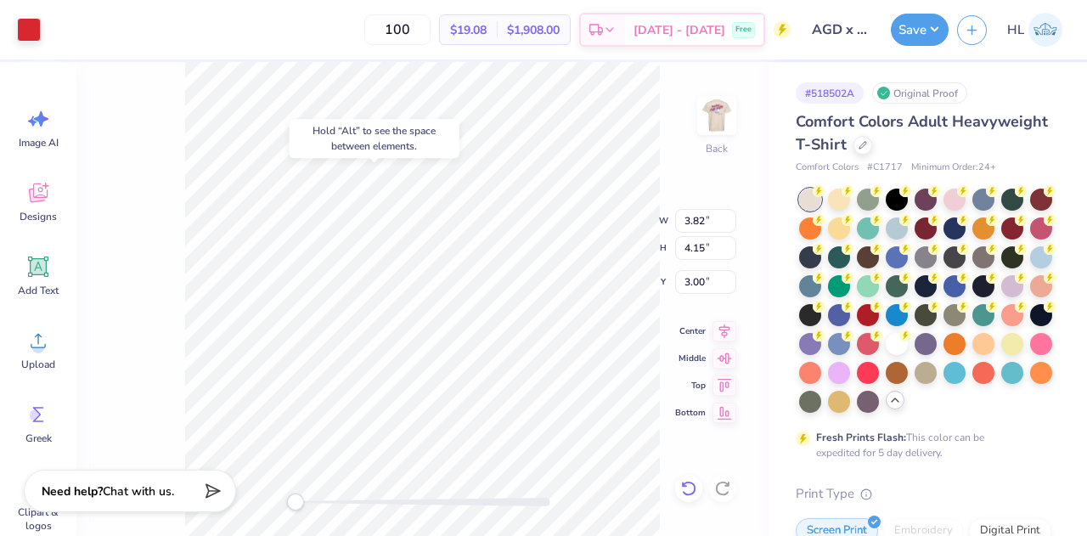
click at [687, 492] on icon at bounding box center [688, 488] width 17 height 17
type input "3.66"
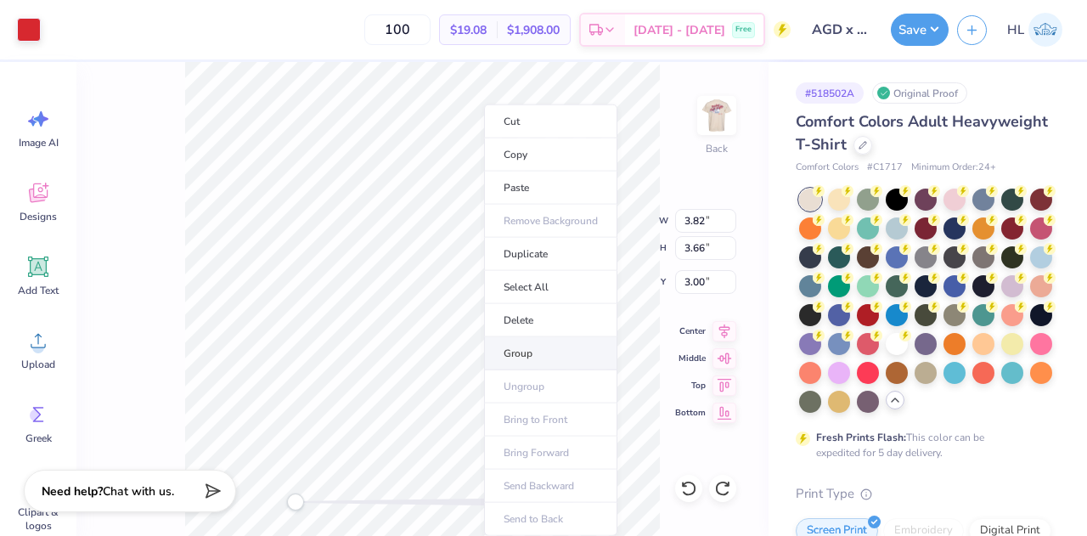
click at [523, 351] on li "Group" at bounding box center [550, 353] width 133 height 33
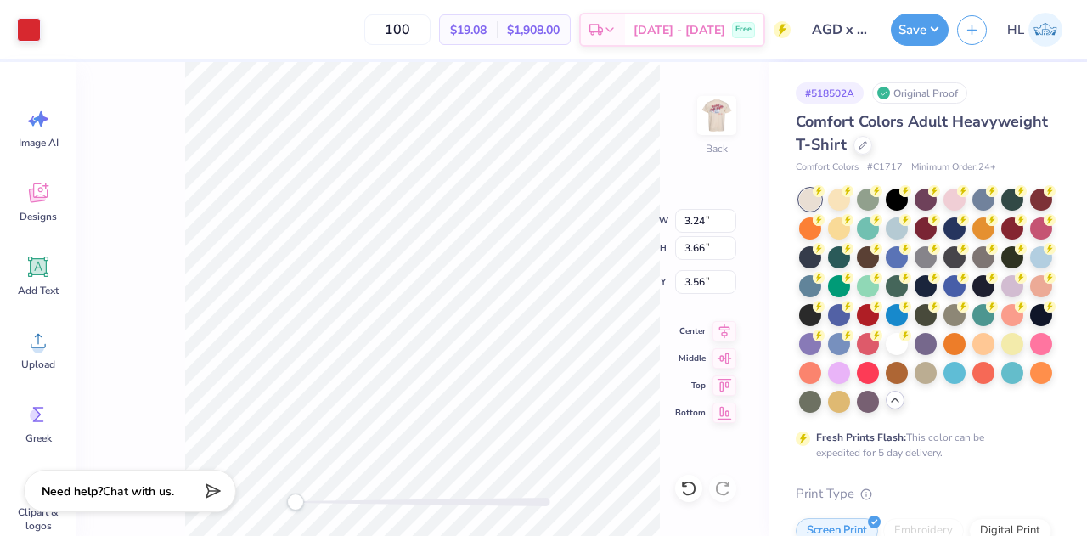
type input "3.24"
type input "3.10"
type input "3.56"
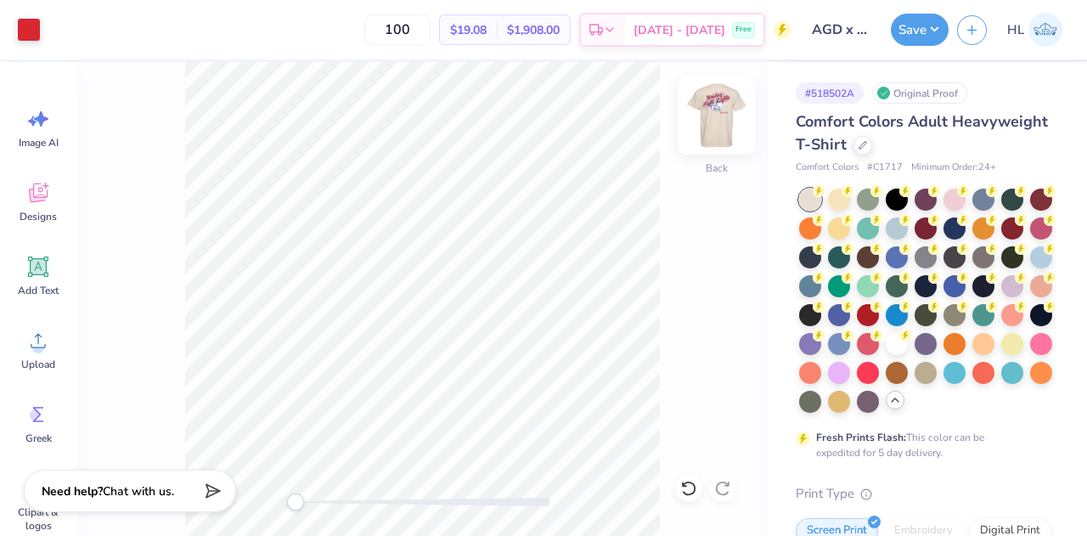
click at [709, 118] on img at bounding box center [717, 115] width 68 height 68
click at [711, 121] on img at bounding box center [717, 115] width 68 height 68
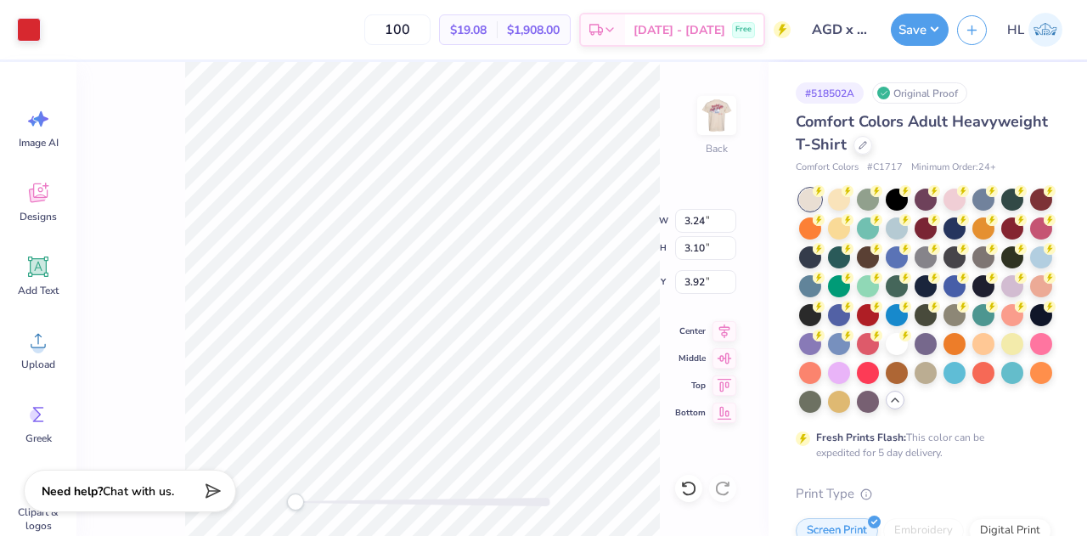
type input "3.59"
type input "3.44"
type input "3.59"
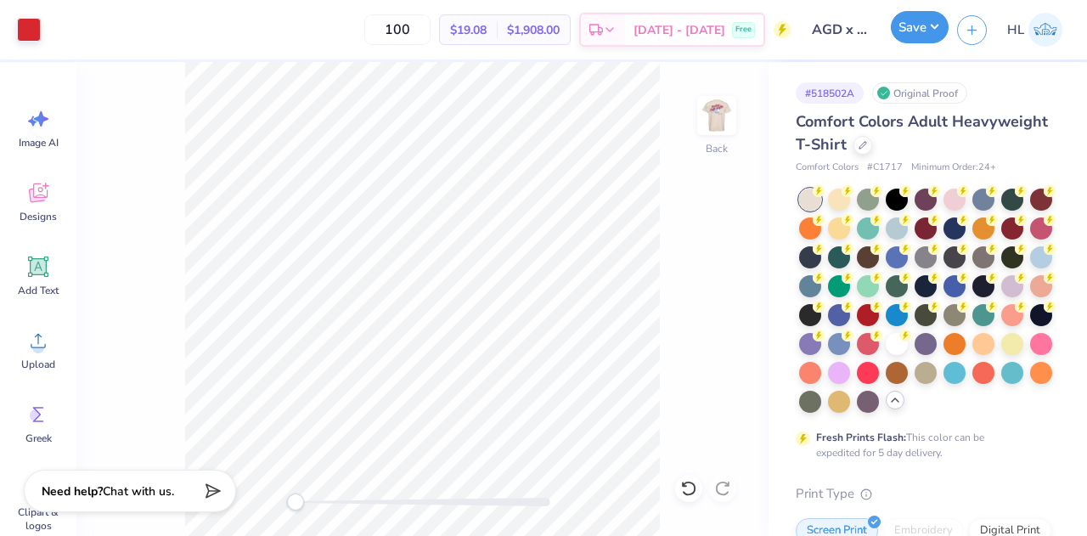
click at [907, 31] on button "Save" at bounding box center [919, 27] width 58 height 32
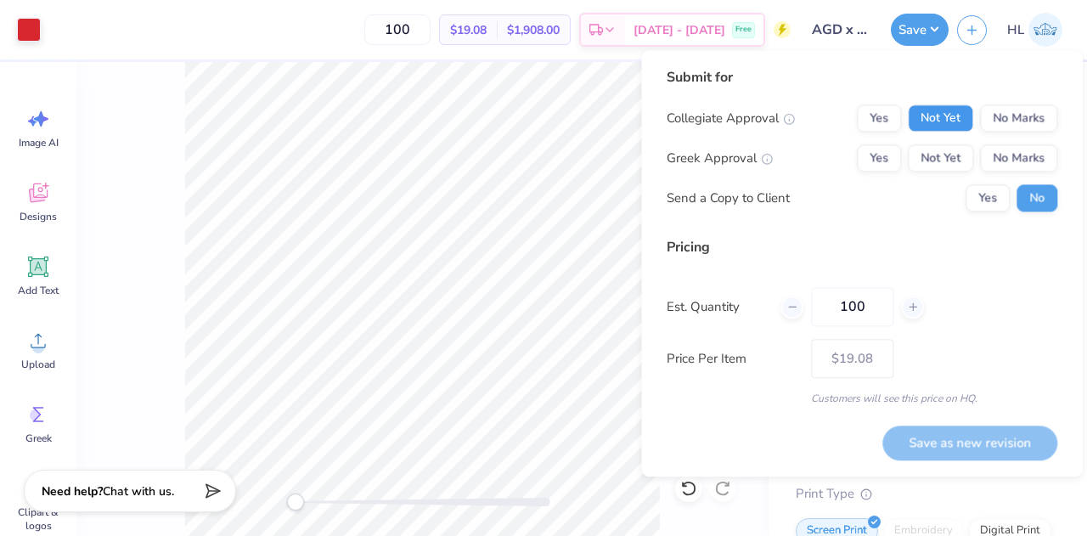
click at [931, 123] on button "Not Yet" at bounding box center [939, 117] width 65 height 27
click at [939, 154] on button "Not Yet" at bounding box center [939, 157] width 65 height 27
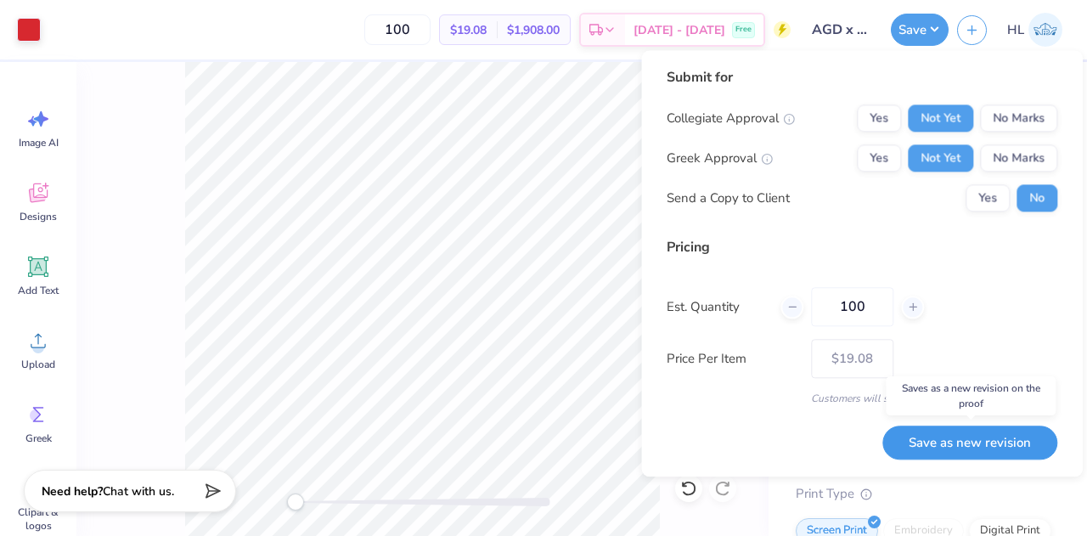
click at [967, 439] on button "Save as new revision" at bounding box center [969, 442] width 175 height 35
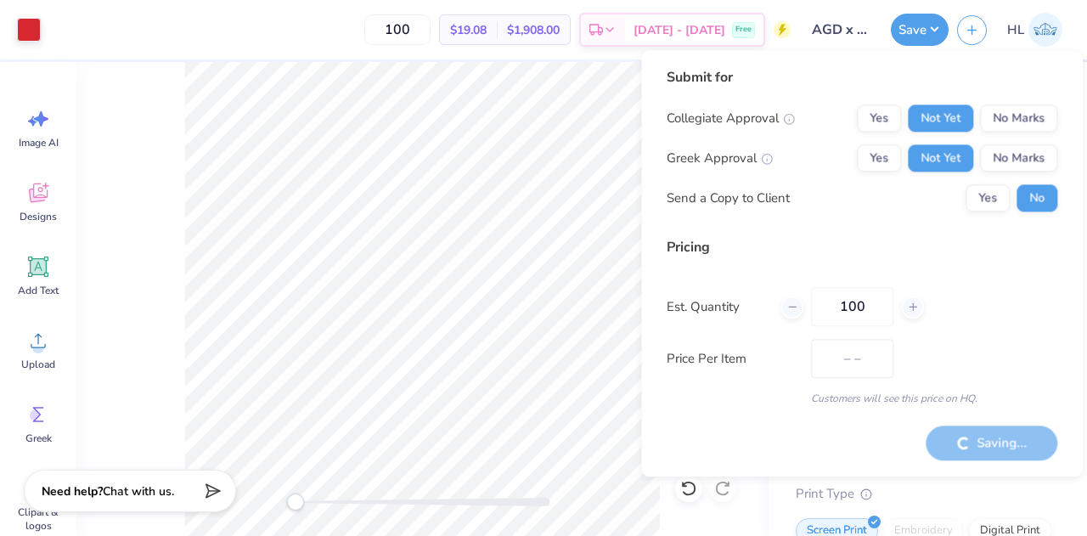
type input "$19.08"
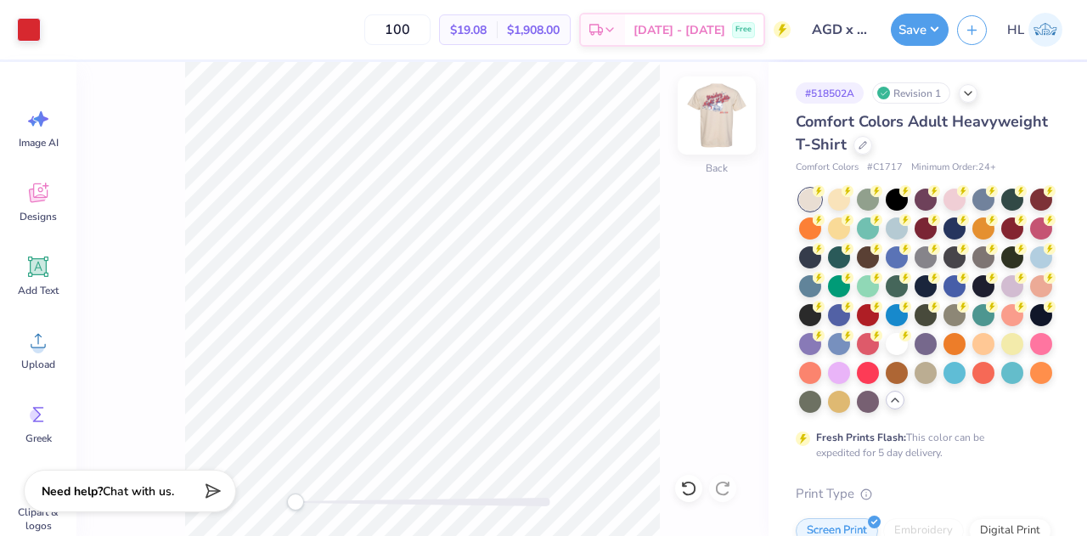
click at [733, 127] on img at bounding box center [717, 115] width 68 height 68
click at [702, 123] on img at bounding box center [717, 115] width 68 height 68
click at [976, 199] on div at bounding box center [983, 198] width 22 height 22
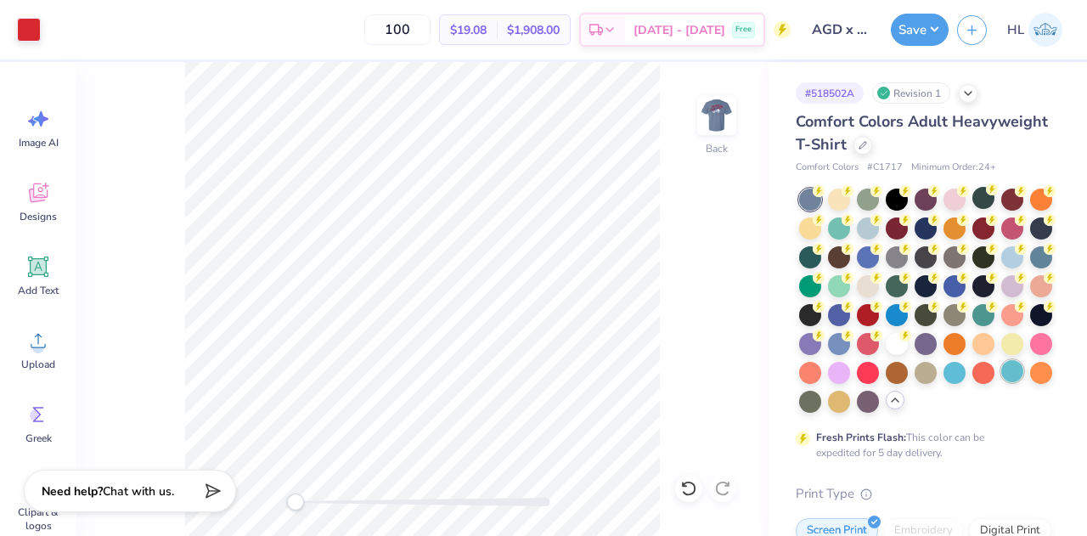
click at [1001, 382] on div at bounding box center [1012, 371] width 22 height 22
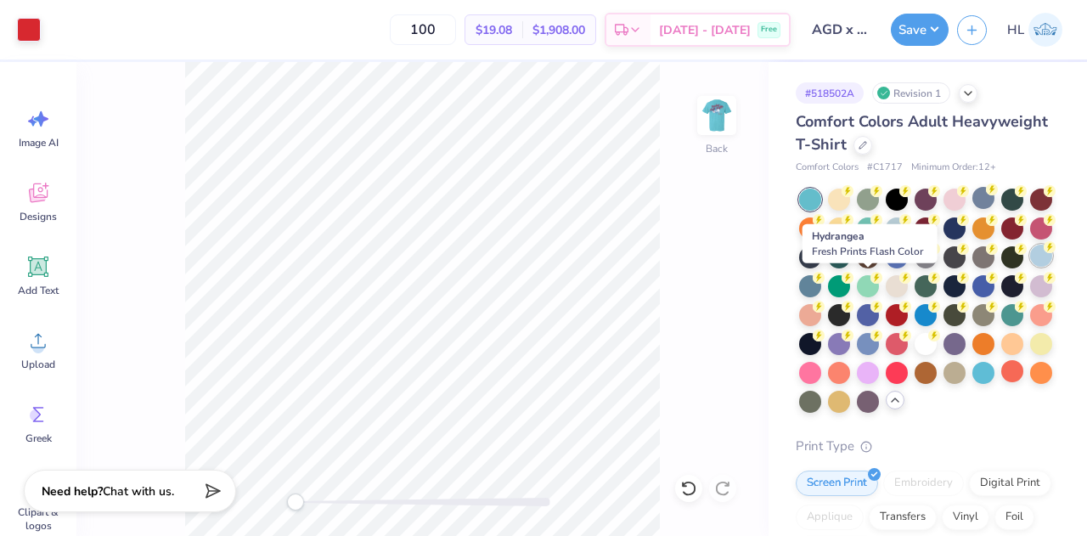
click at [1030, 267] on div at bounding box center [1041, 255] width 22 height 22
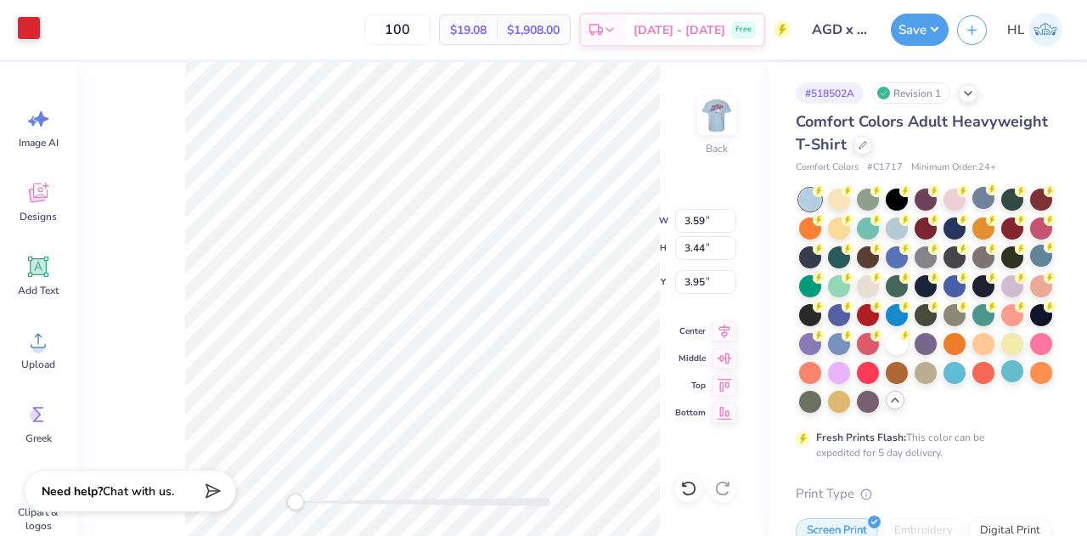
click at [38, 37] on div at bounding box center [29, 28] width 24 height 24
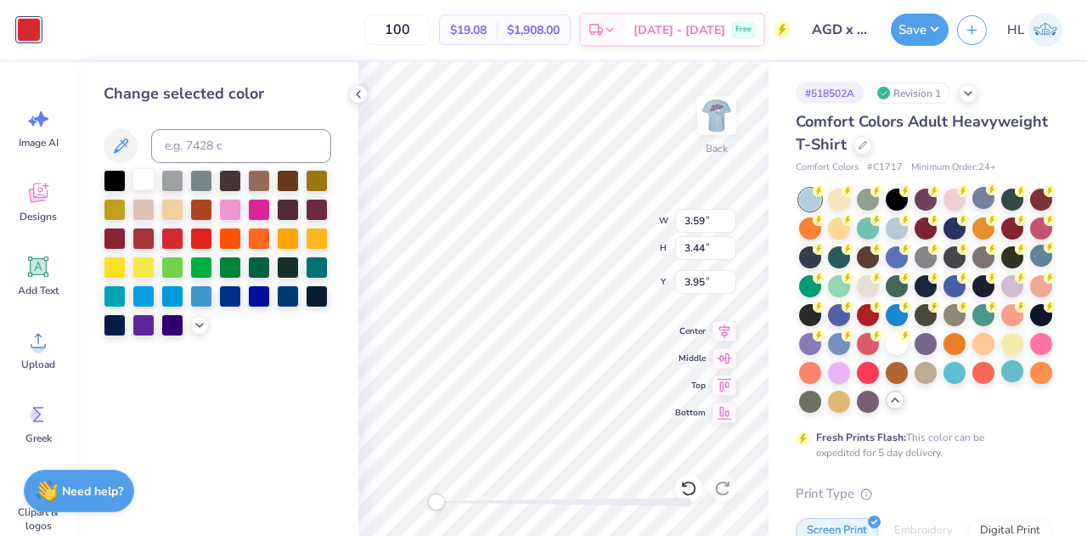
click at [144, 183] on div at bounding box center [143, 179] width 22 height 22
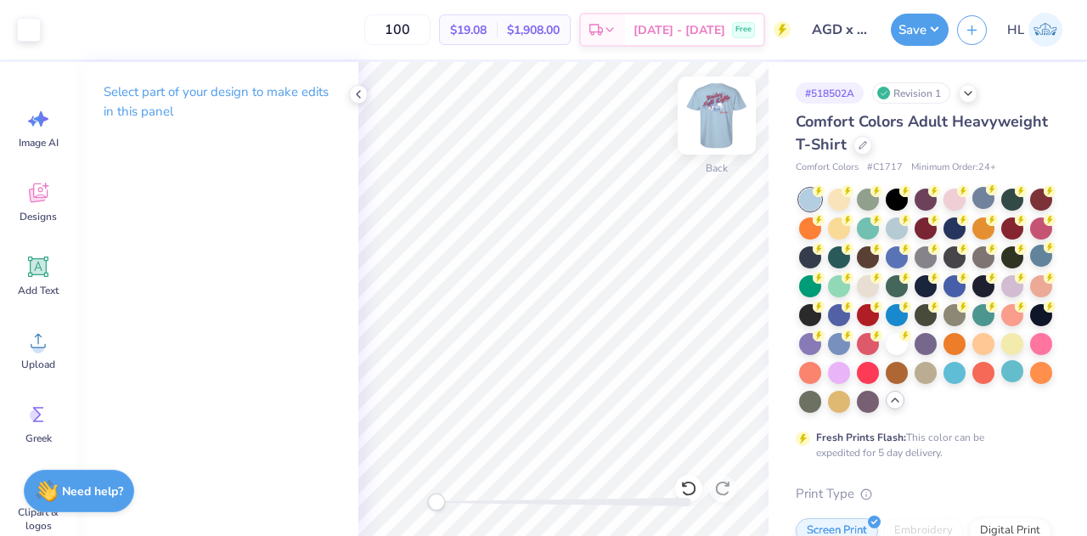
click at [715, 110] on img at bounding box center [717, 115] width 68 height 68
click at [727, 113] on img at bounding box center [717, 115] width 68 height 68
click at [706, 124] on img at bounding box center [717, 115] width 68 height 68
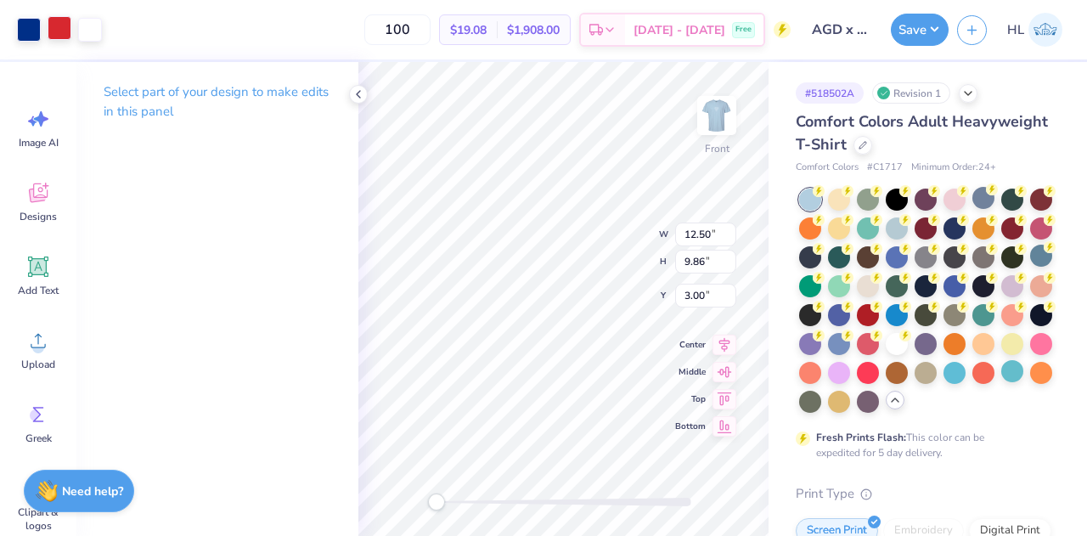
click at [55, 35] on div at bounding box center [60, 28] width 24 height 24
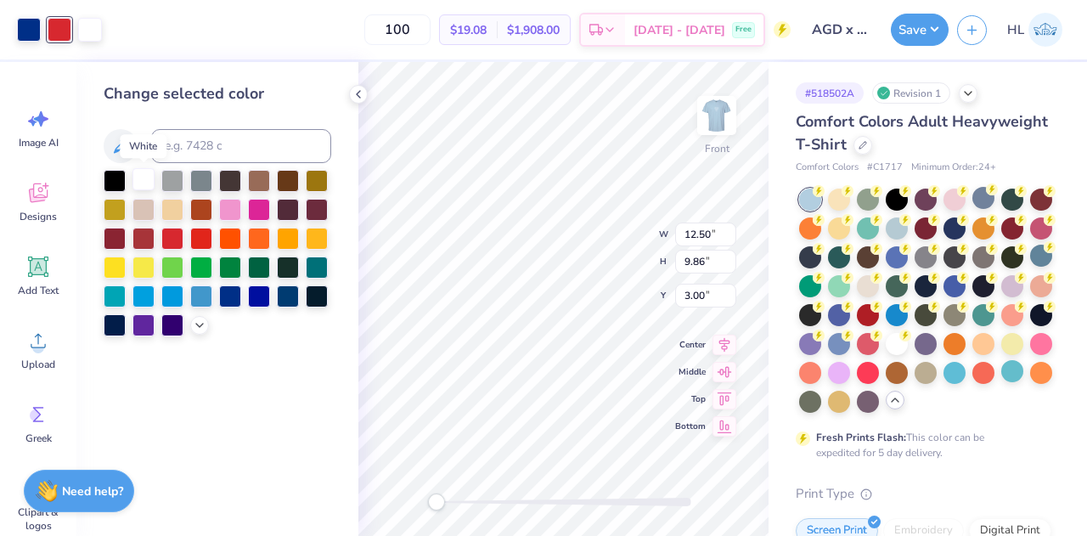
click at [139, 183] on div at bounding box center [143, 179] width 22 height 22
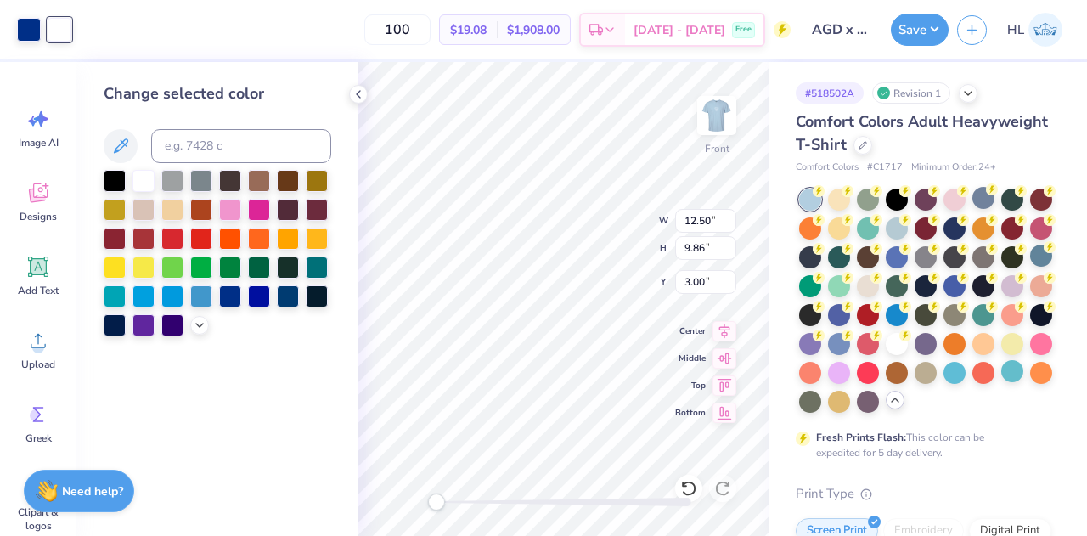
click at [92, 25] on div "100 $19.08 Per Item $1,908.00 Total Est. Delivery [DATE] - [DATE] Free" at bounding box center [435, 29] width 711 height 59
click at [686, 487] on icon at bounding box center [688, 488] width 17 height 17
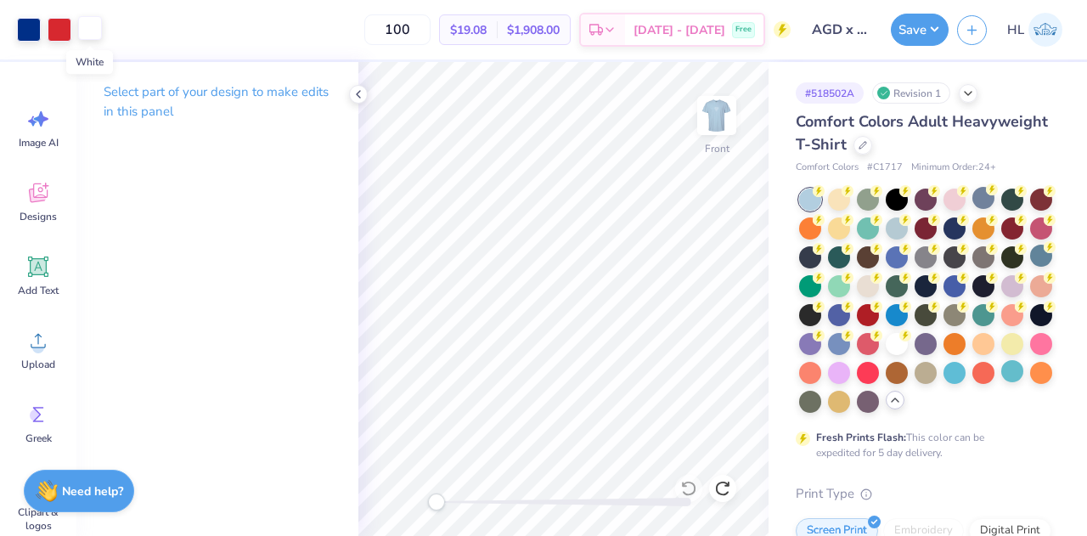
click at [94, 31] on div at bounding box center [90, 28] width 24 height 24
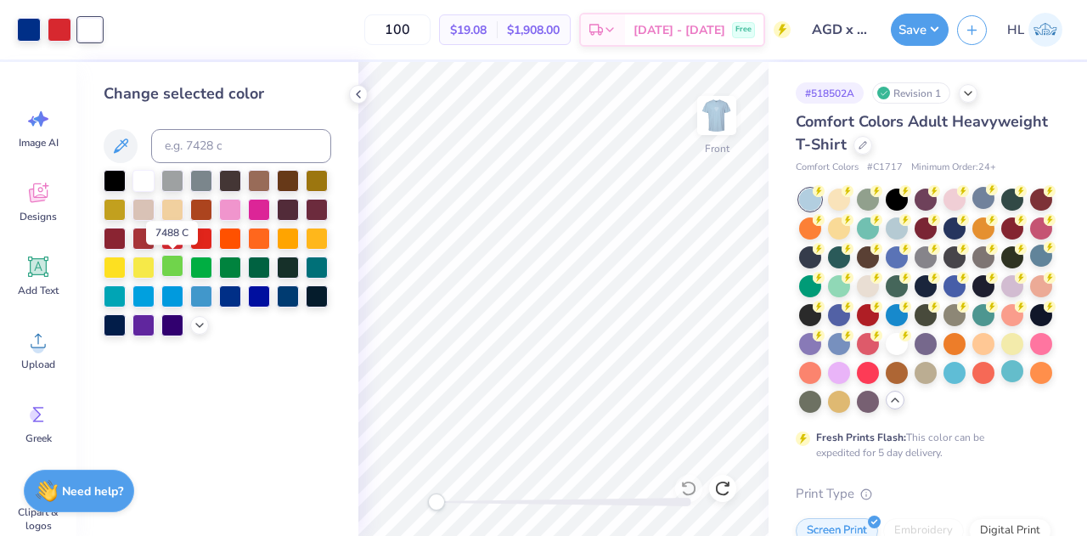
click at [168, 268] on div at bounding box center [172, 266] width 22 height 22
click at [55, 35] on div at bounding box center [60, 28] width 24 height 24
click at [141, 186] on div at bounding box center [143, 179] width 22 height 22
click at [96, 28] on div at bounding box center [90, 28] width 24 height 24
click at [178, 239] on div at bounding box center [172, 237] width 22 height 22
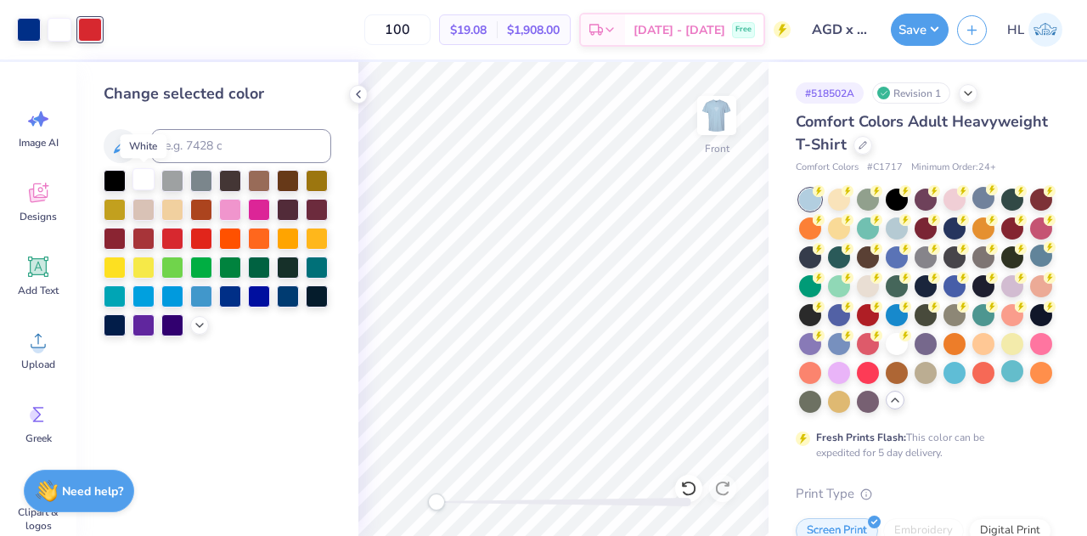
click at [149, 177] on div at bounding box center [143, 179] width 22 height 22
click at [689, 491] on icon at bounding box center [688, 488] width 17 height 17
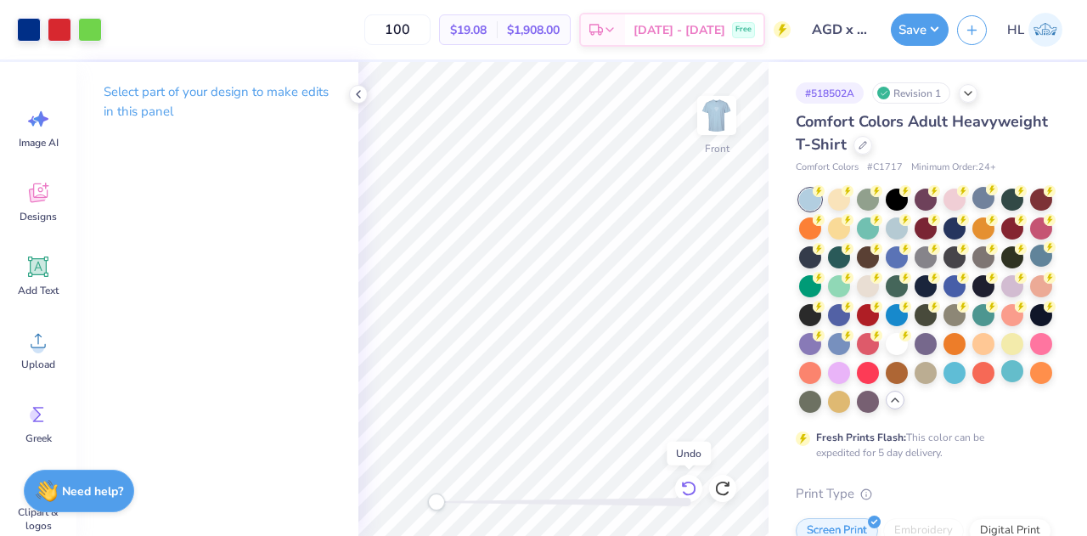
click at [689, 491] on icon at bounding box center [688, 488] width 17 height 17
click at [708, 99] on img at bounding box center [717, 115] width 68 height 68
click at [708, 99] on img at bounding box center [716, 115] width 34 height 34
click at [53, 33] on div at bounding box center [60, 28] width 24 height 24
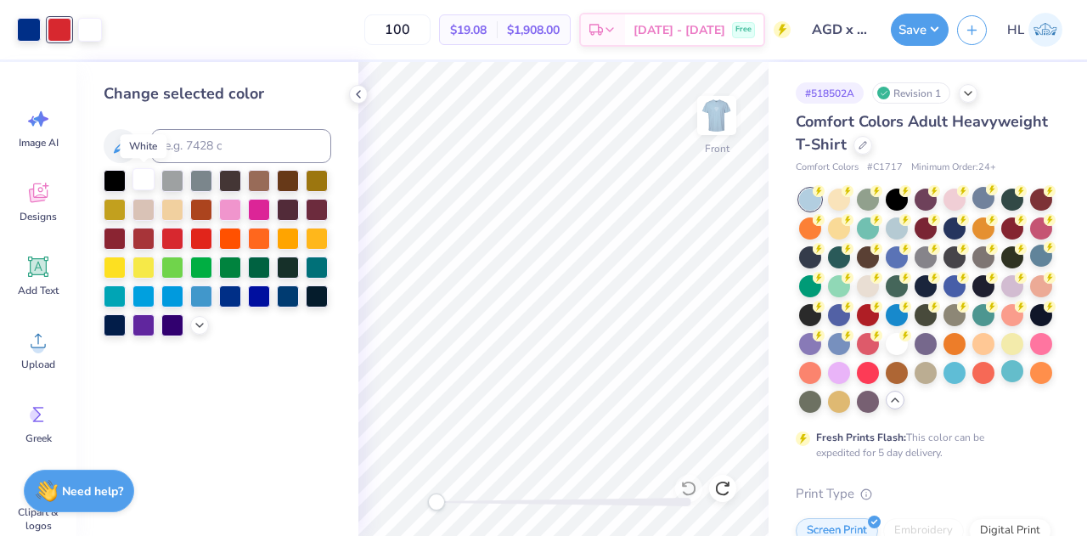
click at [140, 179] on div at bounding box center [143, 179] width 22 height 22
click at [711, 106] on img at bounding box center [717, 115] width 68 height 68
click at [711, 110] on img at bounding box center [717, 115] width 68 height 68
click at [711, 110] on img at bounding box center [716, 115] width 34 height 34
click at [716, 125] on img at bounding box center [717, 115] width 68 height 68
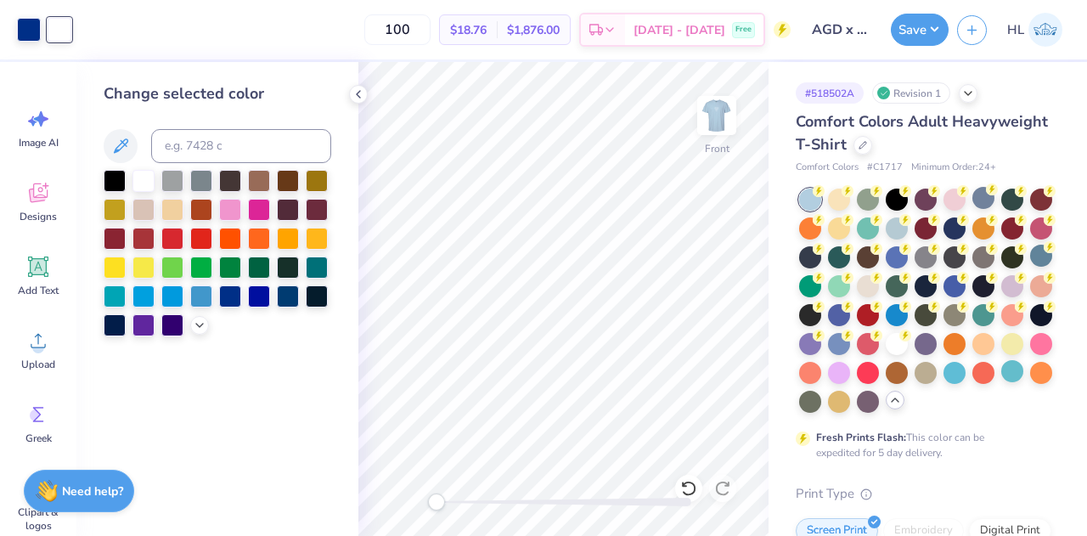
click at [716, 125] on img at bounding box center [716, 115] width 34 height 34
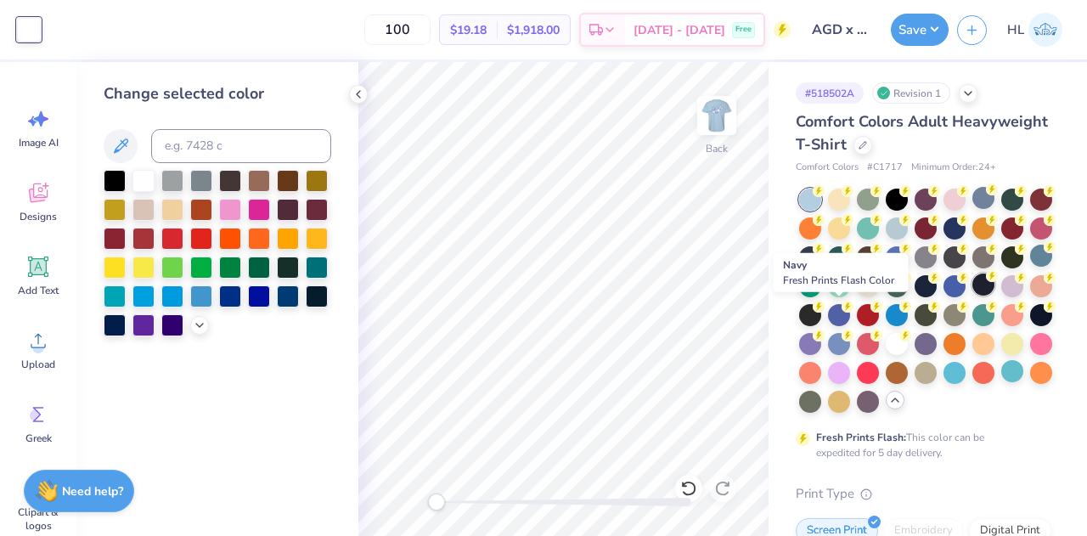
click at [972, 295] on div at bounding box center [983, 284] width 22 height 22
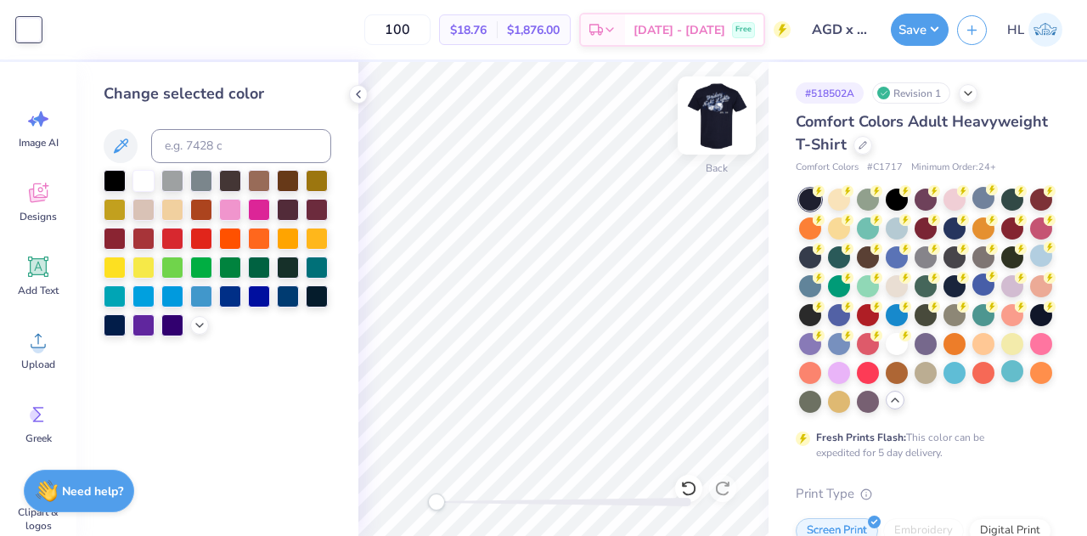
click at [713, 111] on img at bounding box center [717, 115] width 68 height 68
click at [31, 30] on div at bounding box center [29, 28] width 24 height 24
click at [195, 333] on div at bounding box center [218, 253] width 228 height 166
click at [198, 323] on polyline at bounding box center [199, 323] width 7 height 3
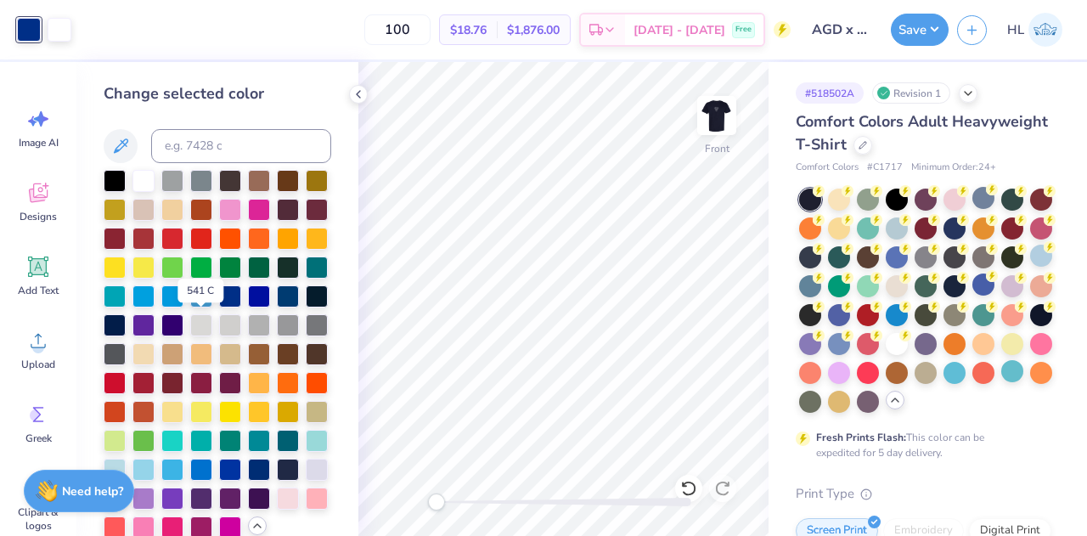
scroll to position [80, 0]
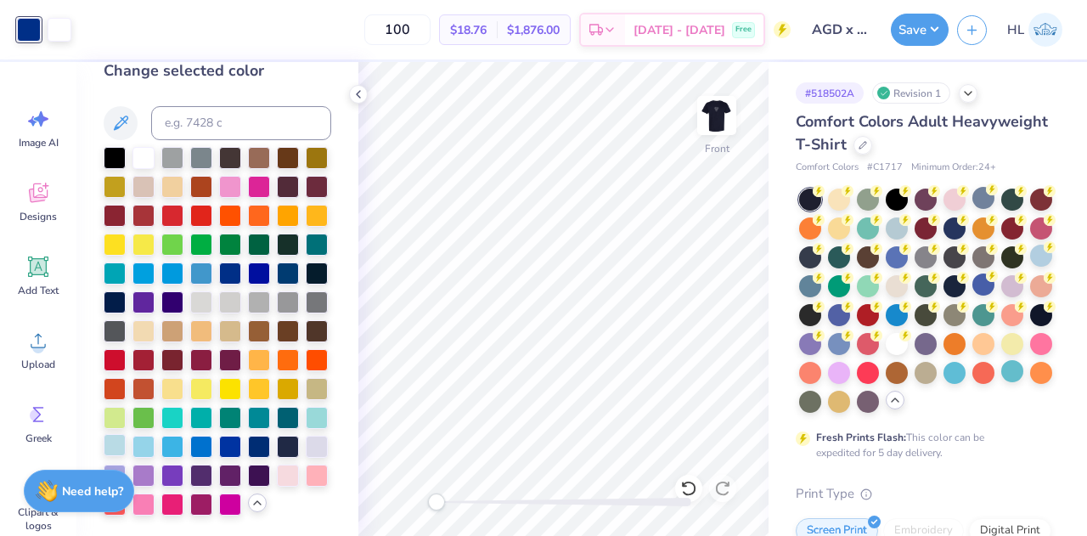
click at [126, 434] on div at bounding box center [115, 445] width 22 height 22
click at [277, 446] on div at bounding box center [288, 445] width 22 height 22
click at [306, 444] on div at bounding box center [317, 445] width 22 height 22
click at [226, 430] on div at bounding box center [218, 331] width 228 height 368
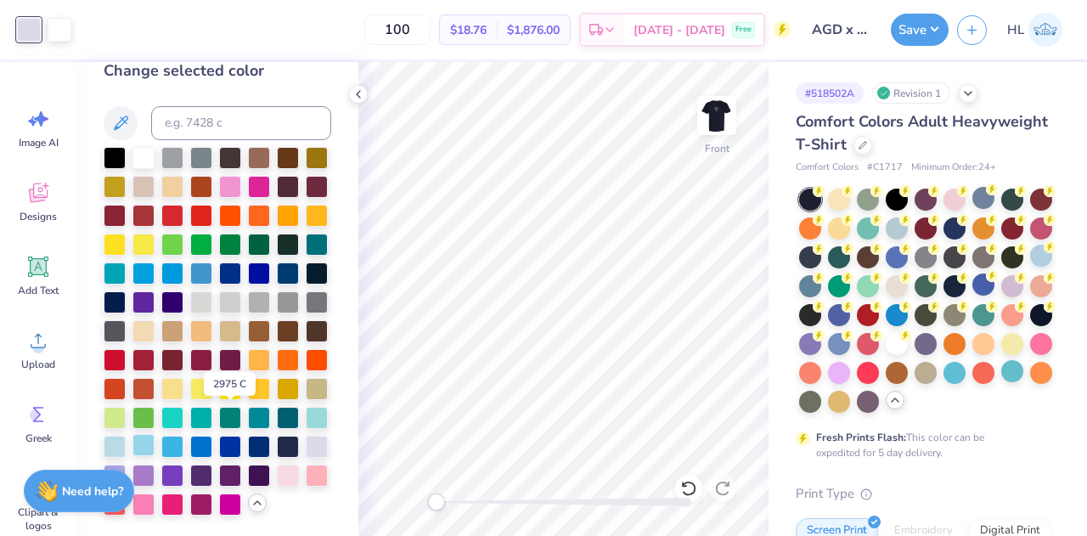
click at [154, 434] on div at bounding box center [143, 445] width 22 height 22
click at [126, 434] on div at bounding box center [115, 445] width 22 height 22
click at [306, 418] on div at bounding box center [317, 416] width 22 height 22
click at [277, 420] on div at bounding box center [288, 416] width 22 height 22
click at [248, 418] on div at bounding box center [259, 416] width 22 height 22
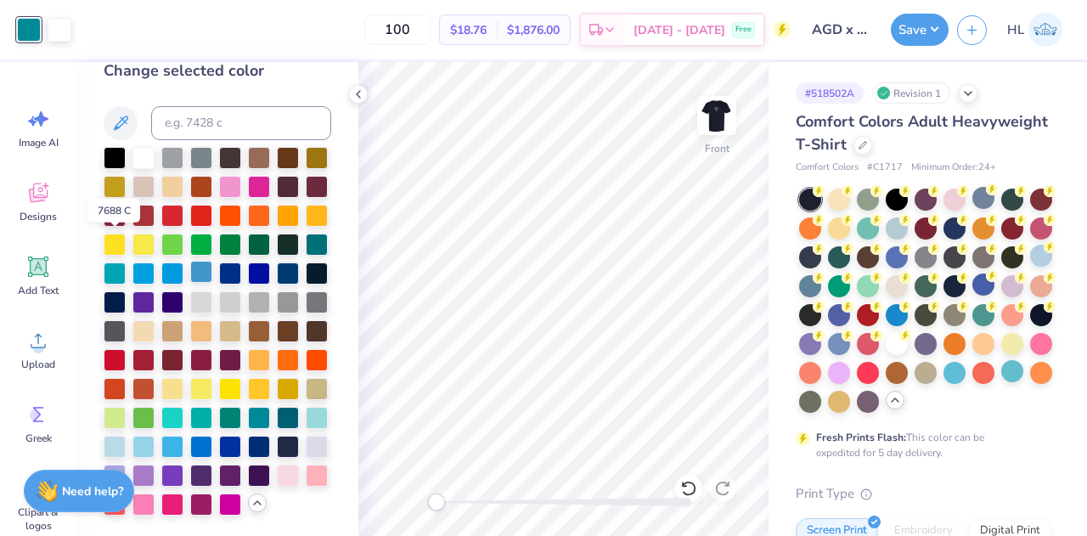
click at [190, 261] on div at bounding box center [201, 272] width 22 height 22
click at [306, 415] on div at bounding box center [317, 416] width 22 height 22
click at [126, 434] on div at bounding box center [115, 445] width 22 height 22
click at [719, 104] on img at bounding box center [717, 115] width 68 height 68
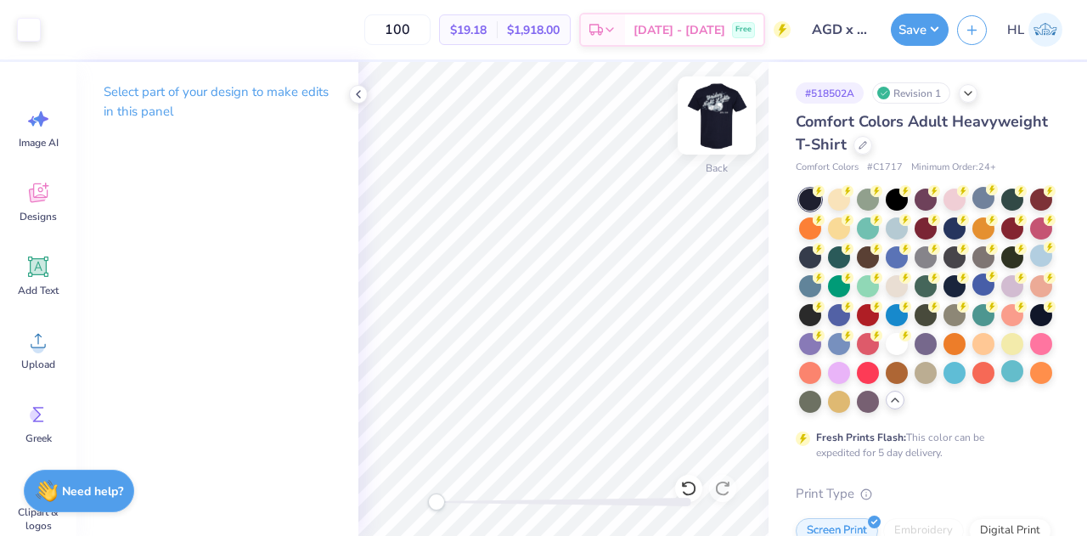
click at [697, 135] on div "Back" at bounding box center [716, 126] width 39 height 60
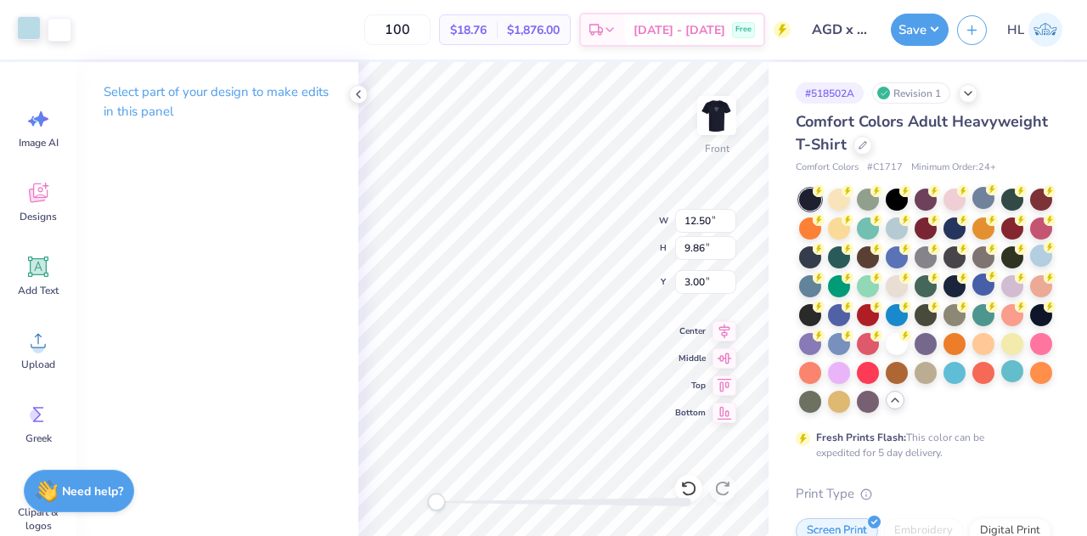
click at [29, 42] on div "Art colors" at bounding box center [35, 29] width 71 height 59
click at [29, 35] on div at bounding box center [29, 28] width 24 height 24
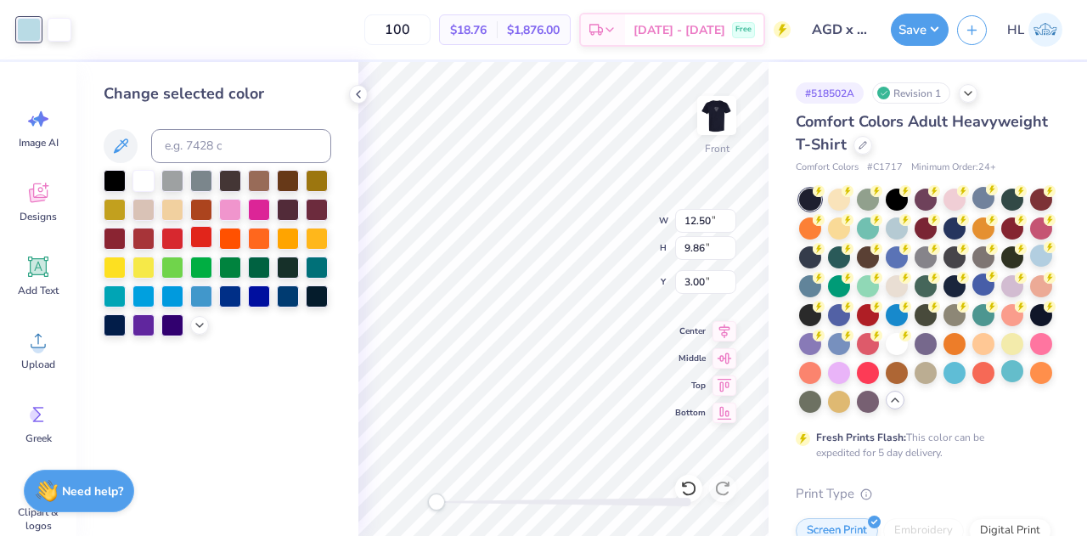
click at [201, 241] on div at bounding box center [201, 237] width 22 height 22
click at [174, 238] on div at bounding box center [172, 237] width 22 height 22
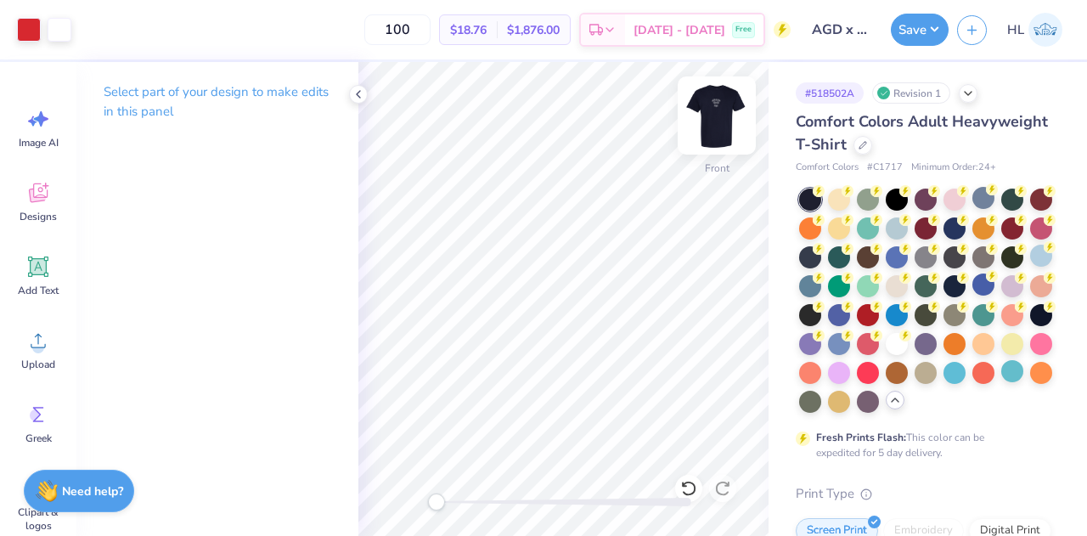
click at [703, 126] on img at bounding box center [717, 115] width 68 height 68
click at [703, 126] on img at bounding box center [716, 115] width 34 height 34
click at [31, 30] on div at bounding box center [29, 28] width 24 height 24
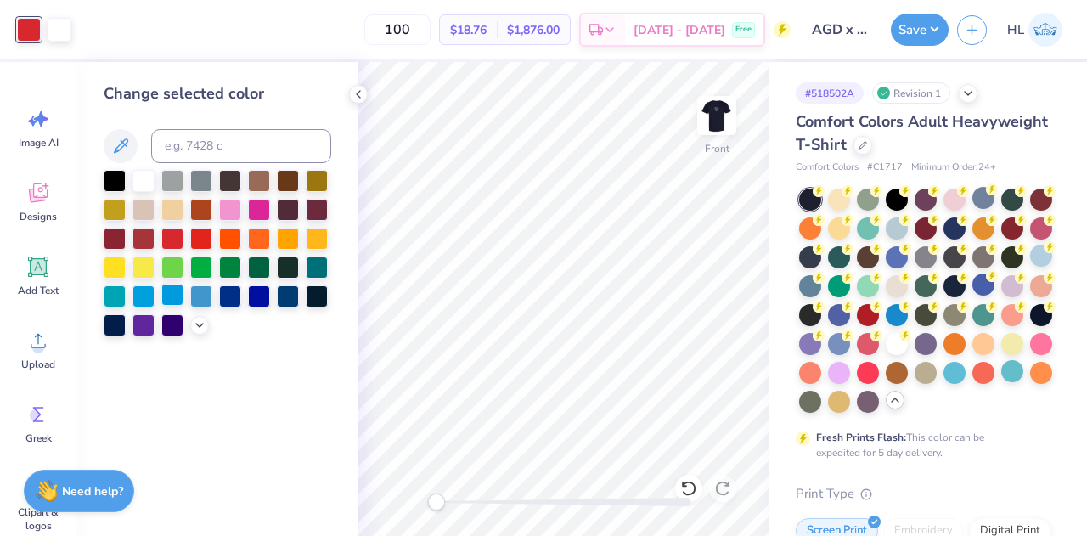
click at [172, 298] on div at bounding box center [172, 295] width 22 height 22
click at [211, 298] on div at bounding box center [201, 295] width 22 height 22
click at [723, 126] on img at bounding box center [717, 115] width 68 height 68
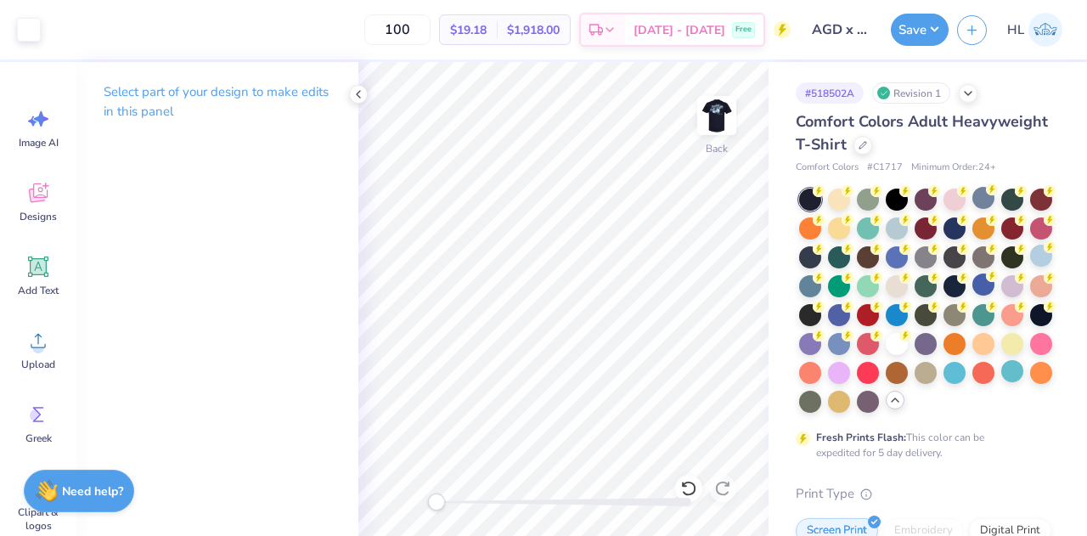
click at [723, 126] on img at bounding box center [716, 115] width 34 height 34
click at [34, 37] on div at bounding box center [29, 28] width 24 height 24
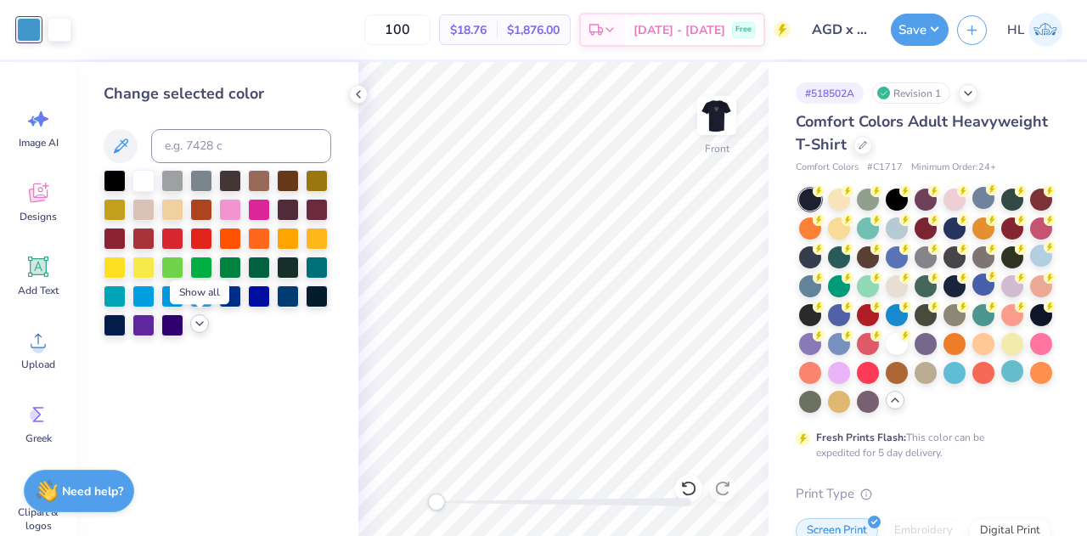
click at [198, 329] on icon at bounding box center [200, 324] width 14 height 14
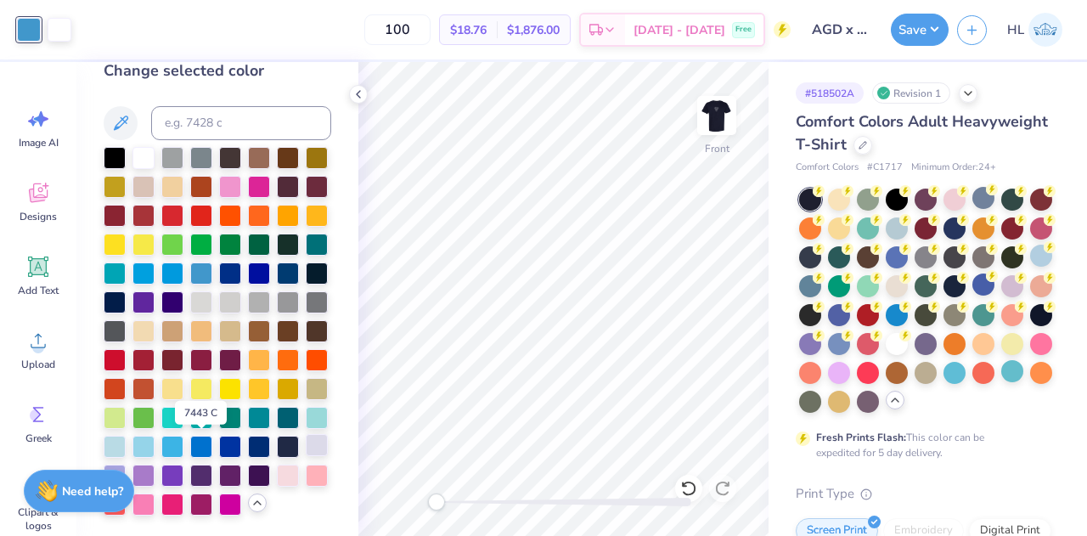
click at [306, 439] on div at bounding box center [317, 445] width 22 height 22
click at [126, 434] on div at bounding box center [115, 445] width 22 height 22
click at [154, 434] on div at bounding box center [143, 445] width 22 height 22
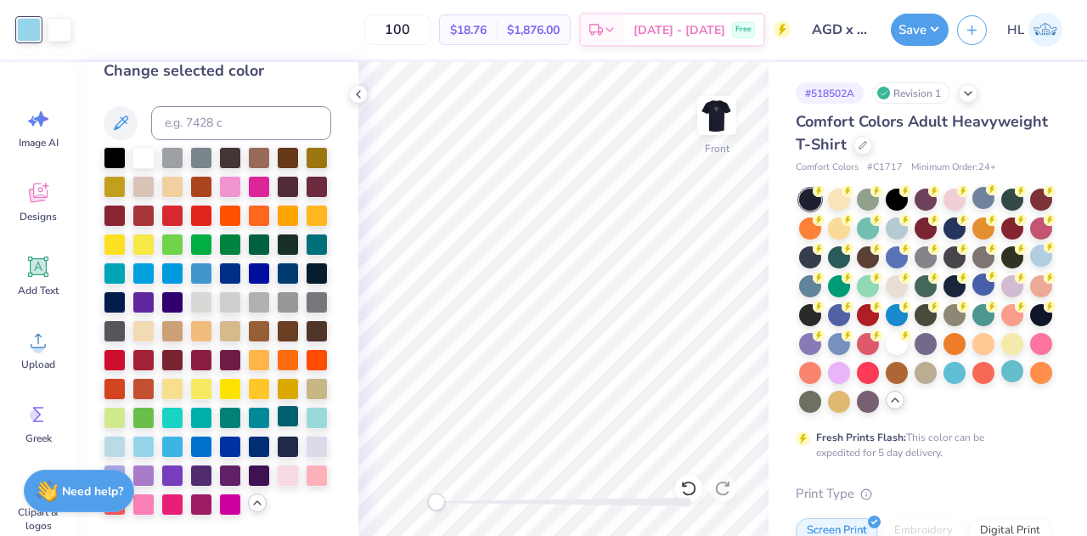
click at [277, 415] on div at bounding box center [288, 416] width 22 height 22
click at [306, 418] on div at bounding box center [317, 416] width 22 height 22
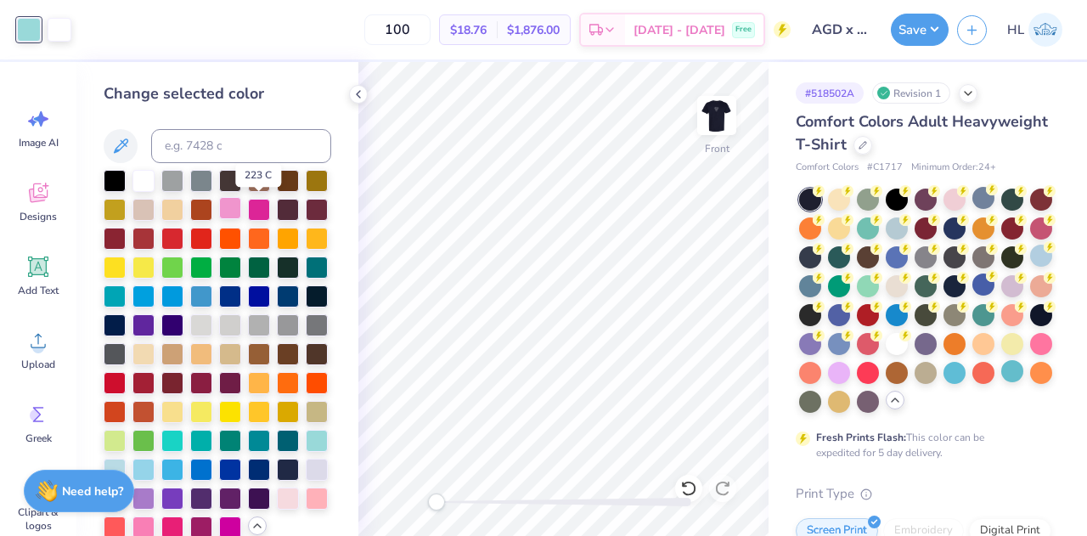
click at [241, 203] on div at bounding box center [230, 208] width 22 height 22
click at [109, 392] on div at bounding box center [115, 381] width 22 height 22
click at [183, 243] on div at bounding box center [172, 237] width 22 height 22
click at [710, 128] on img at bounding box center [717, 115] width 68 height 68
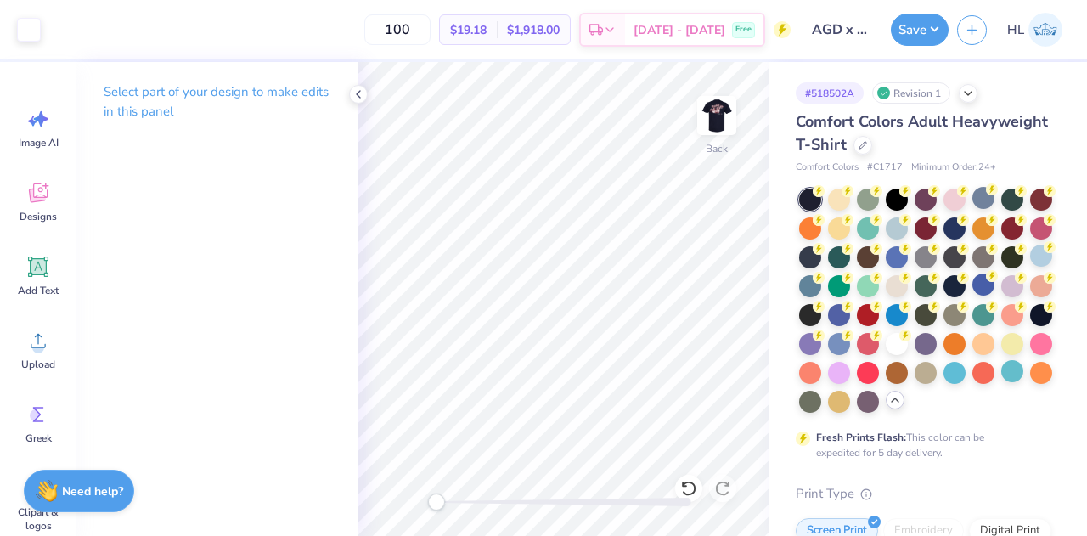
click at [710, 128] on img at bounding box center [716, 115] width 34 height 34
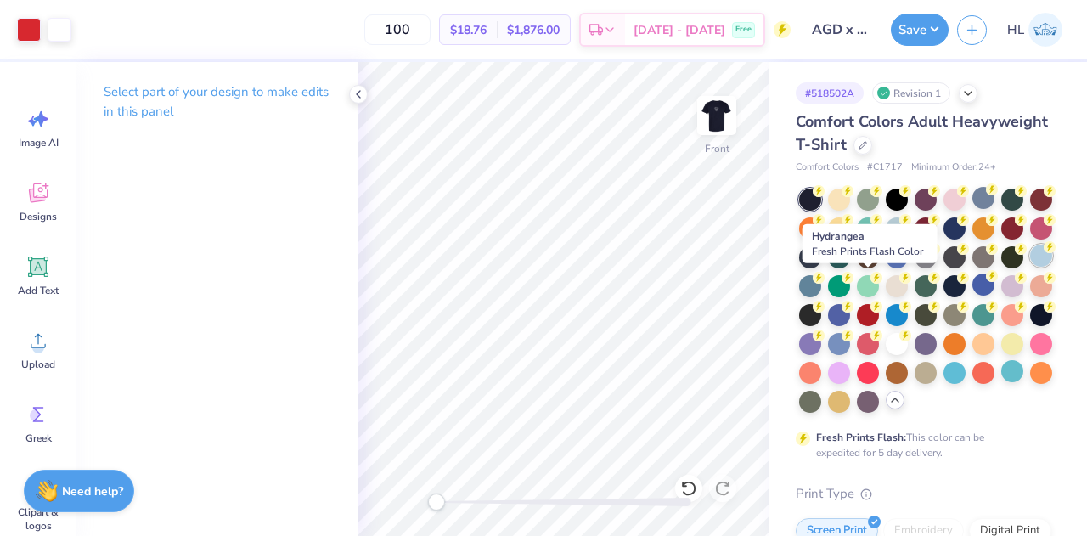
click at [1030, 267] on div at bounding box center [1041, 255] width 22 height 22
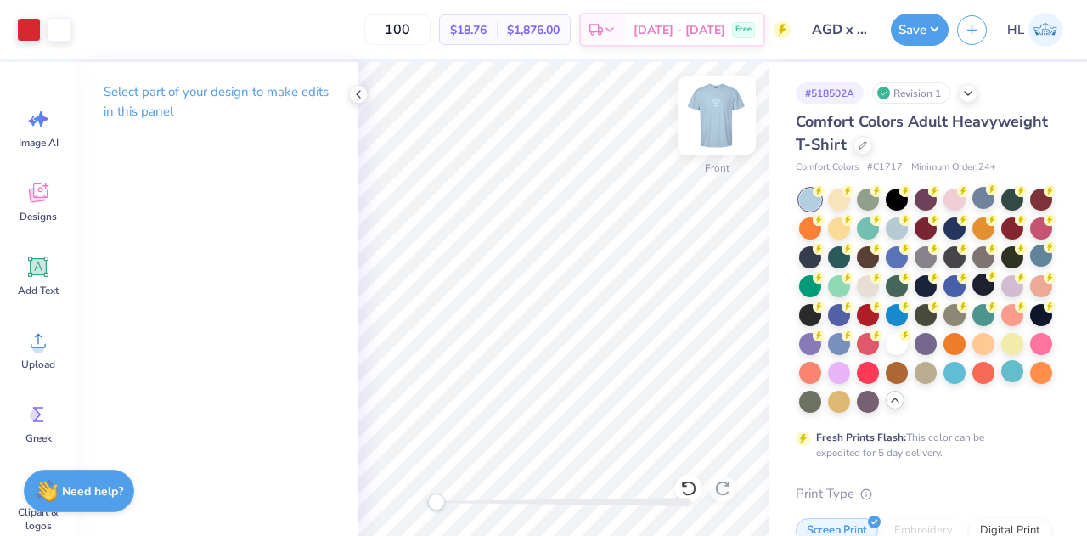
click at [715, 115] on img at bounding box center [717, 115] width 68 height 68
click at [708, 121] on img at bounding box center [717, 115] width 68 height 68
click at [708, 121] on img at bounding box center [716, 115] width 34 height 34
click at [718, 115] on img at bounding box center [717, 115] width 68 height 68
click at [25, 33] on div at bounding box center [29, 28] width 24 height 24
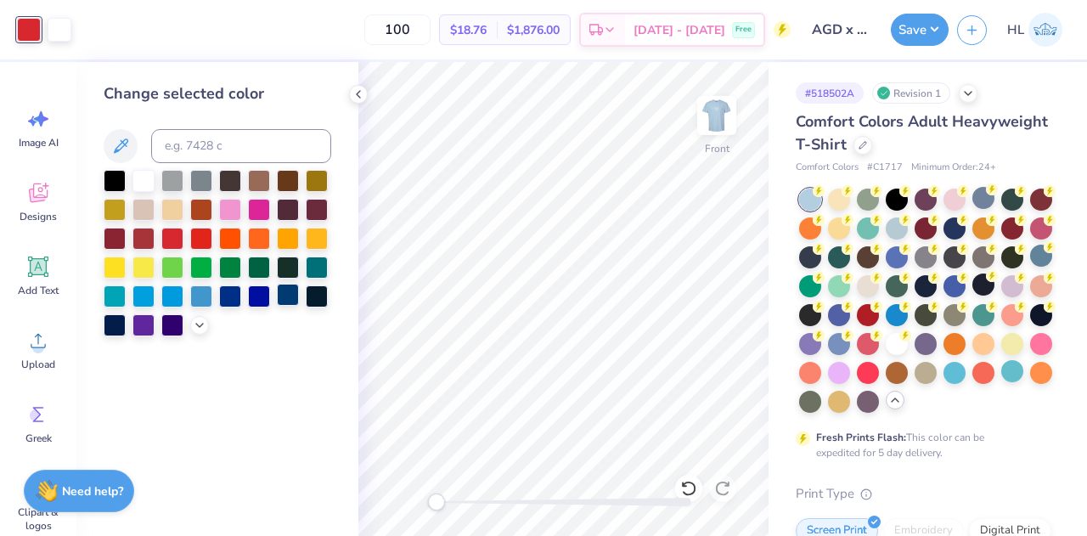
click at [289, 297] on div at bounding box center [288, 295] width 22 height 22
click at [727, 103] on img at bounding box center [717, 115] width 68 height 68
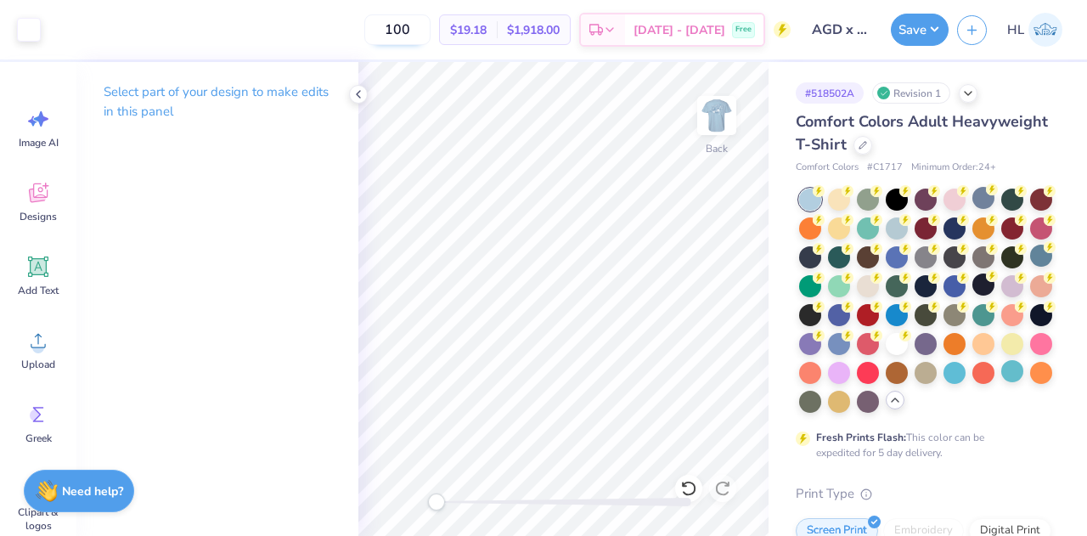
click at [424, 26] on input "100" at bounding box center [397, 29] width 66 height 31
click at [430, 28] on input "50" at bounding box center [397, 29] width 66 height 31
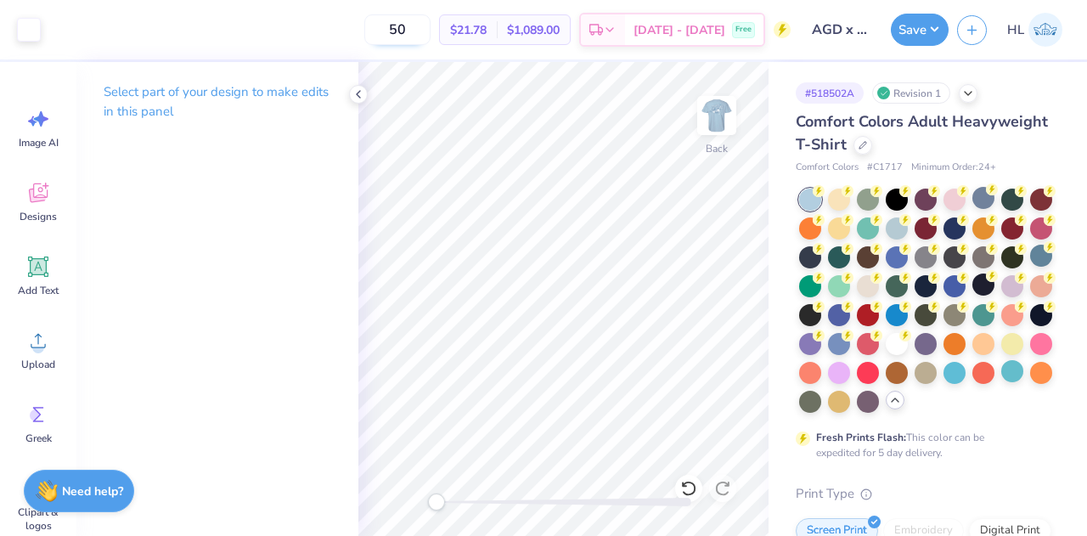
click at [430, 28] on input "50" at bounding box center [397, 29] width 66 height 31
type input "5"
type input "100"
click at [939, 27] on button "Save" at bounding box center [919, 27] width 58 height 32
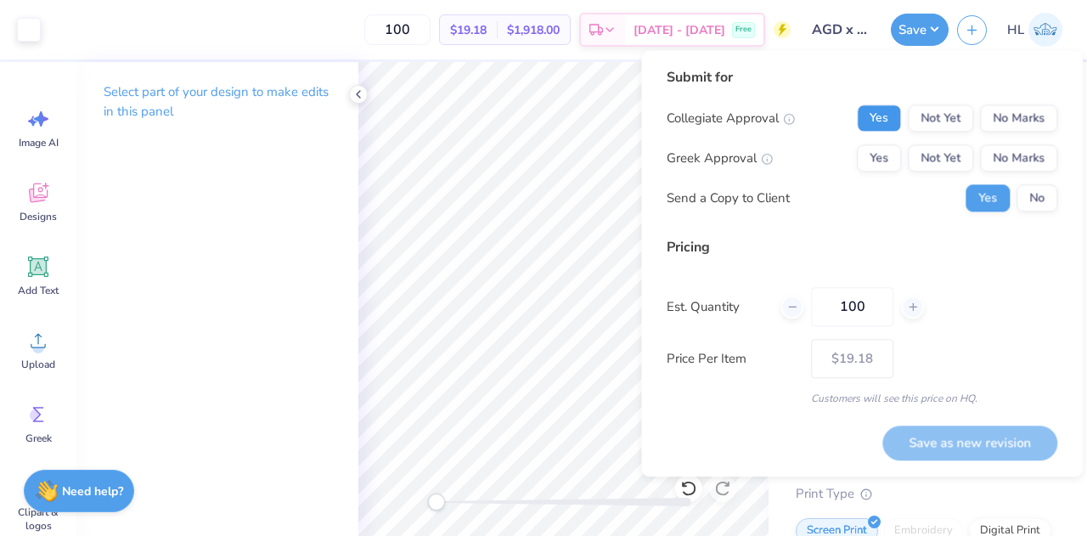
click at [878, 119] on button "Yes" at bounding box center [879, 117] width 44 height 27
click at [879, 154] on button "Yes" at bounding box center [879, 157] width 44 height 27
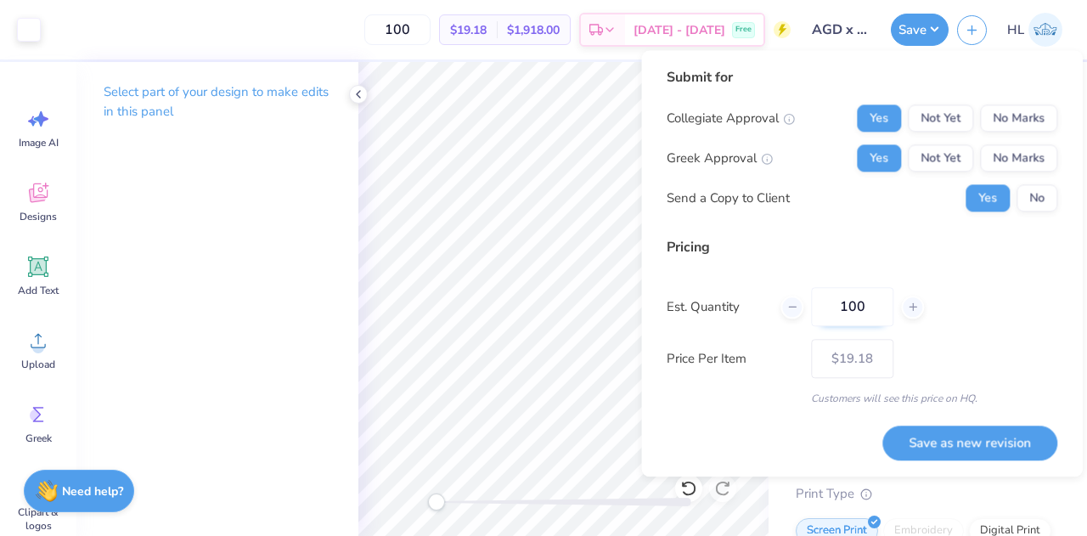
click at [859, 306] on input "100" at bounding box center [852, 306] width 82 height 39
type input "50"
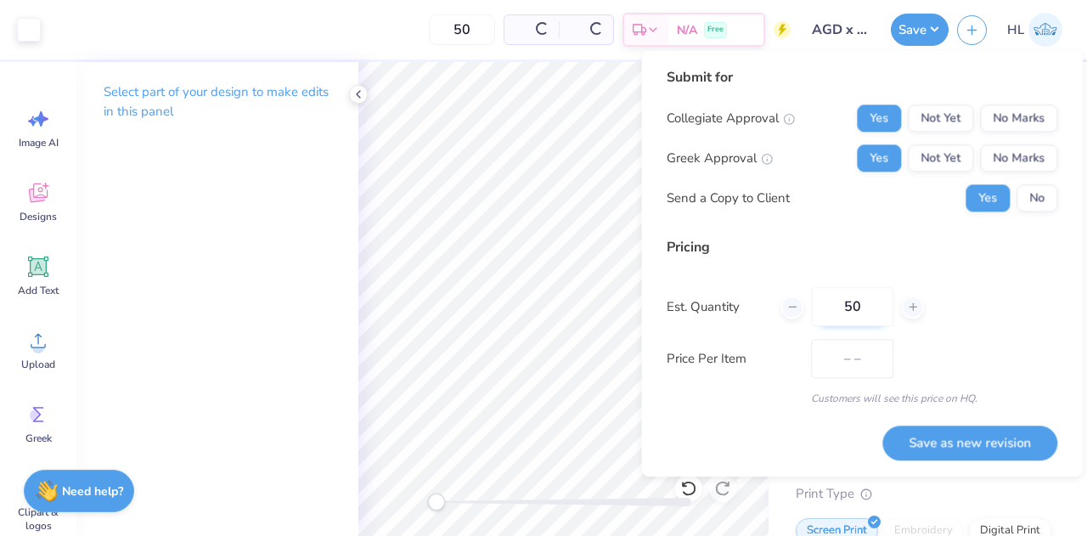
type input "$21.78"
type input "5"
type input "0"
type input "01"
type input "1"
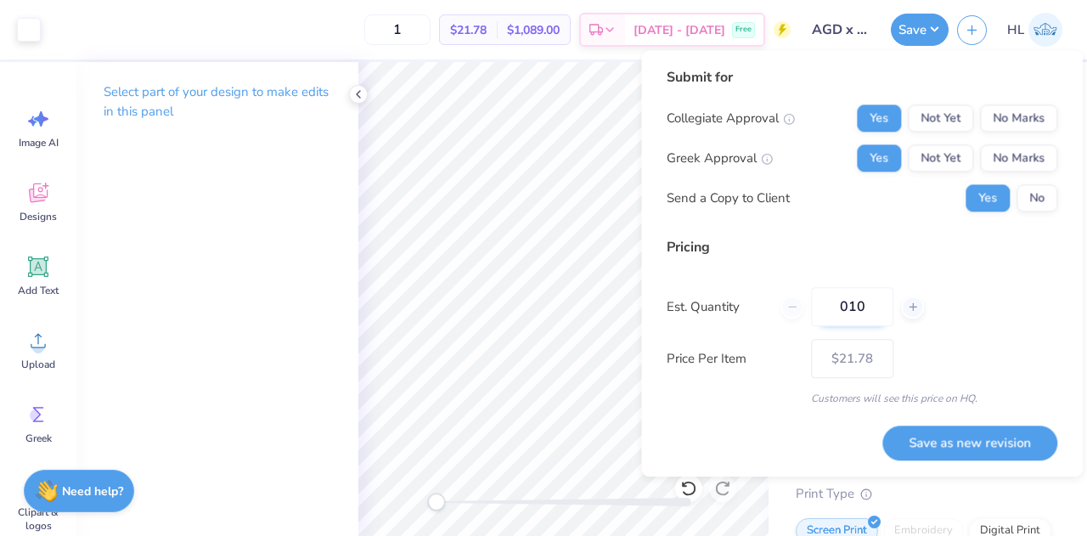
type input "0100"
type input "100"
type input "$19.18"
click at [859, 306] on input "0100" at bounding box center [852, 306] width 82 height 39
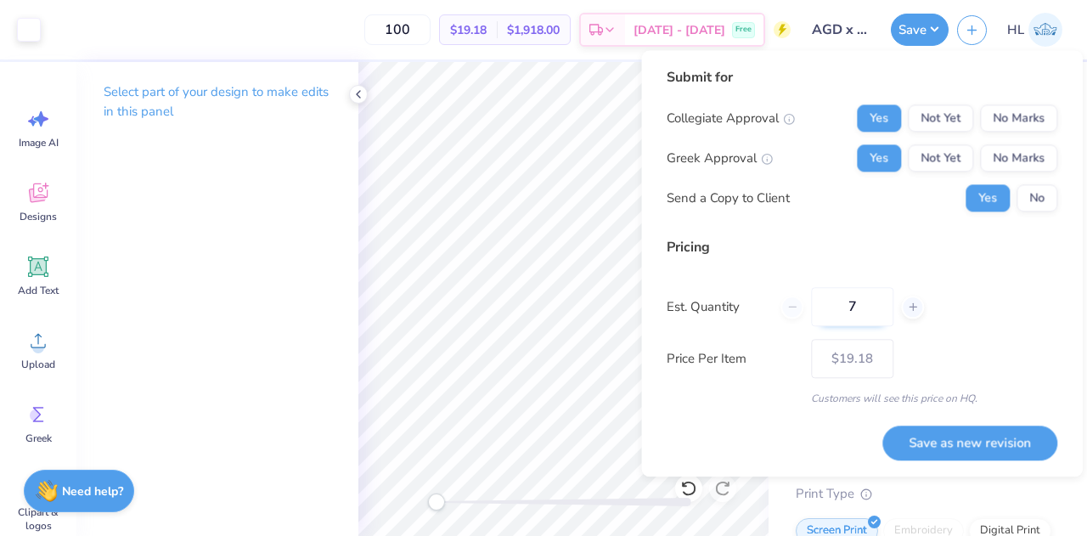
type input "75"
type input "$20.12"
type input "75"
click at [433, 60] on div "Art colors 75 $20.12 Per Item $1,509.00 Total Est. Delivery [DATE] - [DATE] Fre…" at bounding box center [543, 268] width 1087 height 536
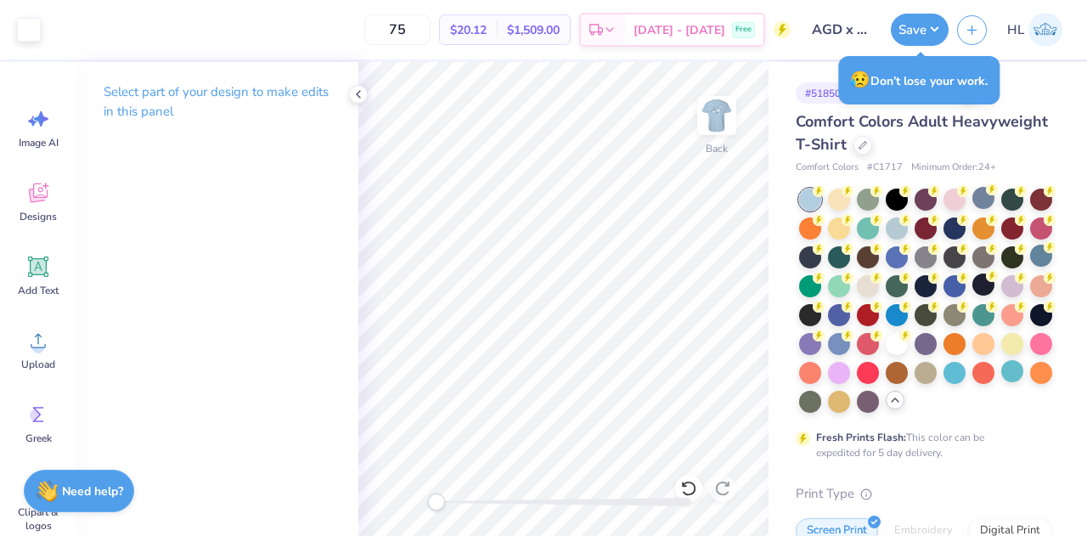
click at [697, 147] on div "Back" at bounding box center [716, 126] width 39 height 60
click at [707, 132] on img at bounding box center [716, 115] width 34 height 34
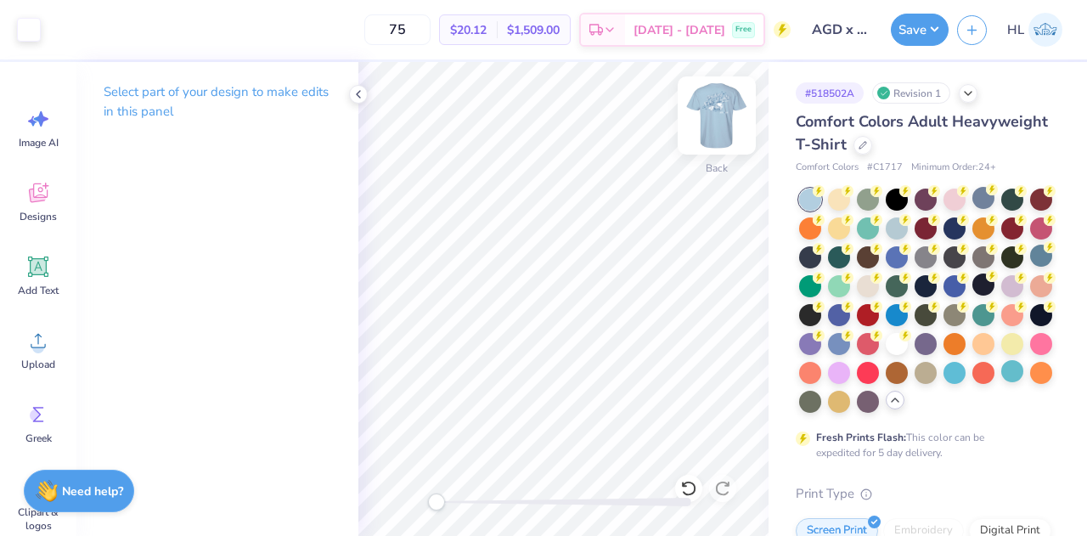
click at [708, 109] on img at bounding box center [717, 115] width 68 height 68
click at [1022, 165] on div "Comfort Colors # C1717 Minimum Order: 24 +" at bounding box center [923, 167] width 257 height 14
click at [24, 30] on div at bounding box center [29, 28] width 24 height 24
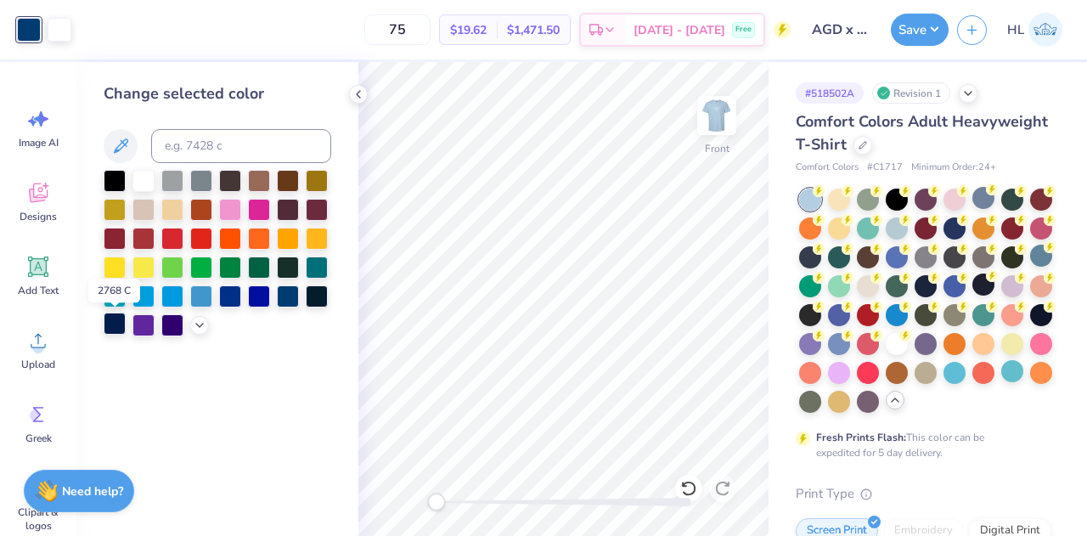
click at [114, 327] on div at bounding box center [115, 323] width 22 height 22
click at [174, 325] on div at bounding box center [172, 323] width 22 height 22
click at [114, 322] on div at bounding box center [115, 323] width 22 height 22
click at [319, 295] on div at bounding box center [317, 295] width 22 height 22
click at [284, 270] on div at bounding box center [288, 266] width 22 height 22
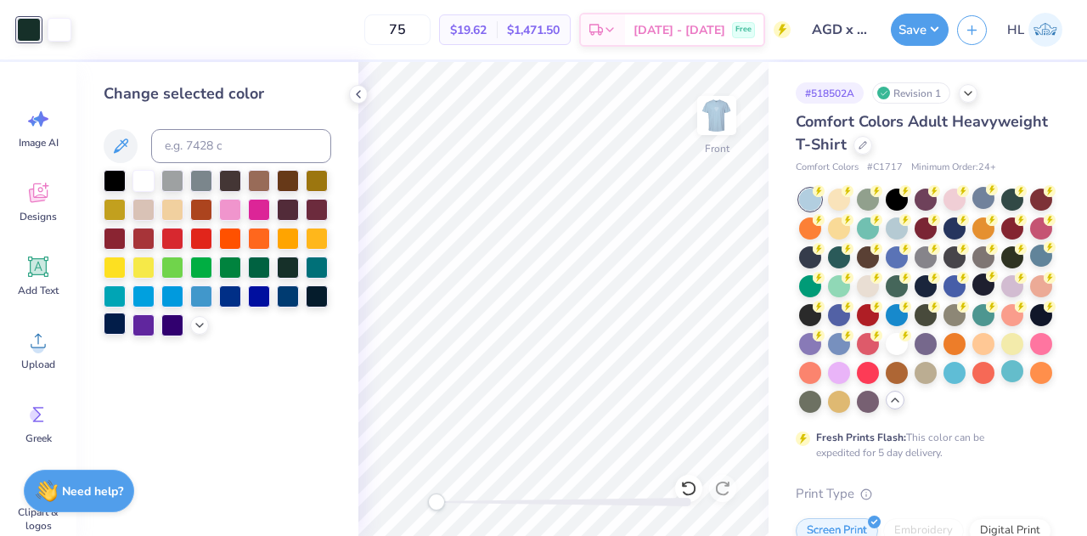
click at [117, 323] on div at bounding box center [115, 323] width 22 height 22
click at [216, 147] on input at bounding box center [241, 146] width 180 height 34
type input "navy"
drag, startPoint x: 216, startPoint y: 147, endPoint x: 138, endPoint y: 154, distance: 78.4
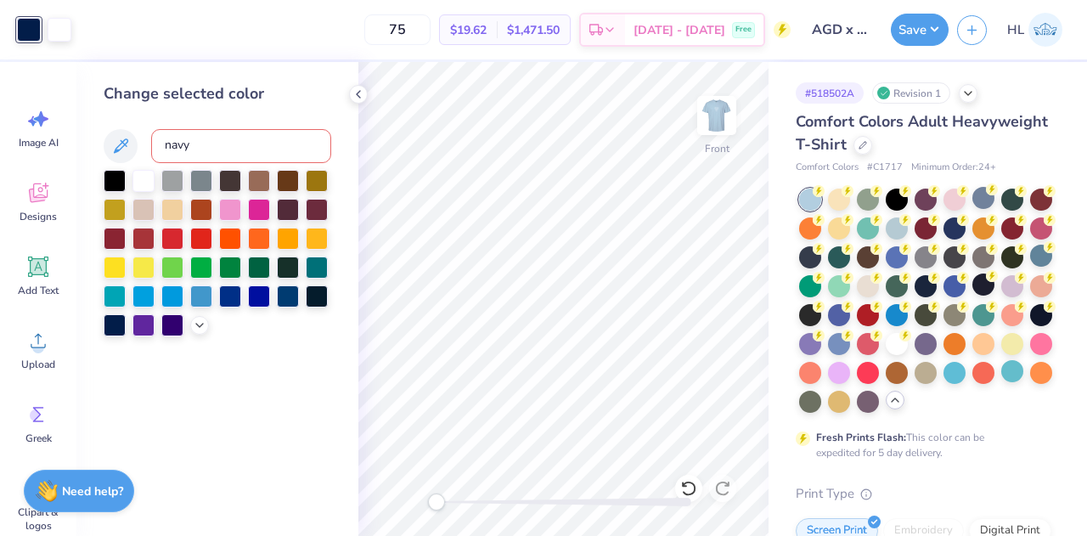
click at [138, 154] on div "navy" at bounding box center [218, 146] width 228 height 34
click at [199, 326] on icon at bounding box center [200, 324] width 14 height 14
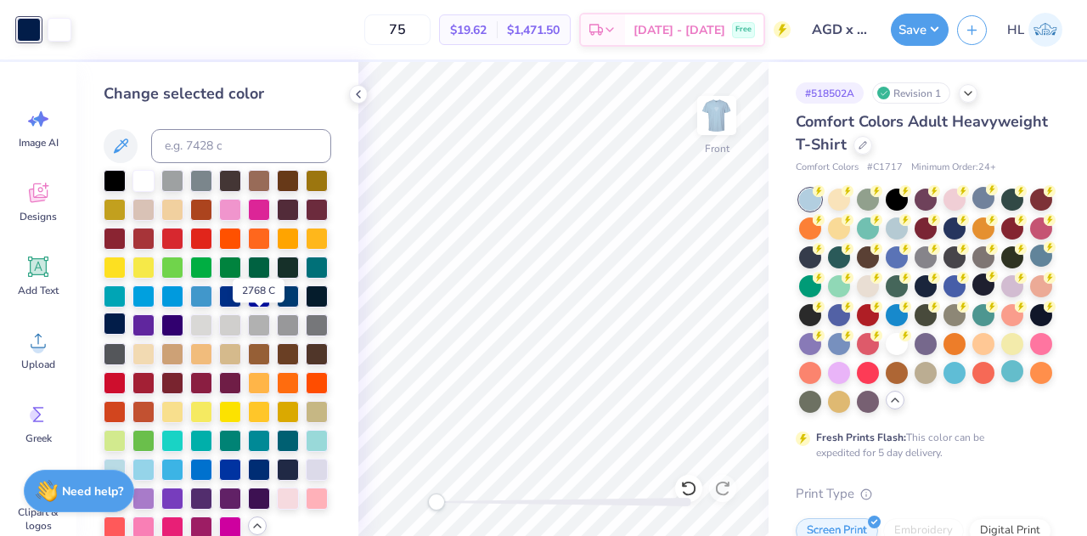
click at [126, 324] on div at bounding box center [115, 323] width 22 height 22
click at [872, 150] on div at bounding box center [862, 143] width 19 height 19
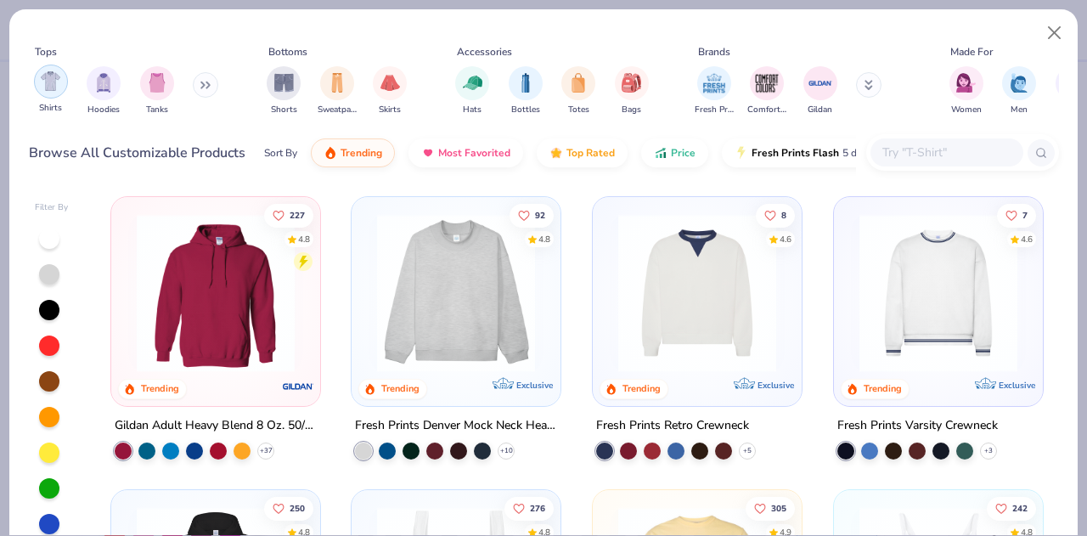
click at [56, 90] on img "filter for Shirts" at bounding box center [51, 81] width 20 height 20
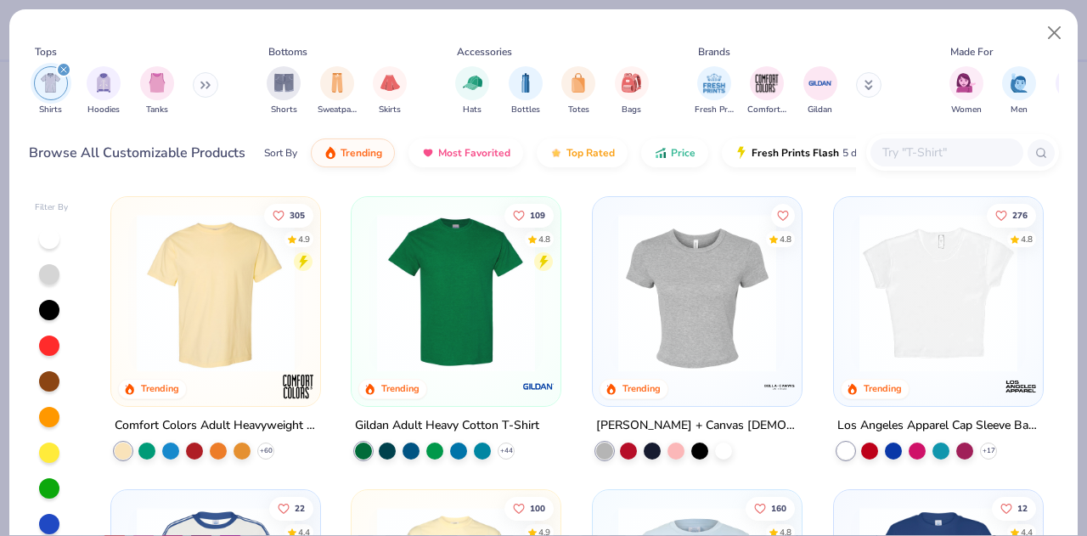
click at [503, 421] on div "Gildan Adult Heavy Cotton T-Shirt" at bounding box center [447, 425] width 184 height 21
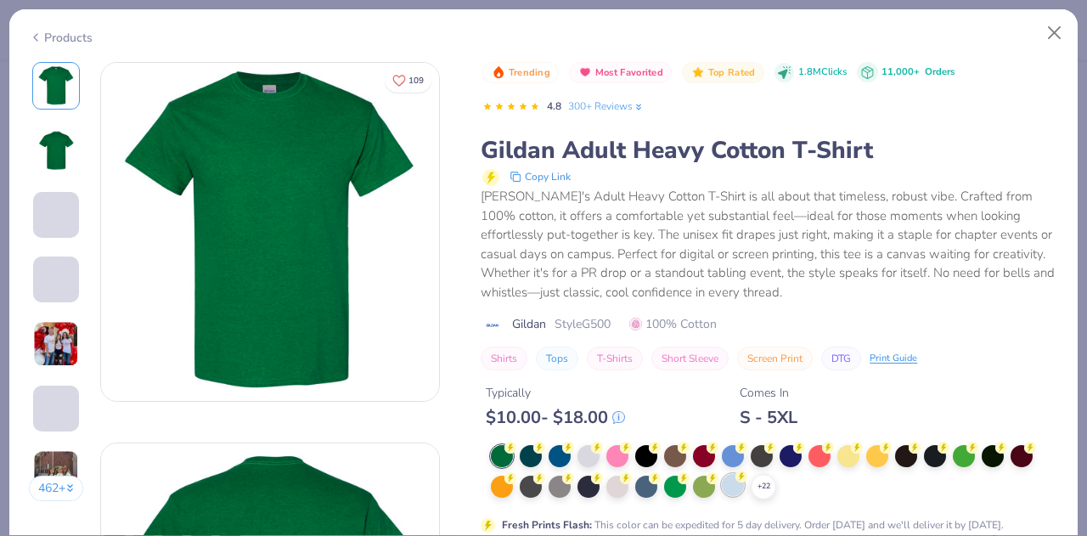
click at [737, 496] on div at bounding box center [733, 485] width 22 height 22
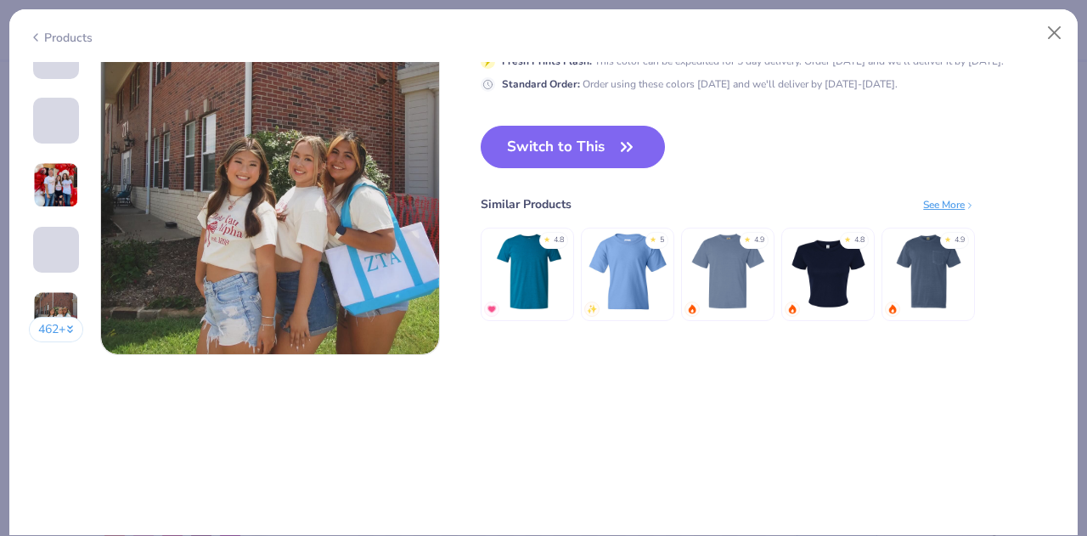
scroll to position [2328, 0]
click at [591, 149] on button "Switch to This" at bounding box center [572, 147] width 184 height 42
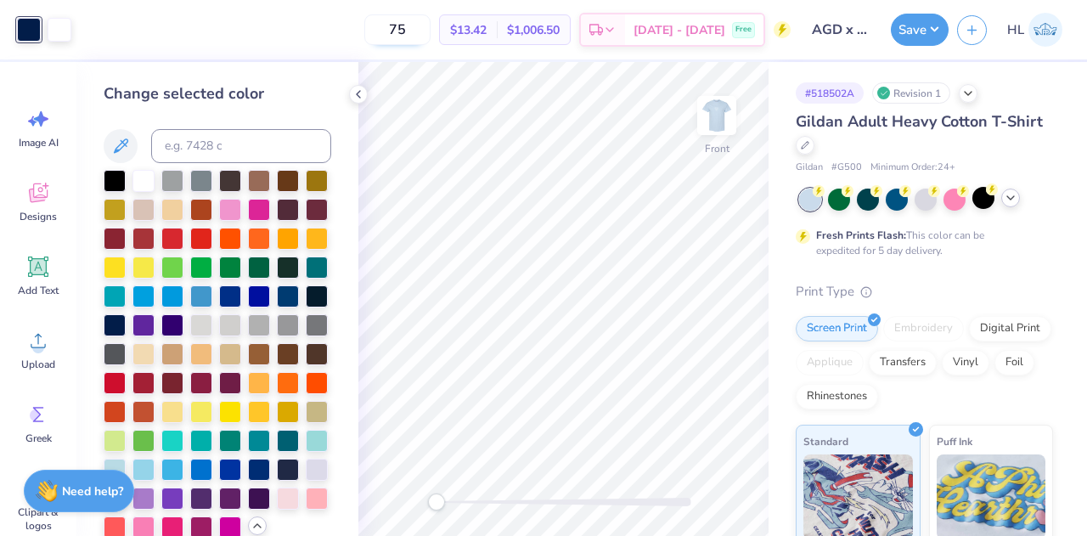
click at [413, 36] on input "75" at bounding box center [397, 29] width 66 height 31
click at [423, 38] on input "75" at bounding box center [397, 29] width 66 height 31
click at [429, 38] on input "50" at bounding box center [407, 29] width 66 height 31
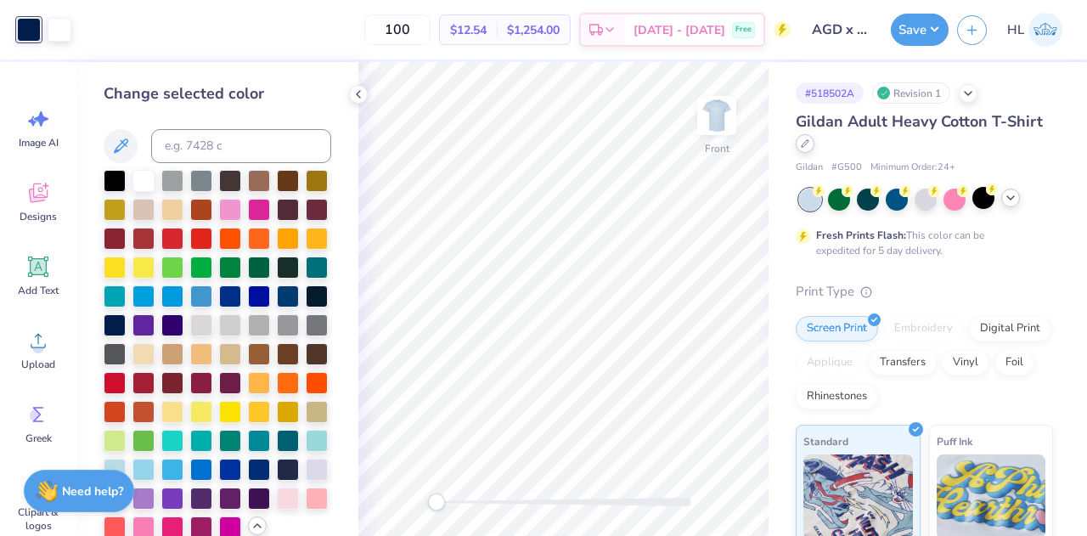
type input "100"
click at [814, 148] on div at bounding box center [804, 143] width 19 height 19
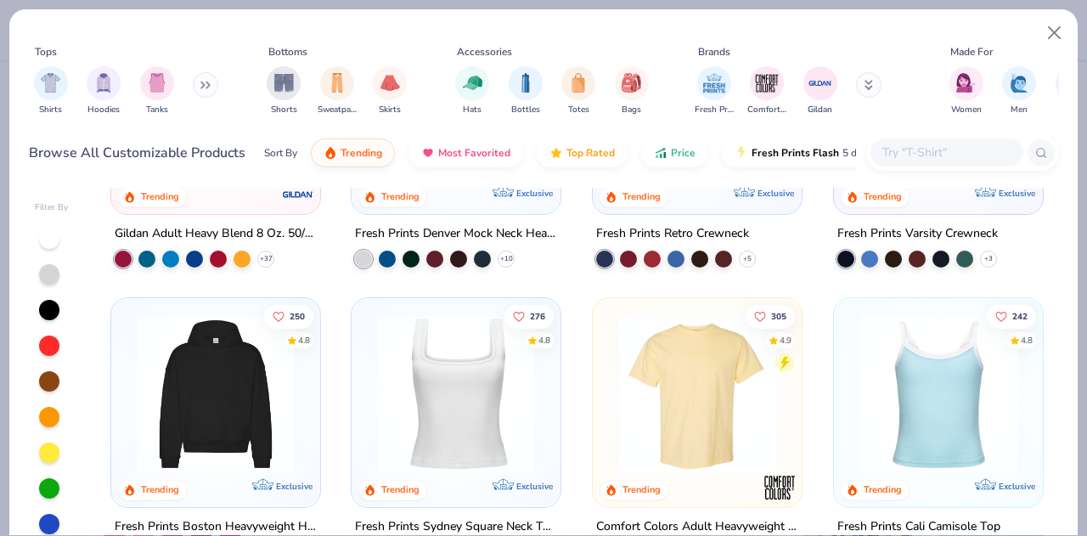
scroll to position [261, 0]
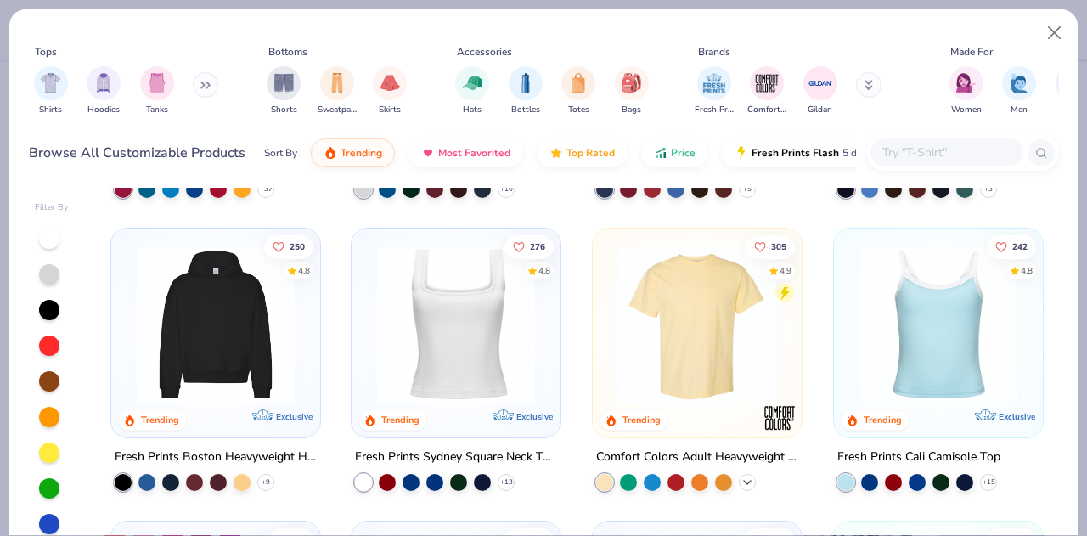
click at [741, 476] on icon at bounding box center [747, 482] width 14 height 14
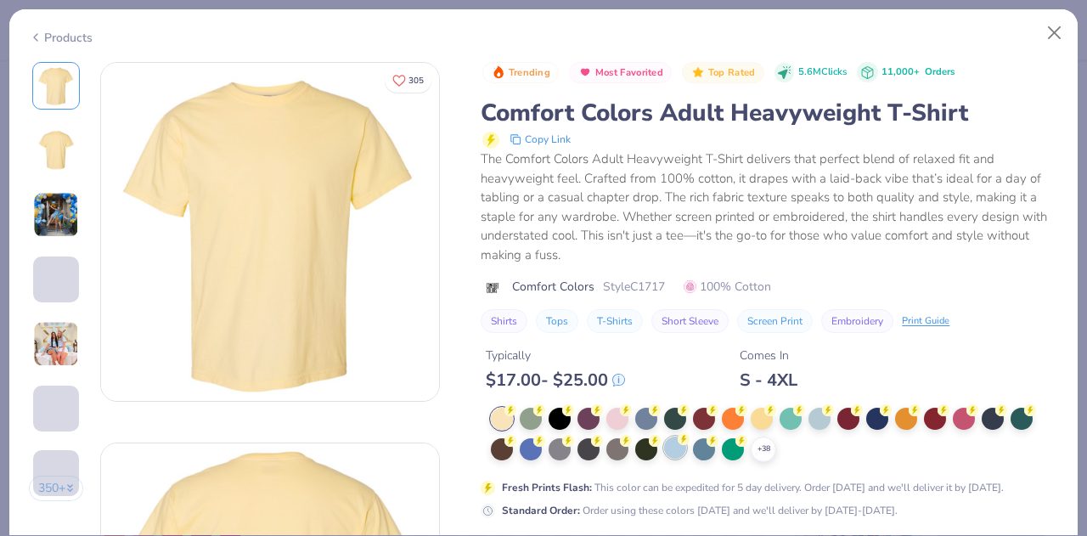
click at [666, 447] on div at bounding box center [675, 447] width 22 height 22
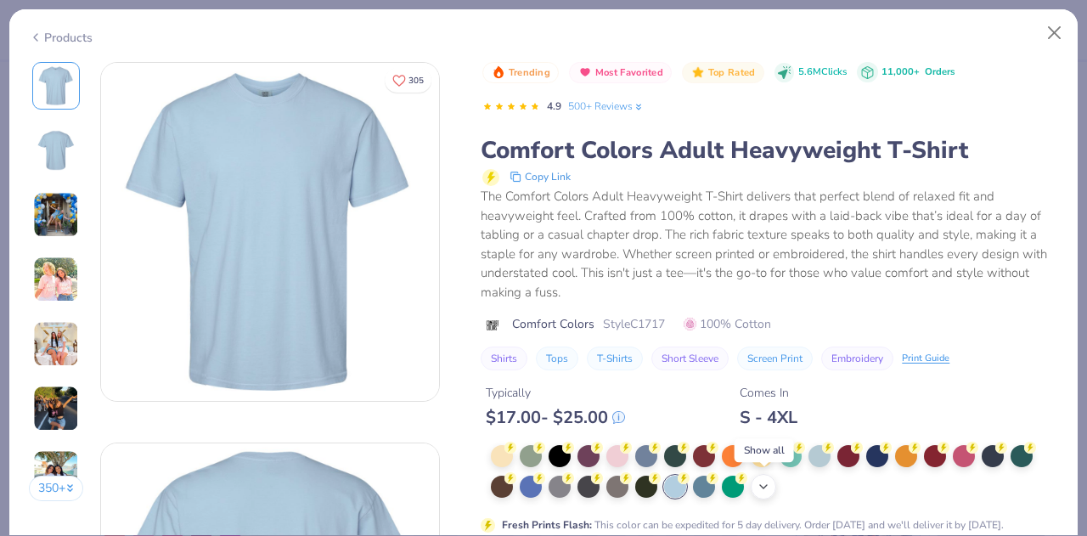
click at [759, 486] on icon at bounding box center [763, 487] width 14 height 14
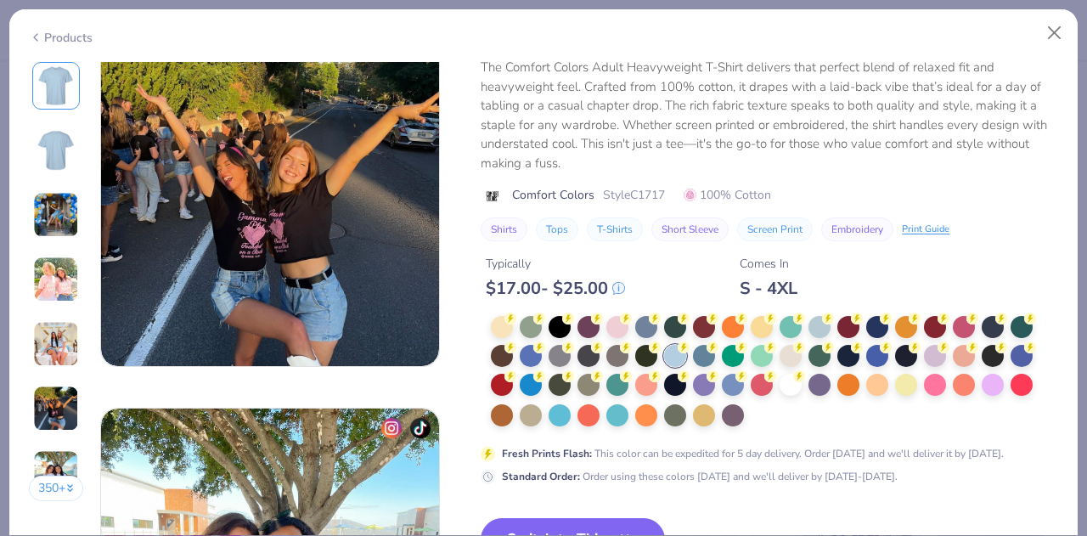
scroll to position [2001, 0]
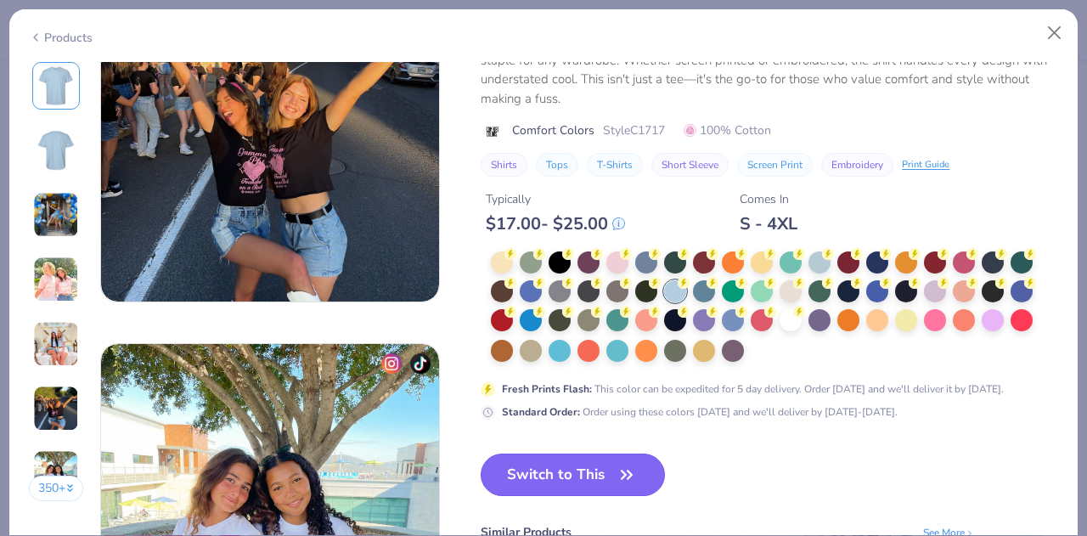
click at [629, 475] on icon "button" at bounding box center [627, 475] width 24 height 24
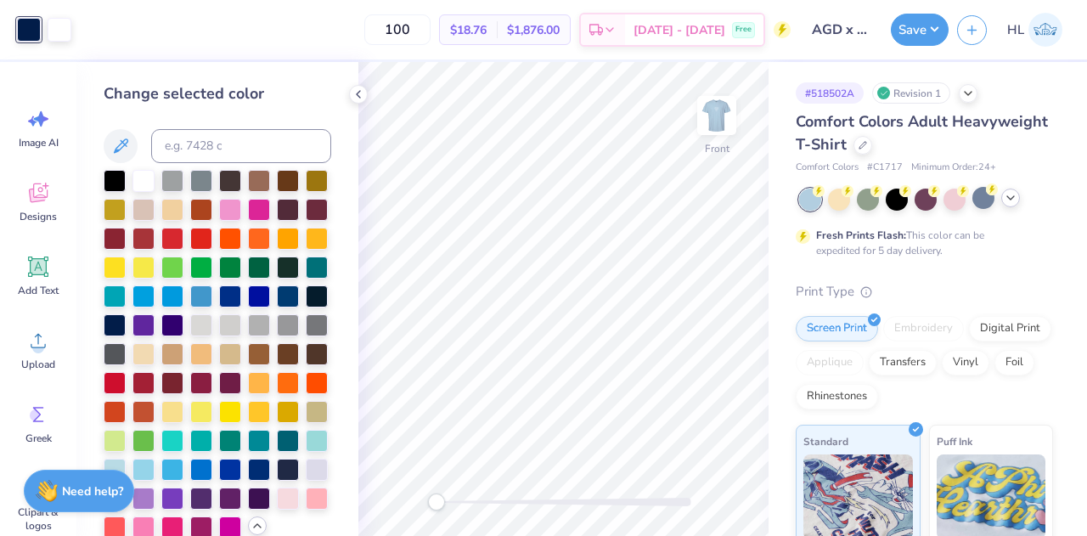
click at [1014, 202] on icon at bounding box center [1010, 198] width 14 height 14
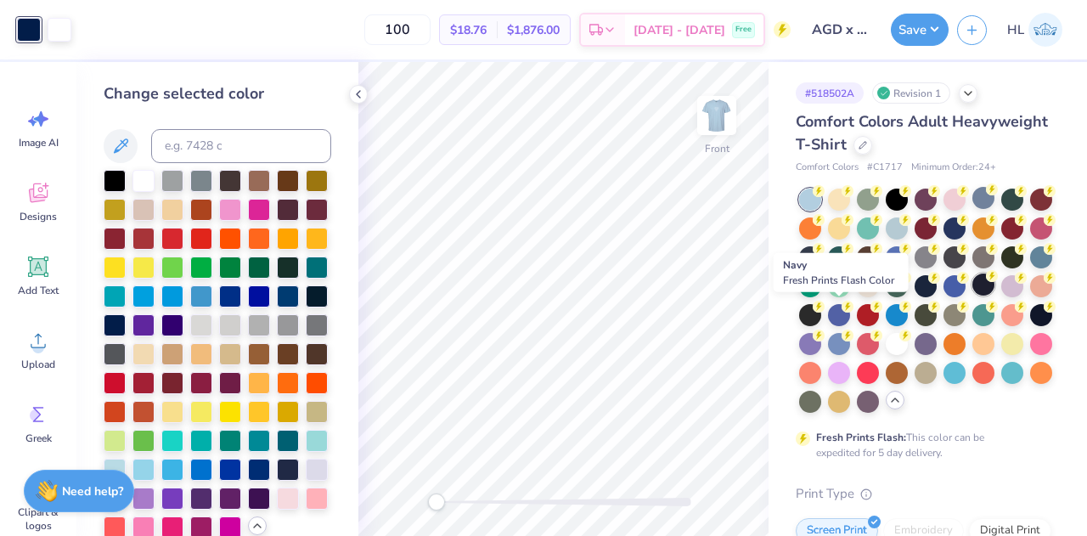
click at [972, 295] on div at bounding box center [983, 284] width 22 height 22
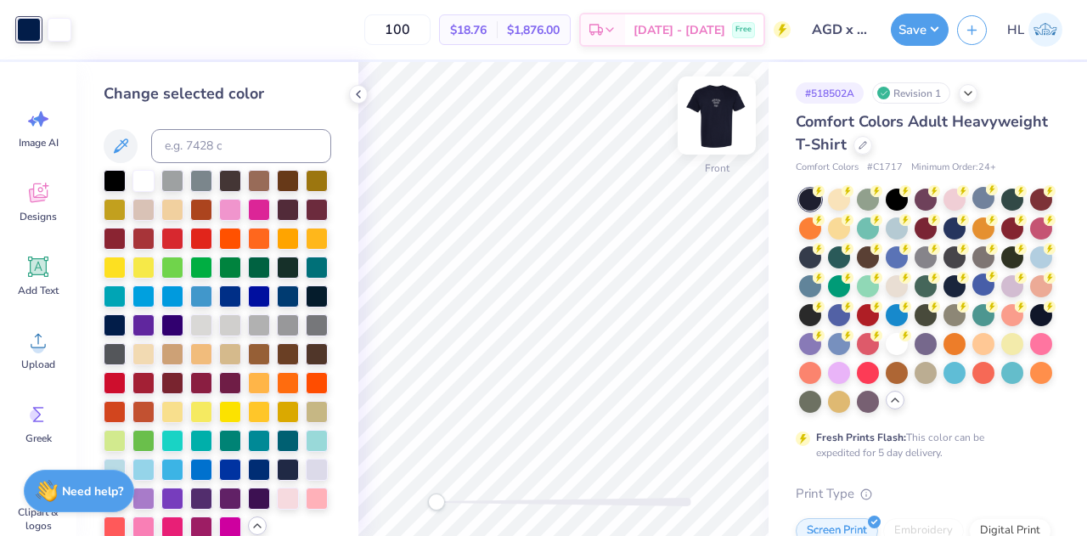
click at [714, 133] on img at bounding box center [717, 115] width 68 height 68
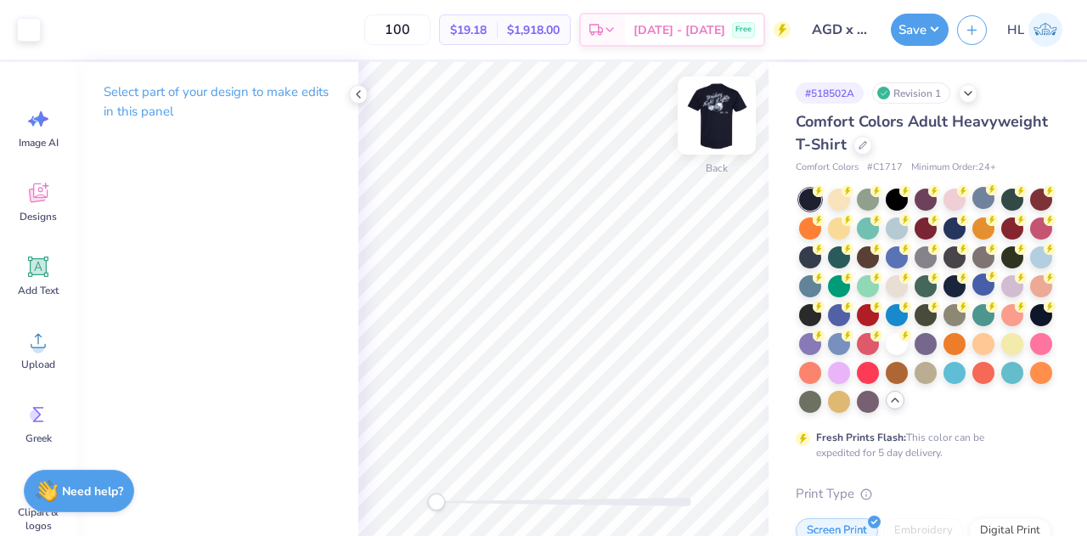
click at [713, 128] on img at bounding box center [717, 115] width 68 height 68
click at [25, 27] on div at bounding box center [29, 28] width 24 height 24
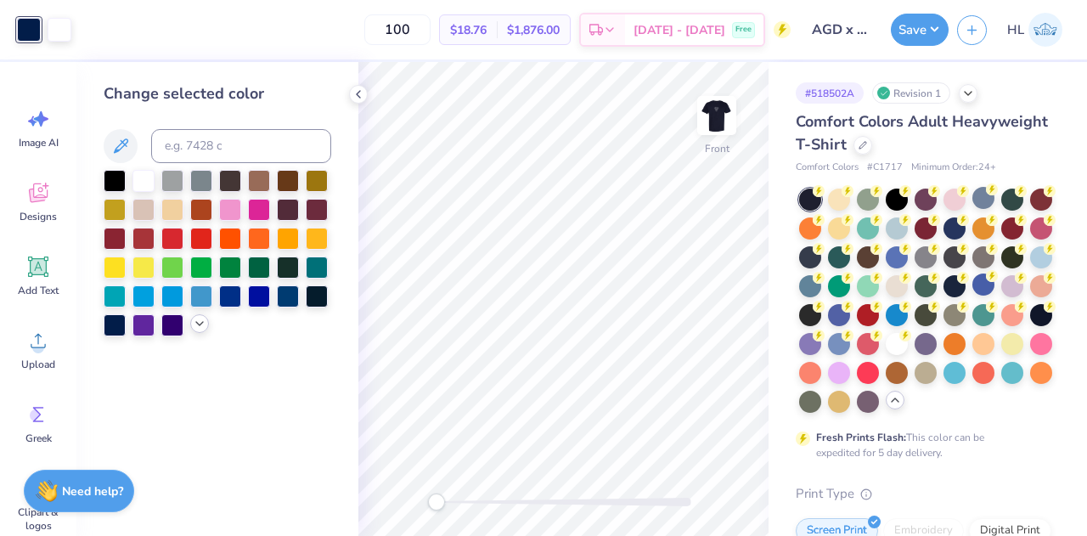
click at [197, 321] on icon at bounding box center [200, 324] width 14 height 14
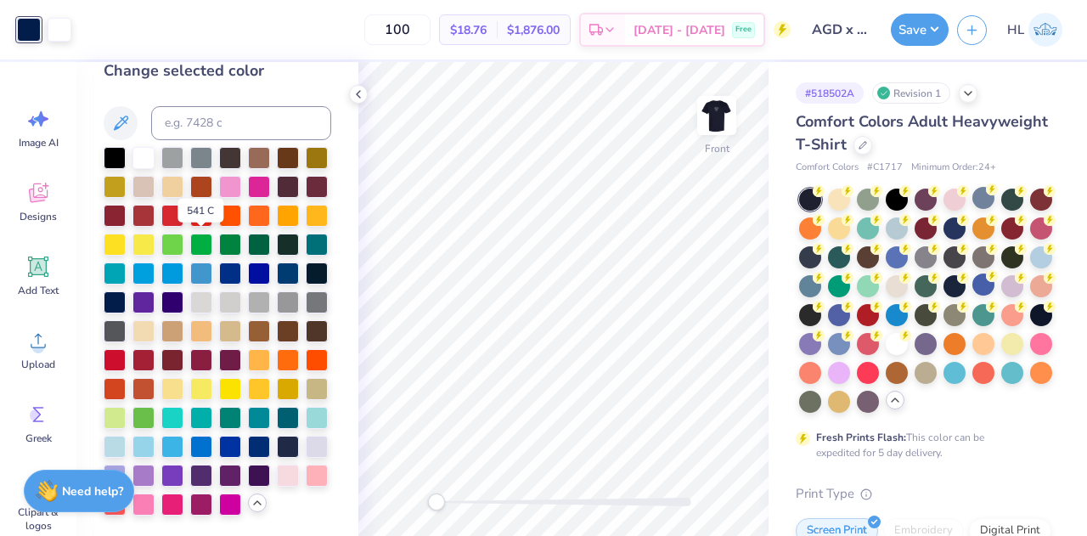
scroll to position [80, 0]
click at [126, 434] on div at bounding box center [115, 445] width 22 height 22
click at [277, 415] on div at bounding box center [288, 416] width 22 height 22
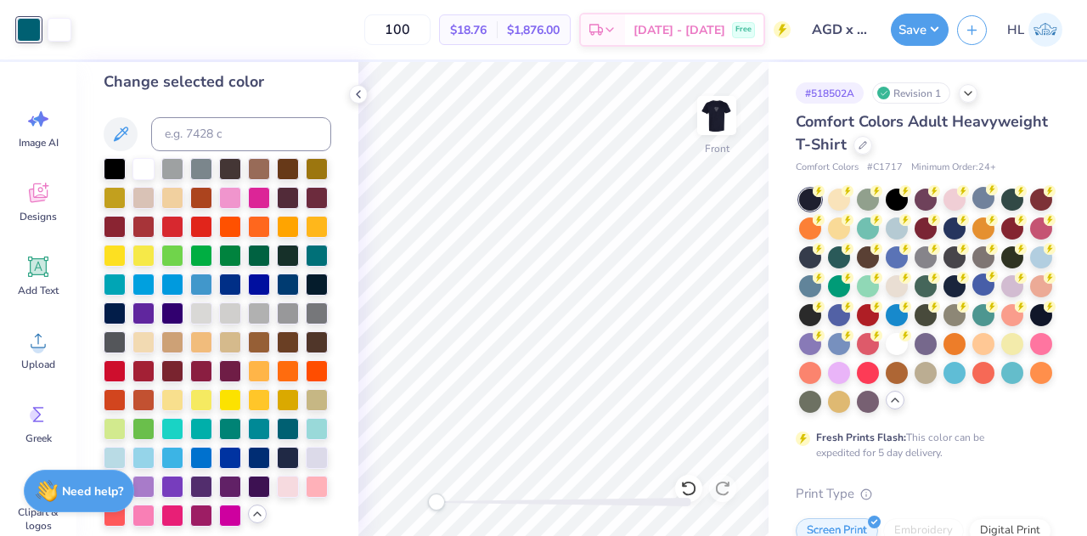
scroll to position [0, 0]
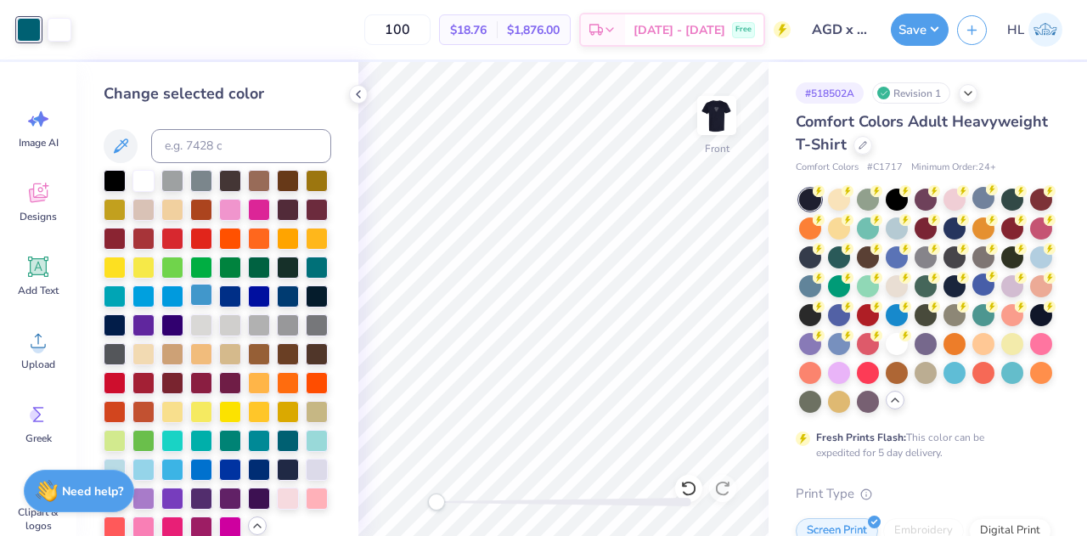
click at [190, 306] on div at bounding box center [201, 295] width 22 height 22
click at [219, 306] on div at bounding box center [230, 295] width 22 height 22
click at [277, 306] on div at bounding box center [288, 295] width 22 height 22
click at [126, 296] on div at bounding box center [115, 295] width 22 height 22
click at [154, 289] on div at bounding box center [143, 295] width 22 height 22
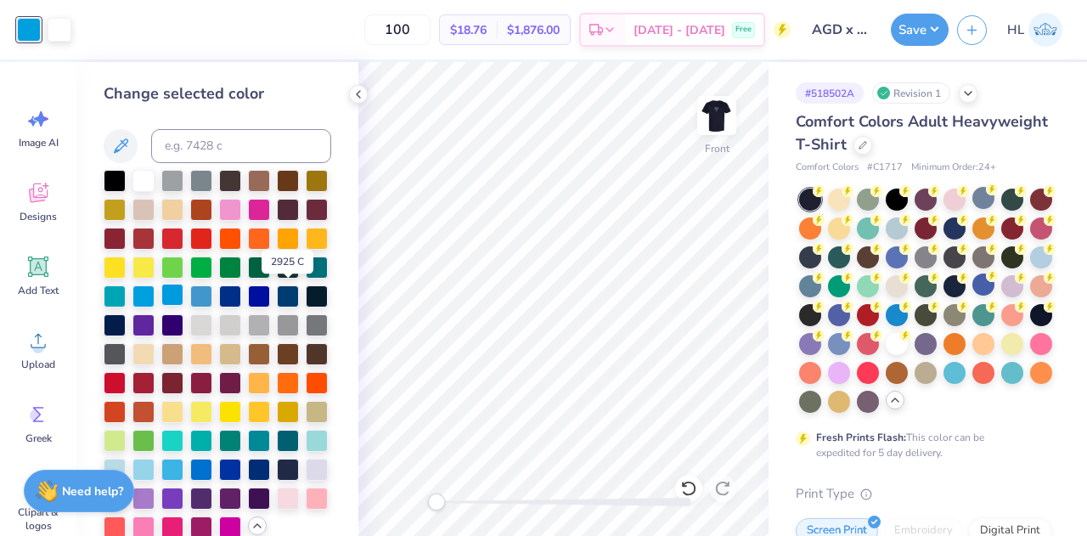
click at [183, 299] on div at bounding box center [172, 295] width 22 height 22
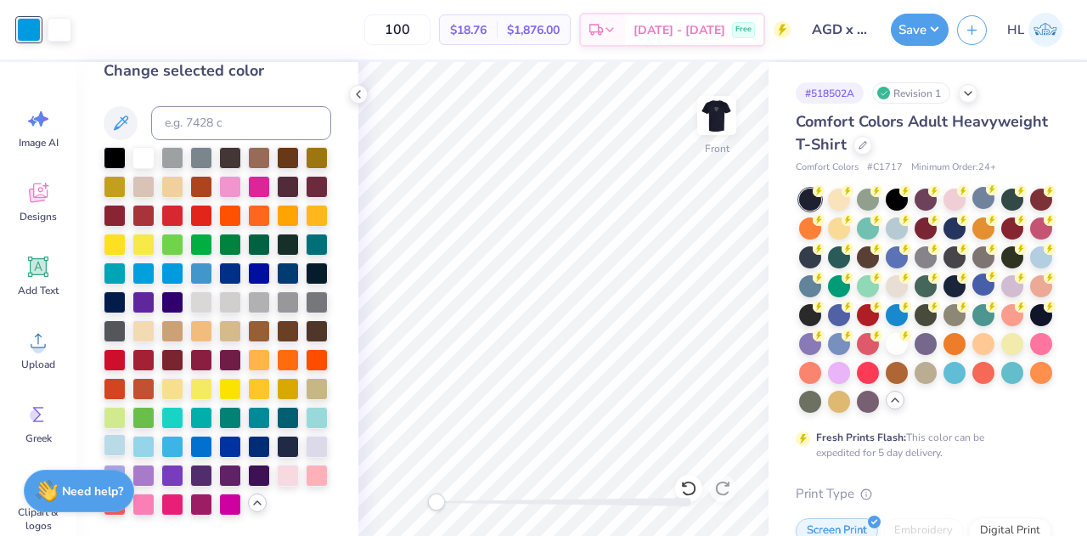
click at [126, 434] on div at bounding box center [115, 445] width 22 height 22
click at [183, 434] on div at bounding box center [172, 445] width 22 height 22
click at [212, 434] on div at bounding box center [201, 445] width 22 height 22
click at [248, 413] on div at bounding box center [259, 416] width 22 height 22
click at [158, 410] on div at bounding box center [218, 331] width 228 height 368
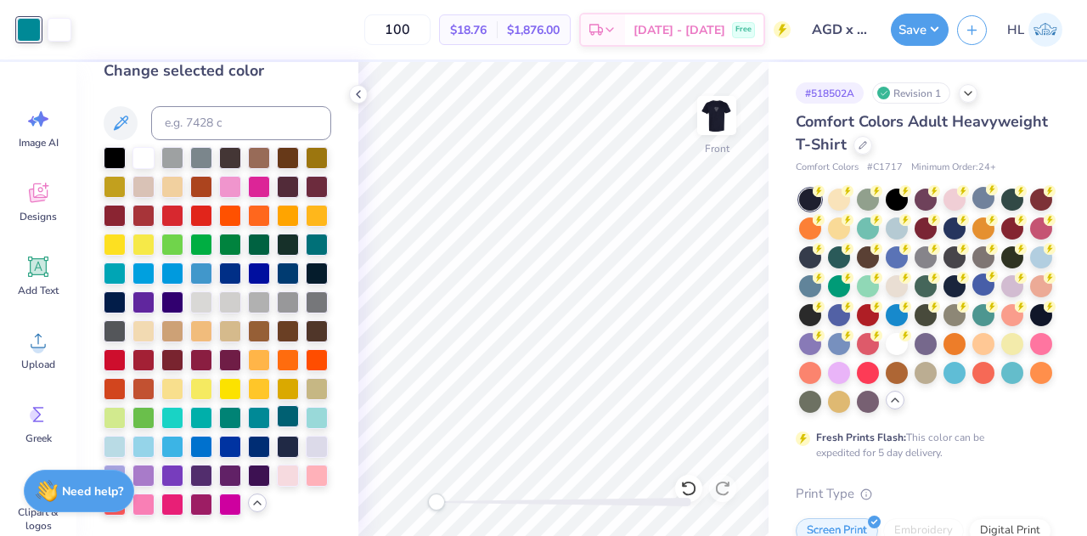
click at [277, 413] on div at bounding box center [288, 416] width 22 height 22
click at [306, 415] on div at bounding box center [317, 416] width 22 height 22
click at [126, 434] on div at bounding box center [115, 445] width 22 height 22
click at [126, 492] on div at bounding box center [115, 503] width 22 height 22
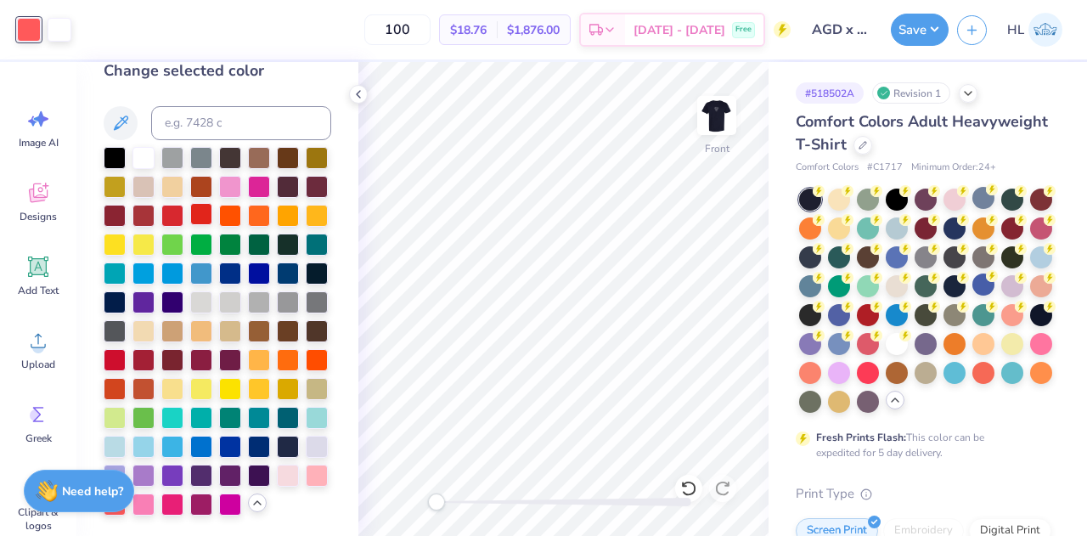
click at [212, 204] on div at bounding box center [201, 214] width 22 height 22
click at [183, 203] on div at bounding box center [172, 214] width 22 height 22
click at [212, 203] on div at bounding box center [201, 214] width 22 height 22
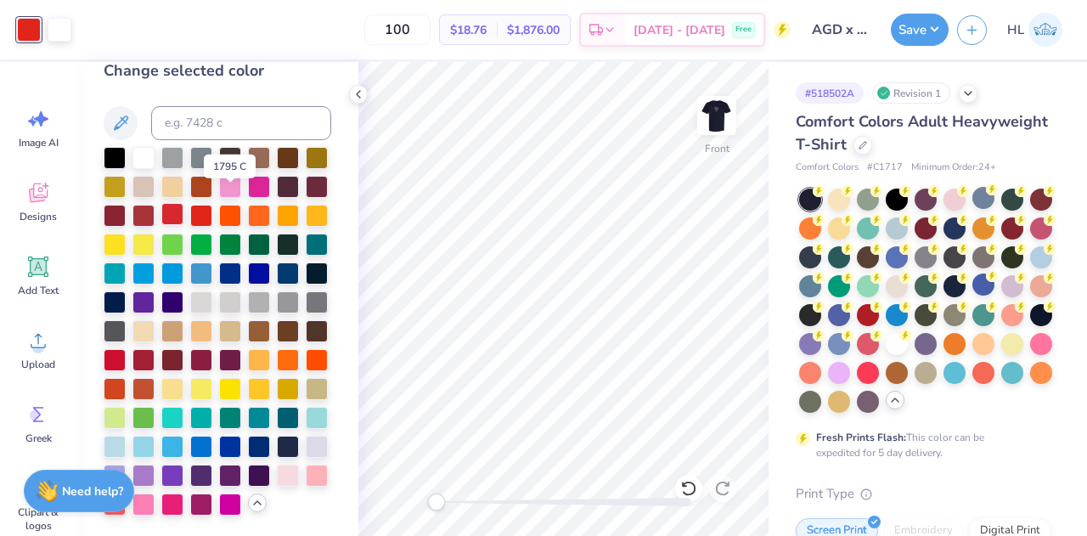
click at [183, 203] on div at bounding box center [172, 214] width 22 height 22
click at [126, 434] on div at bounding box center [115, 445] width 22 height 22
click at [154, 434] on div at bounding box center [143, 445] width 22 height 22
click at [126, 434] on div at bounding box center [115, 445] width 22 height 22
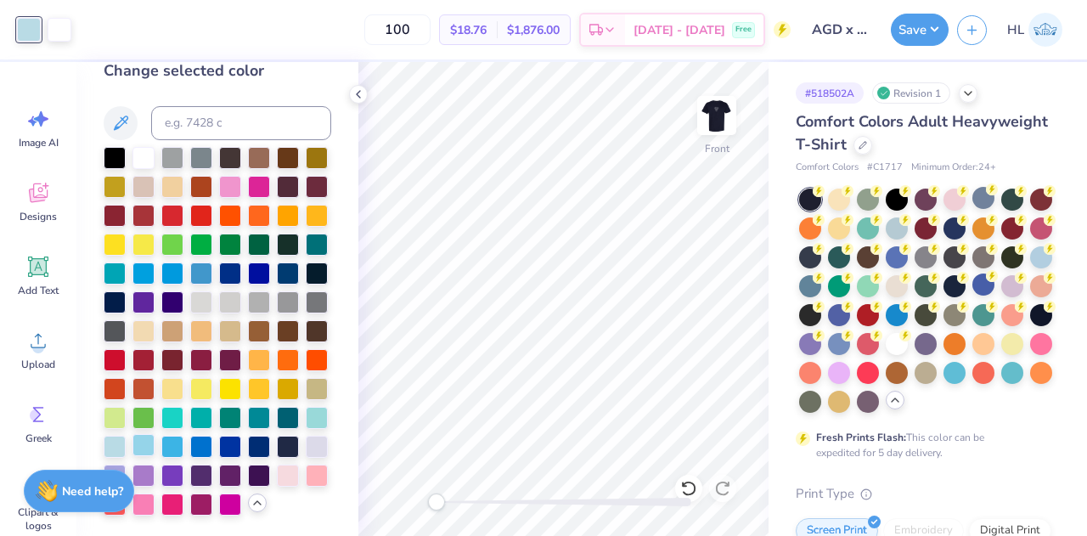
click at [154, 434] on div at bounding box center [143, 445] width 22 height 22
click at [720, 121] on img at bounding box center [717, 115] width 68 height 68
